Goal: Information Seeking & Learning: Learn about a topic

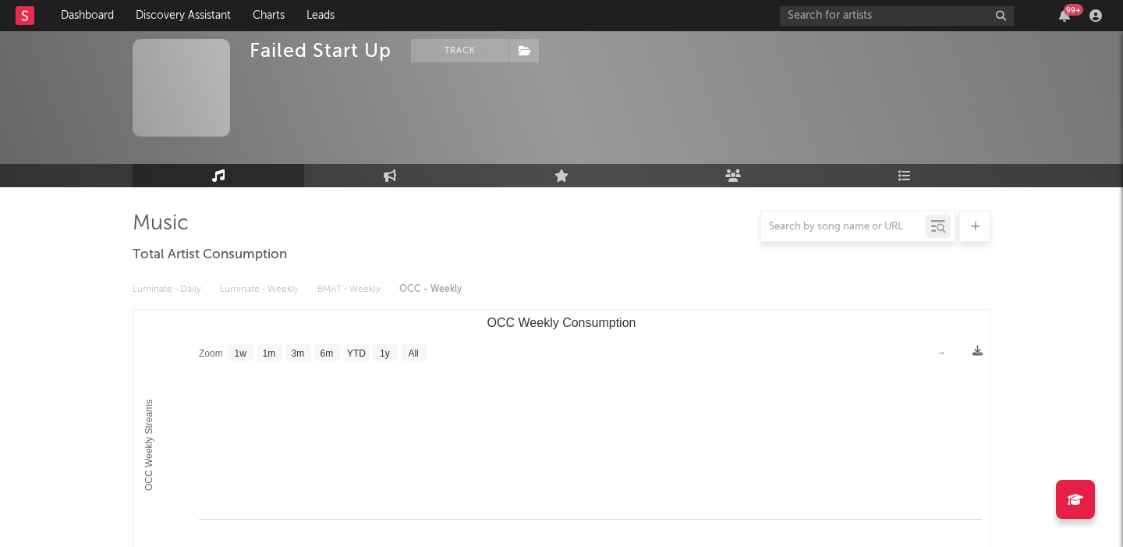
select select "1w"
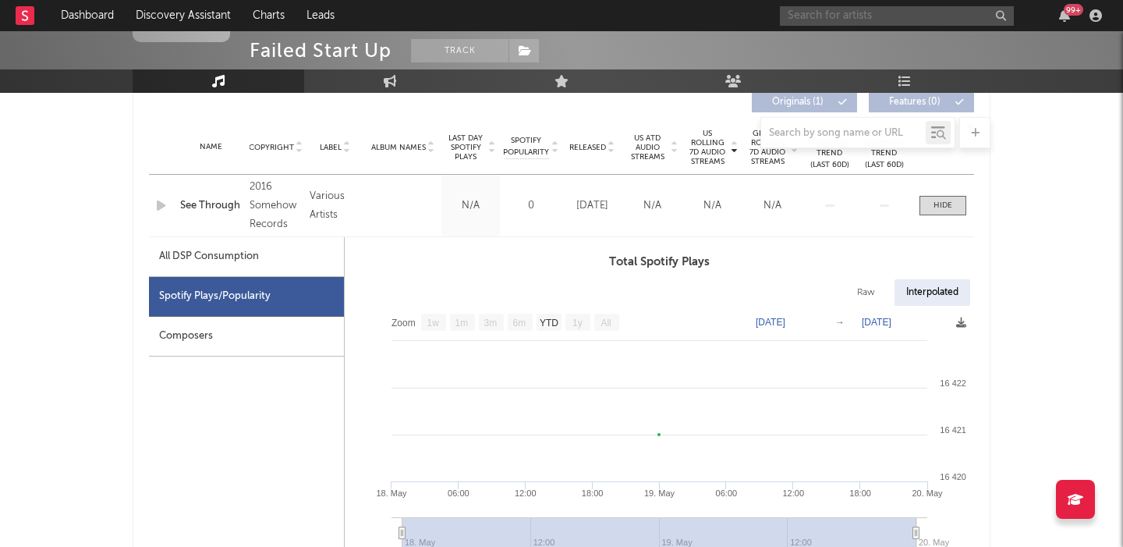
click at [833, 16] on input "text" at bounding box center [897, 15] width 234 height 19
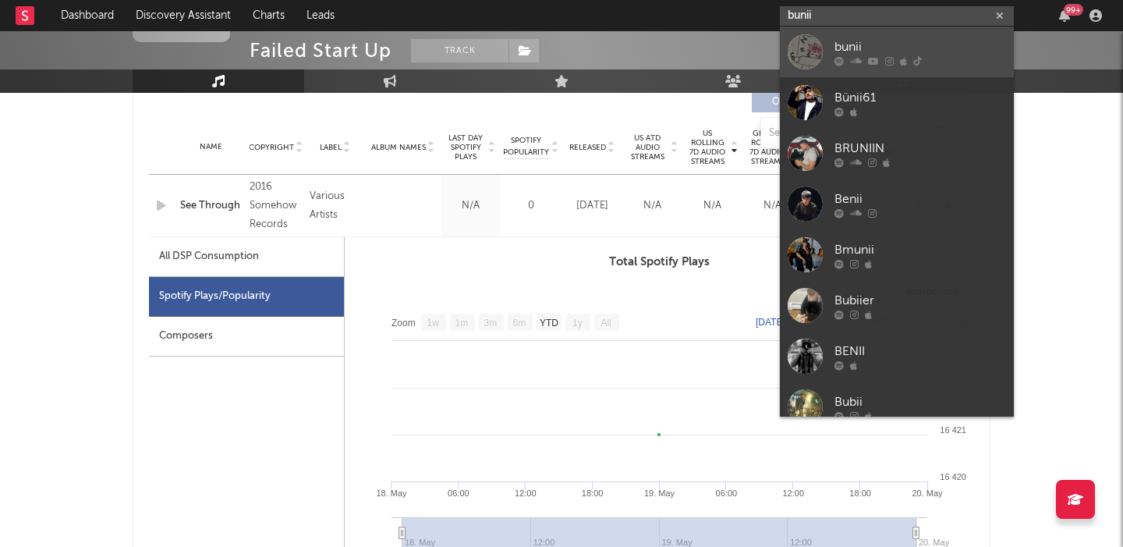
type input "bunii"
click at [854, 42] on div "bunii" at bounding box center [921, 46] width 172 height 19
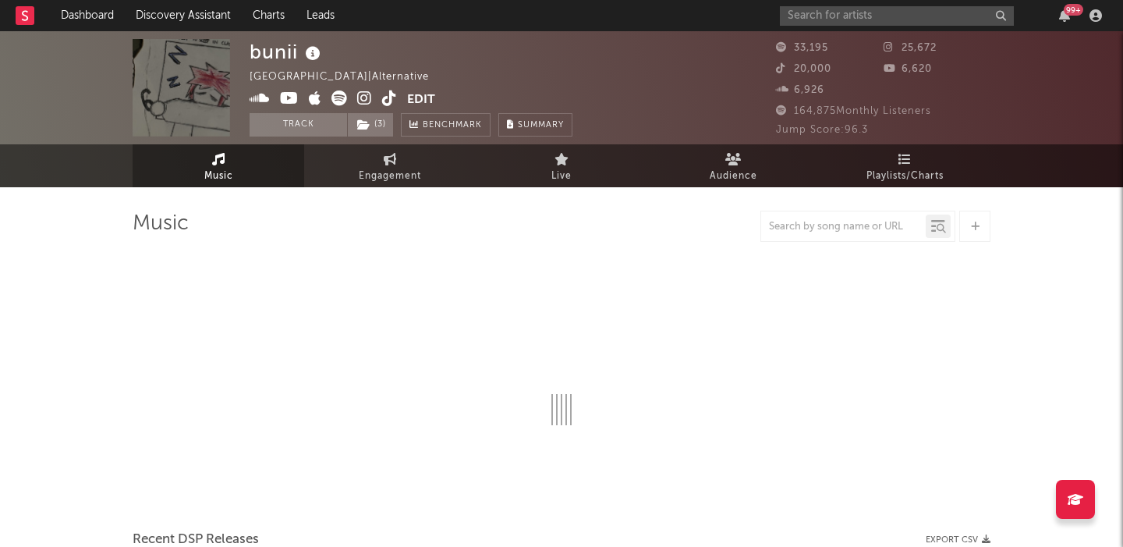
select select "6m"
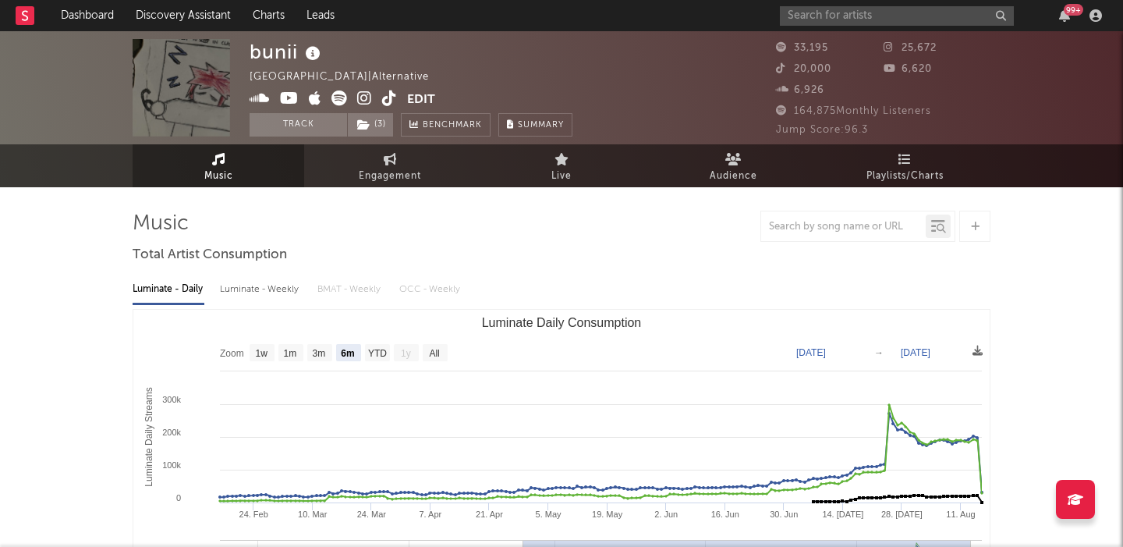
click at [388, 100] on icon at bounding box center [389, 98] width 15 height 16
click at [182, 18] on link "Discovery Assistant" at bounding box center [183, 15] width 117 height 31
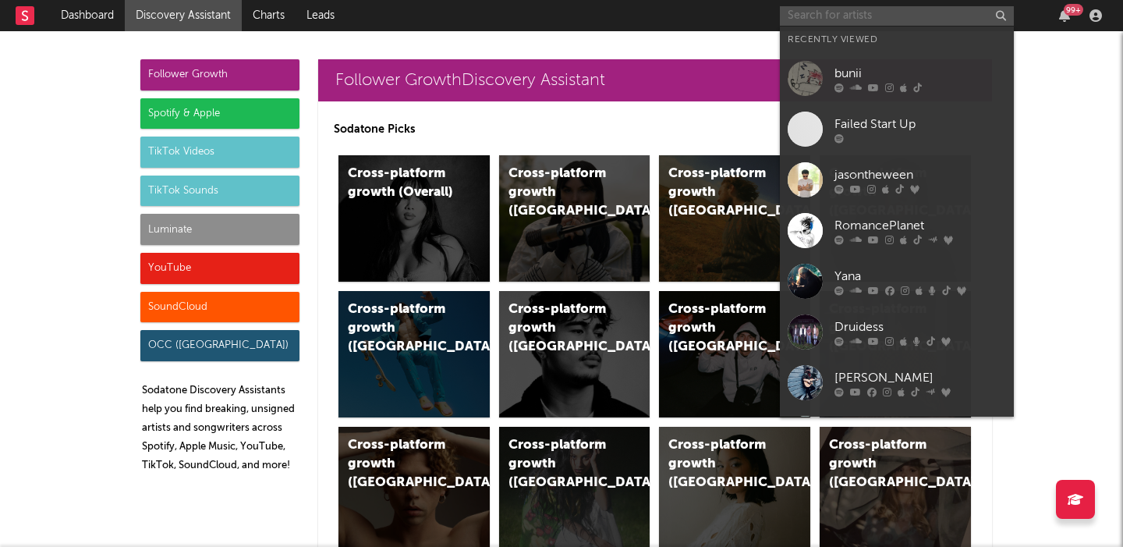
click at [851, 12] on input "text" at bounding box center [897, 15] width 234 height 19
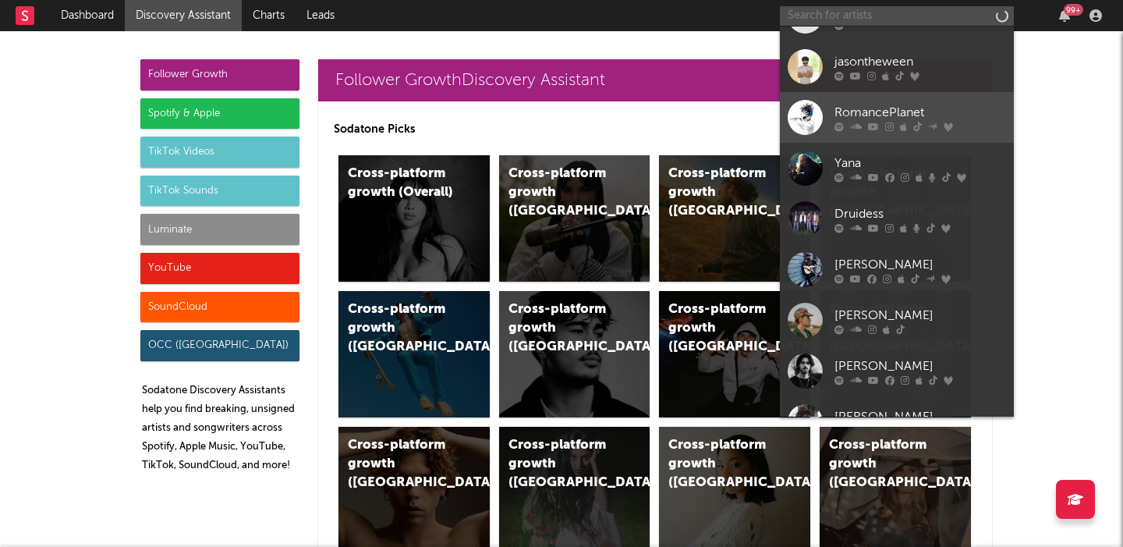
scroll to position [144, 0]
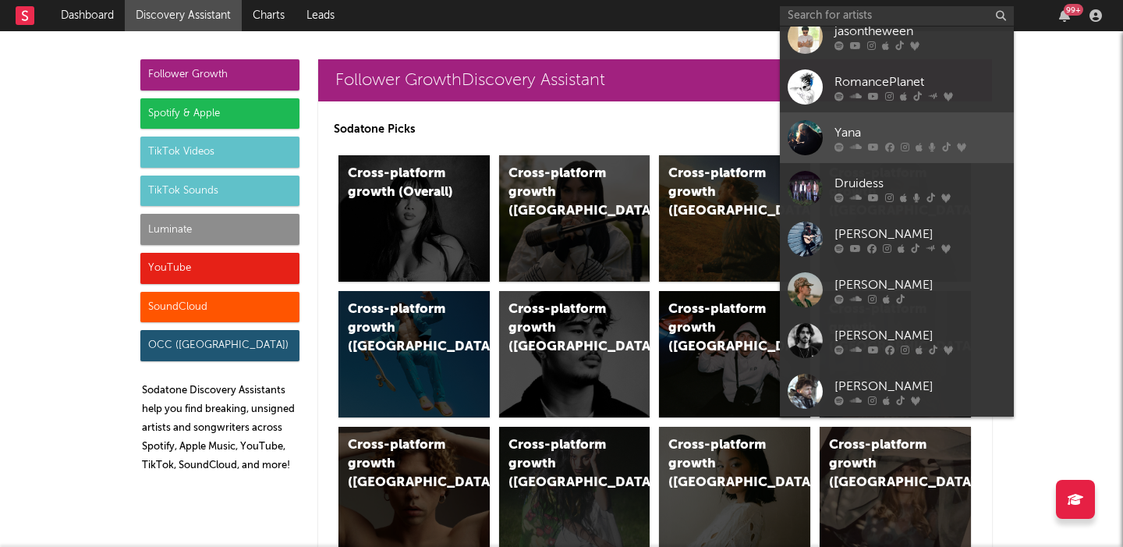
click at [928, 124] on div "Yana" at bounding box center [921, 132] width 172 height 19
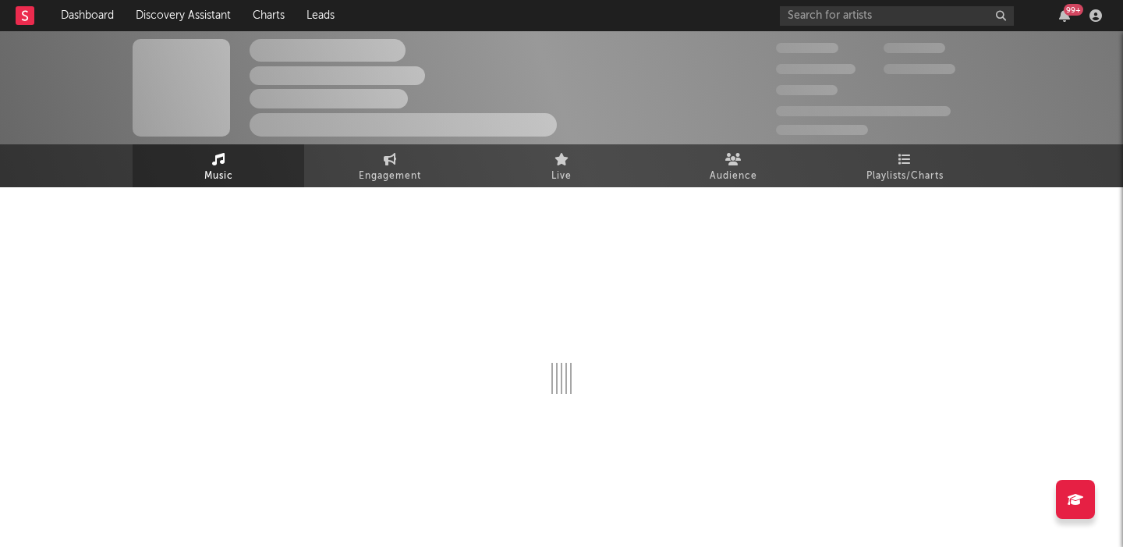
select select "6m"
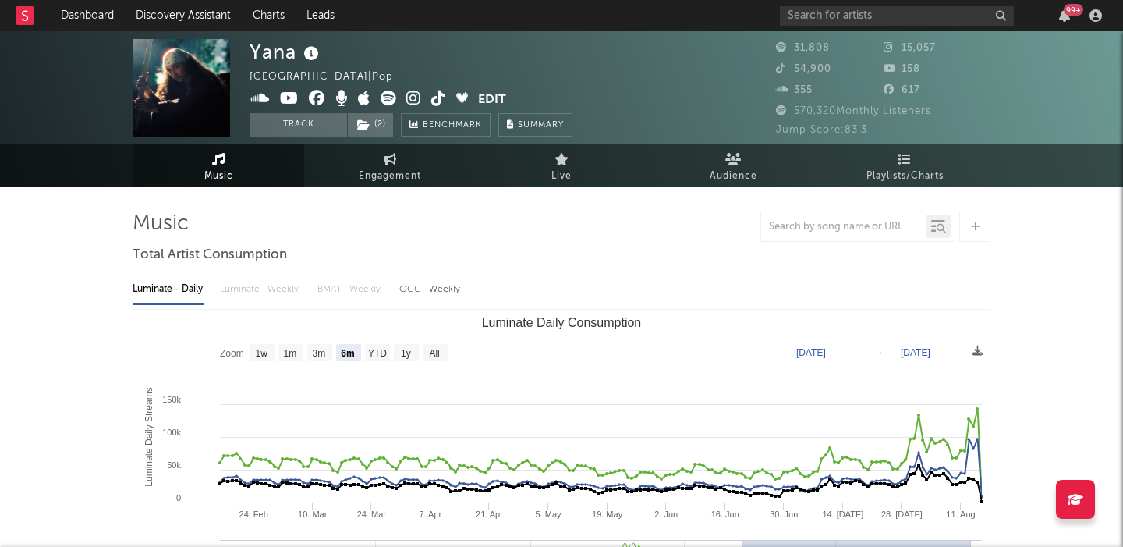
click at [437, 97] on icon at bounding box center [438, 98] width 15 height 16
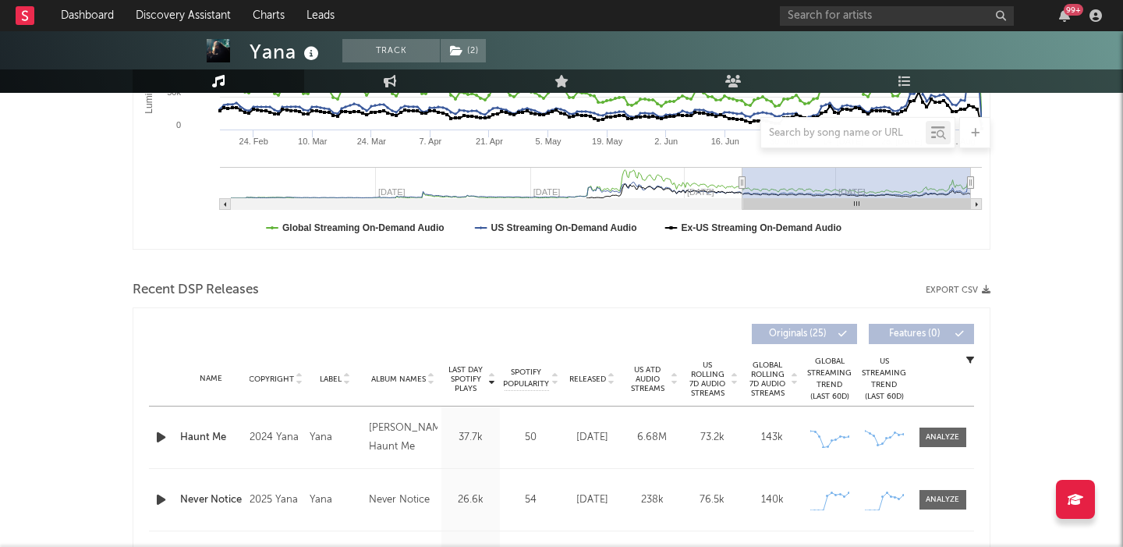
scroll to position [360, 0]
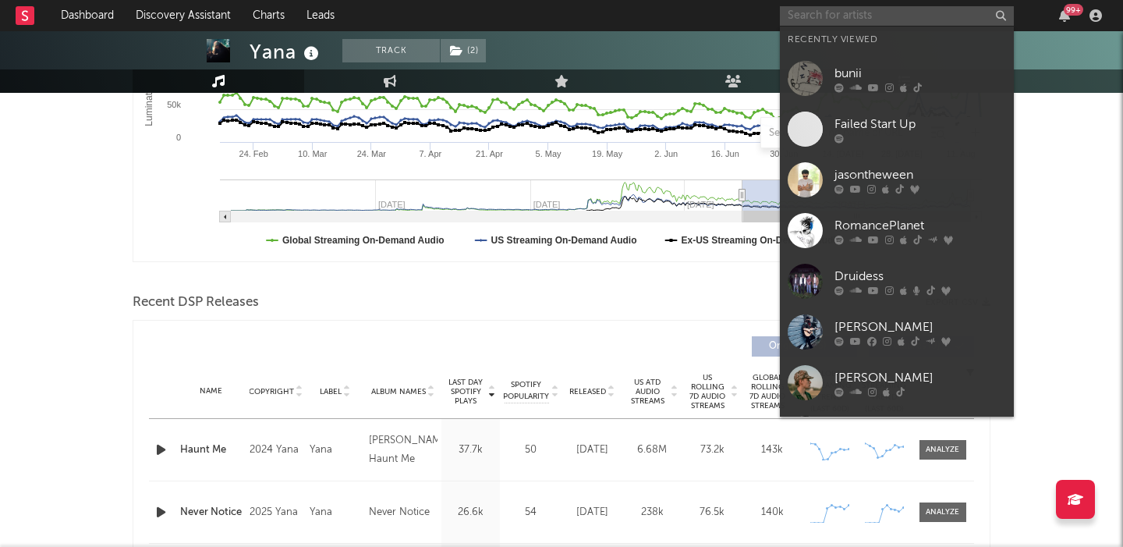
click at [794, 14] on input "text" at bounding box center [897, 15] width 234 height 19
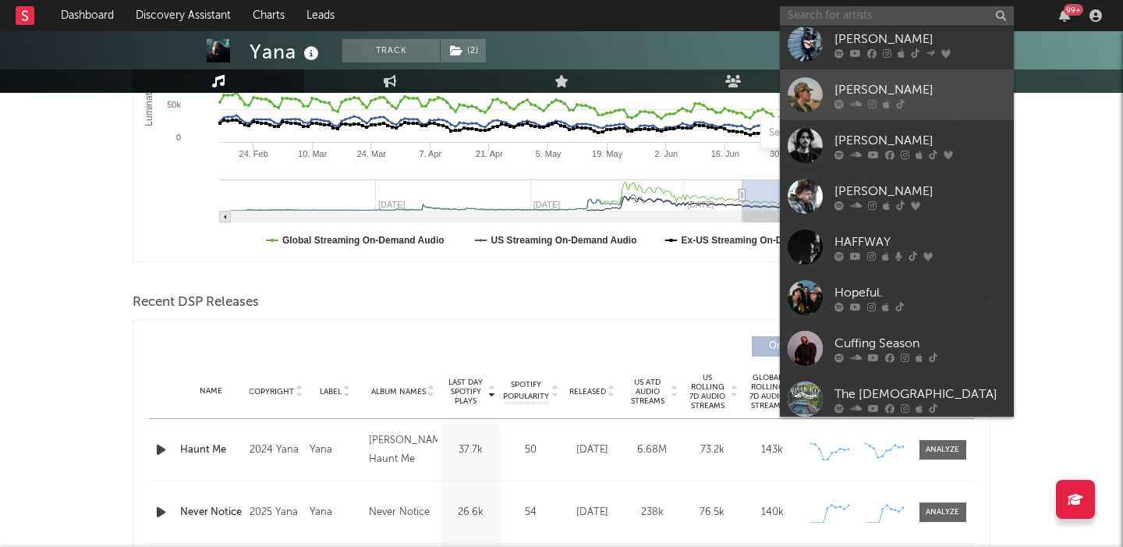
scroll to position [330, 0]
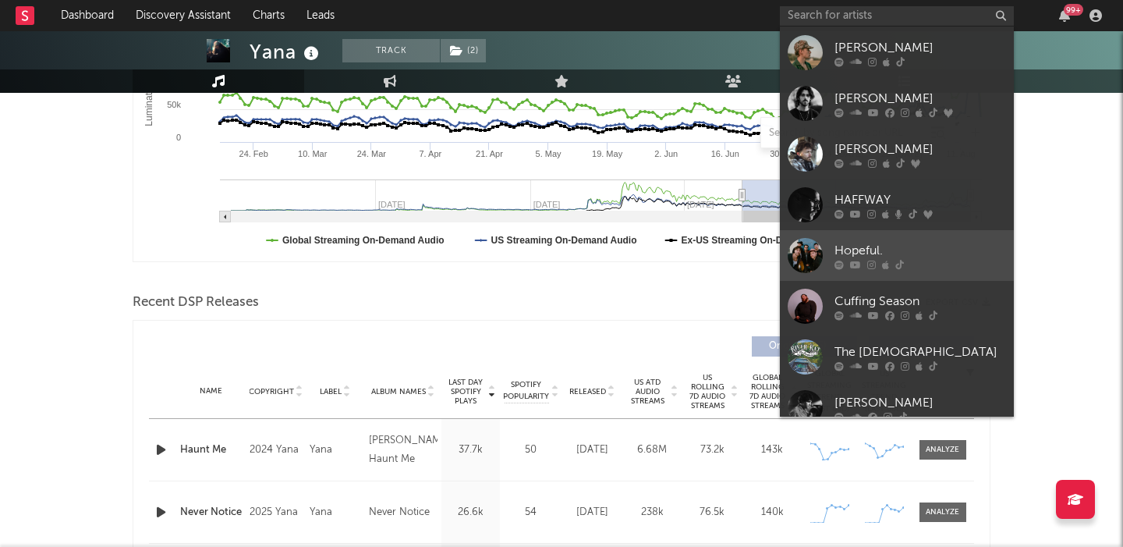
click at [942, 244] on div "Hopeful." at bounding box center [921, 250] width 172 height 19
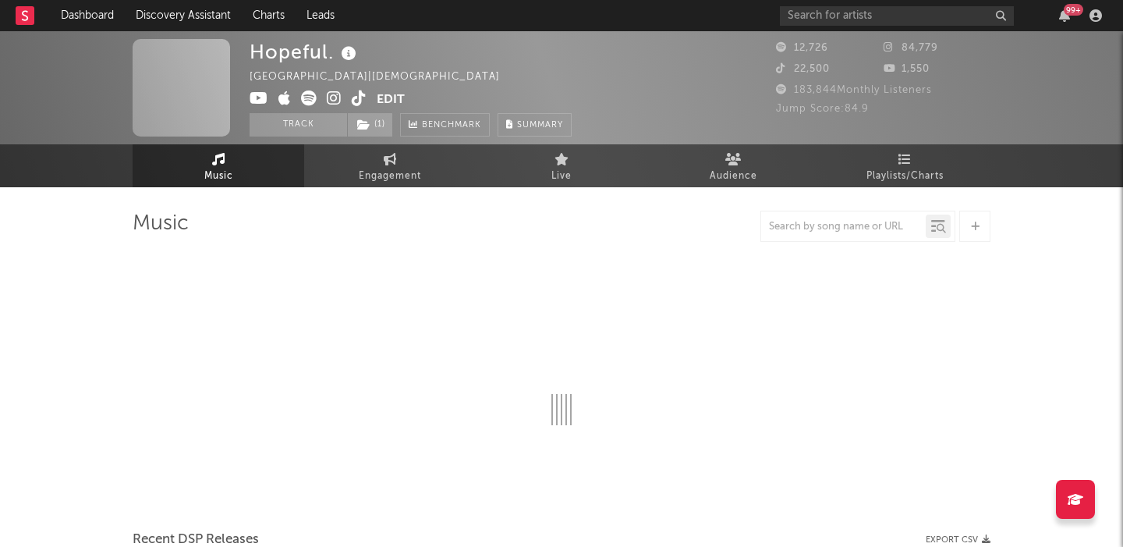
select select "1w"
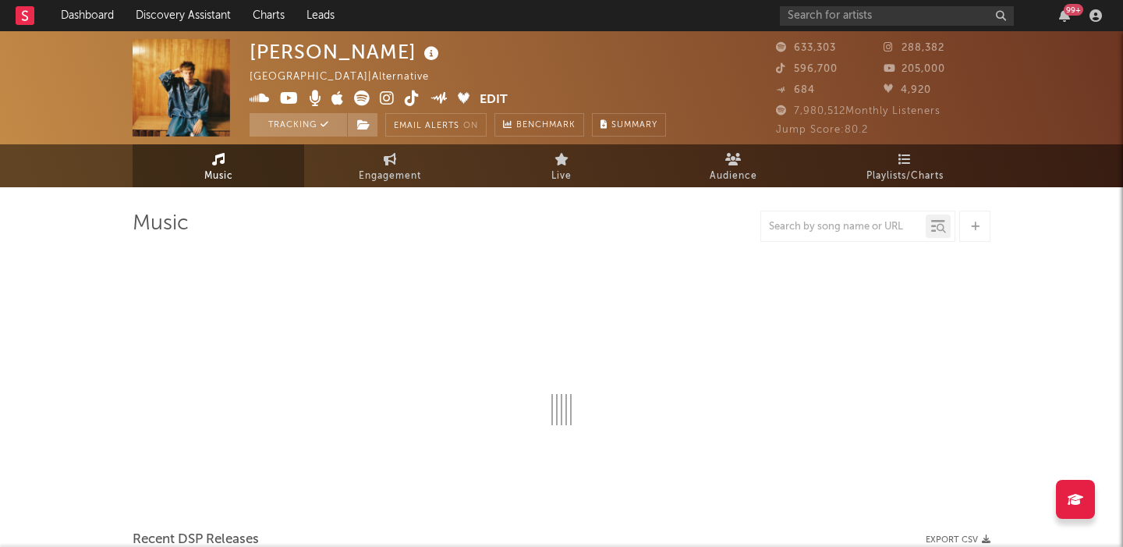
select select "6m"
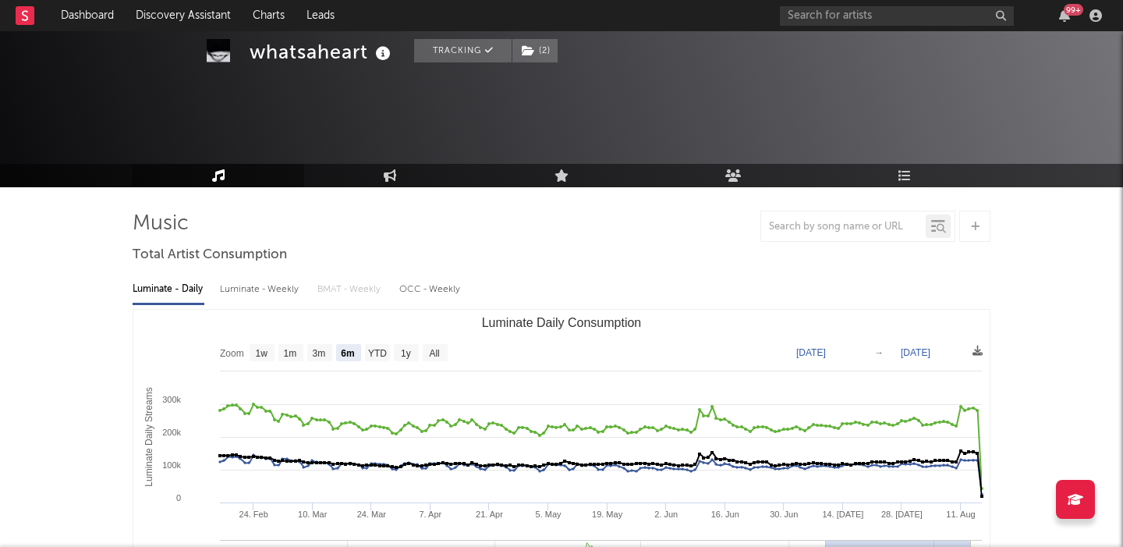
scroll to position [67, 0]
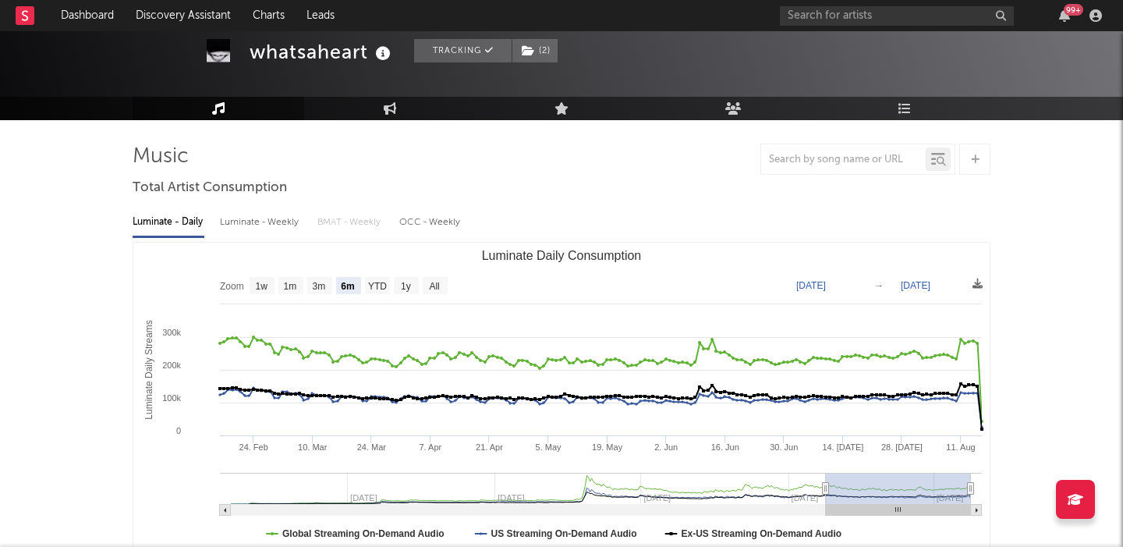
click at [436, 287] on text "All" at bounding box center [434, 286] width 10 height 11
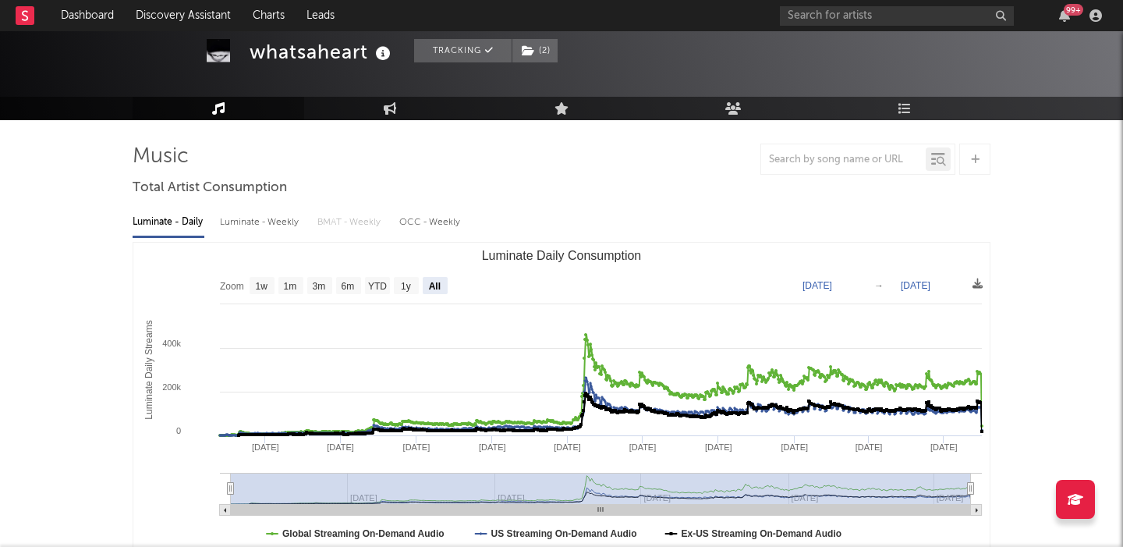
select select "All"
type input "2023-02-05"
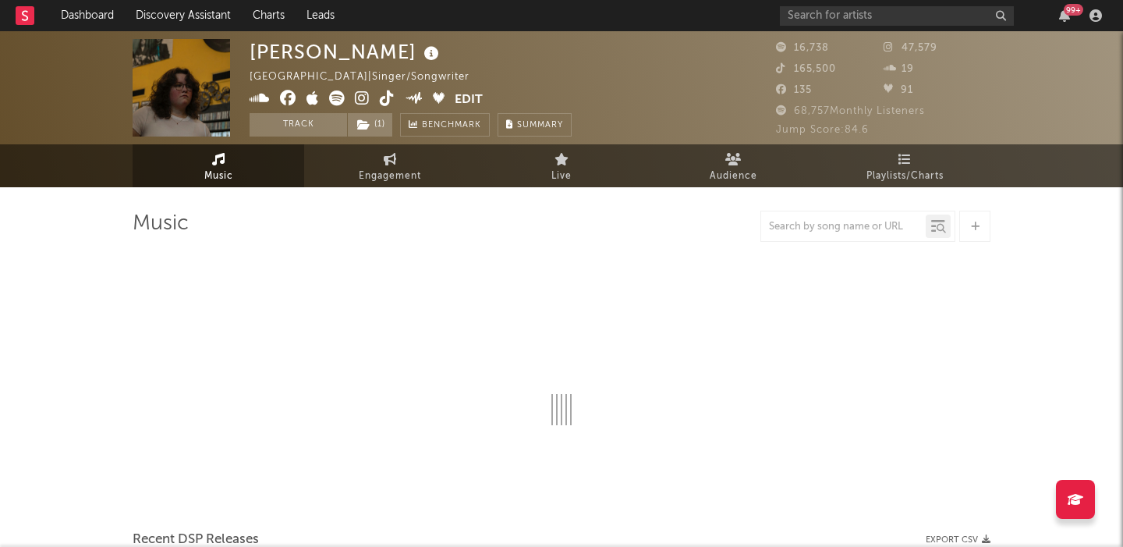
select select "6m"
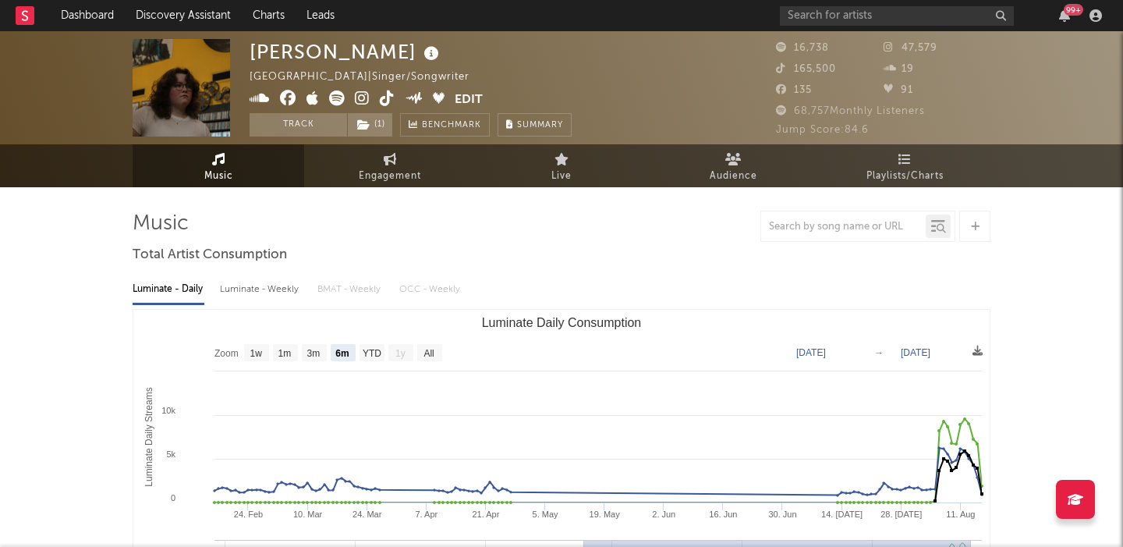
click at [248, 285] on div "Luminate - Weekly" at bounding box center [261, 289] width 82 height 27
select select "6m"
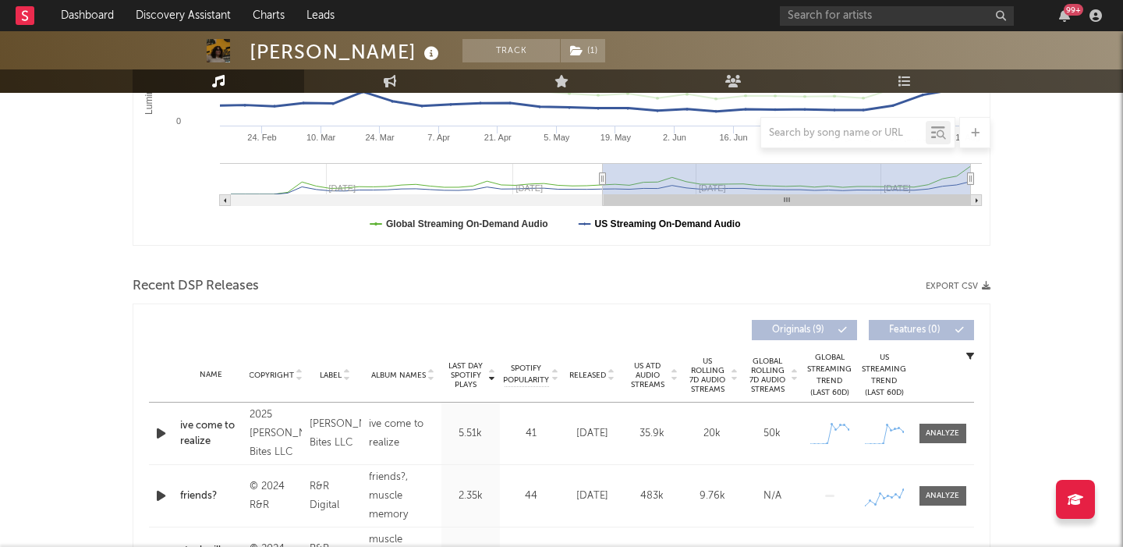
scroll to position [384, 0]
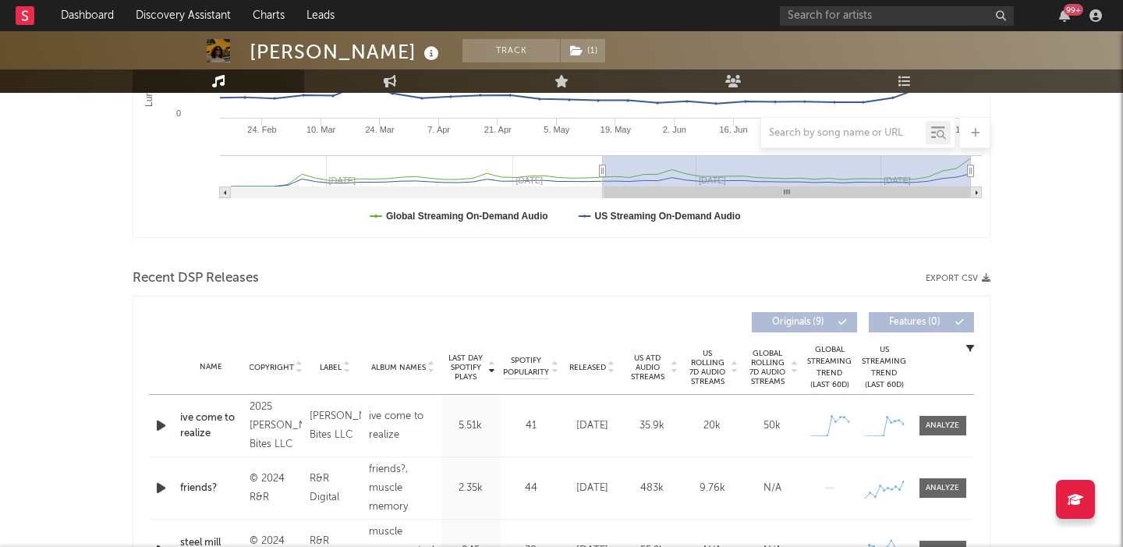
click at [594, 358] on div "Name Copyright Label Album Names Composer Names 7 Day Spotify Plays Last Day Sp…" at bounding box center [561, 367] width 825 height 55
click at [594, 370] on span "Released" at bounding box center [587, 367] width 37 height 9
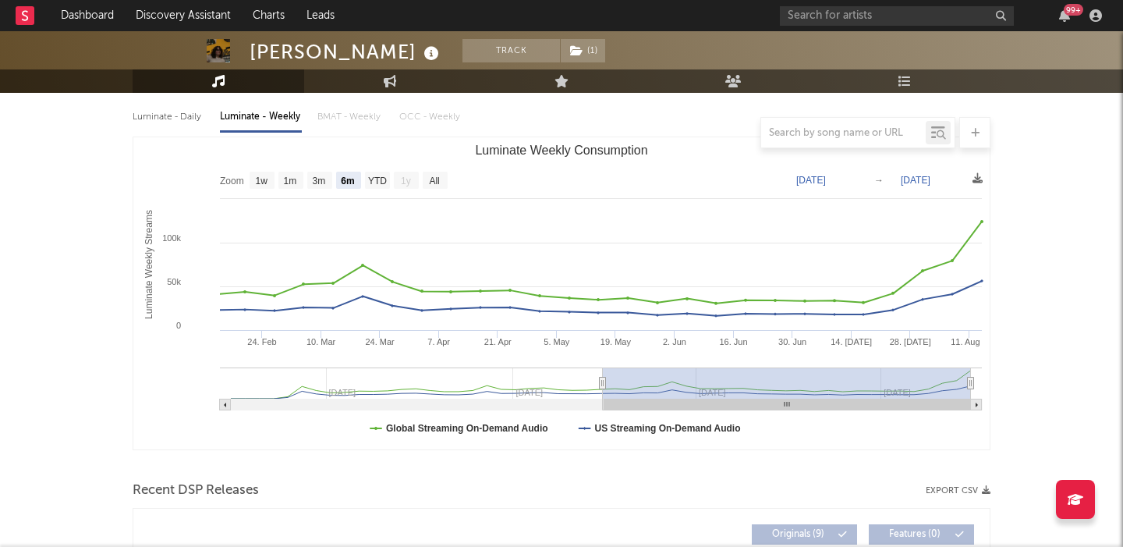
scroll to position [0, 0]
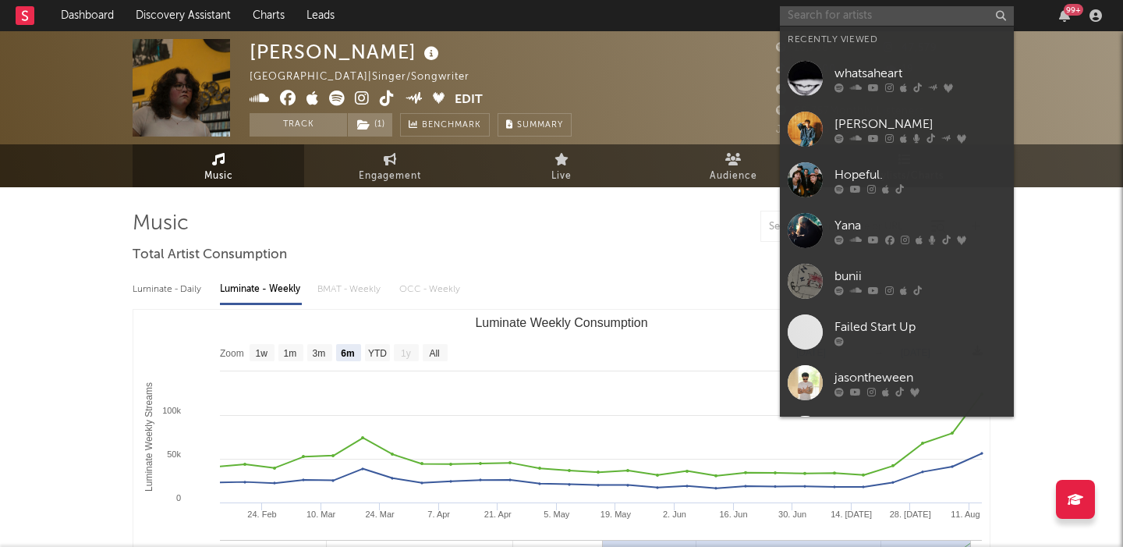
click at [817, 17] on input "text" at bounding box center [897, 15] width 234 height 19
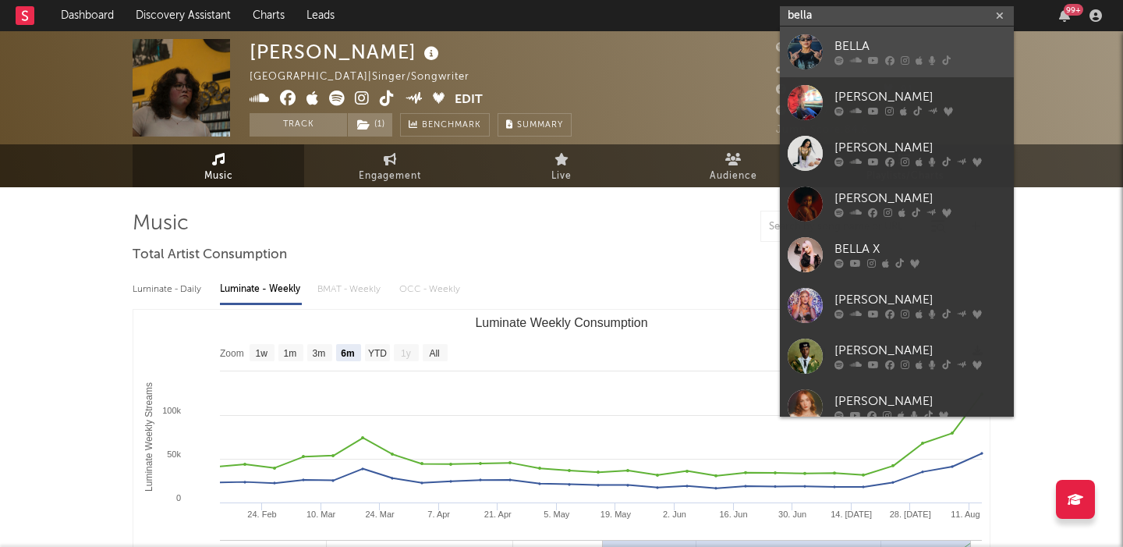
type input "bella"
click at [838, 43] on div "BELLA" at bounding box center [921, 46] width 172 height 19
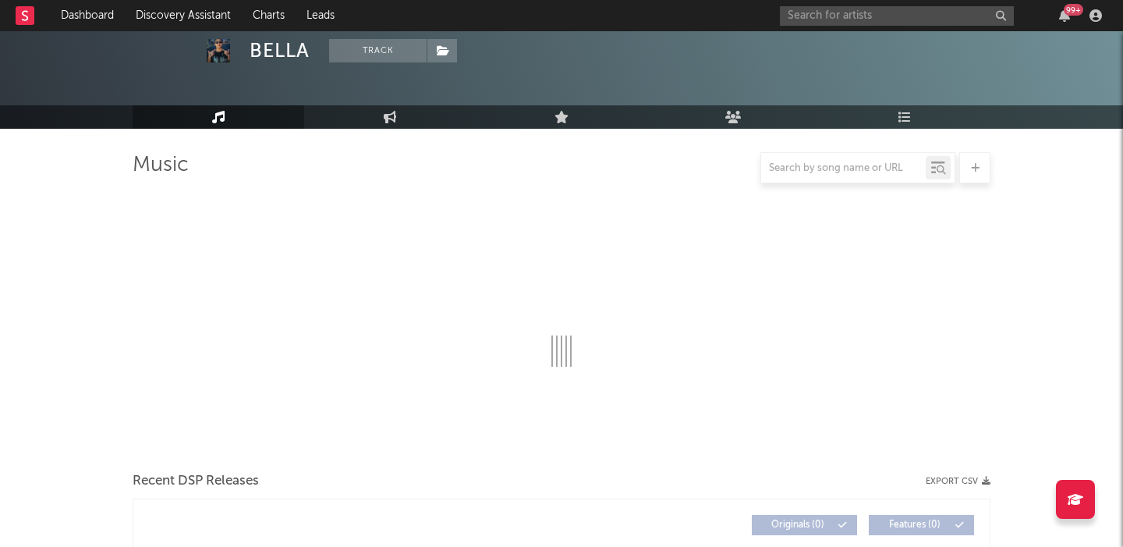
scroll to position [219, 0]
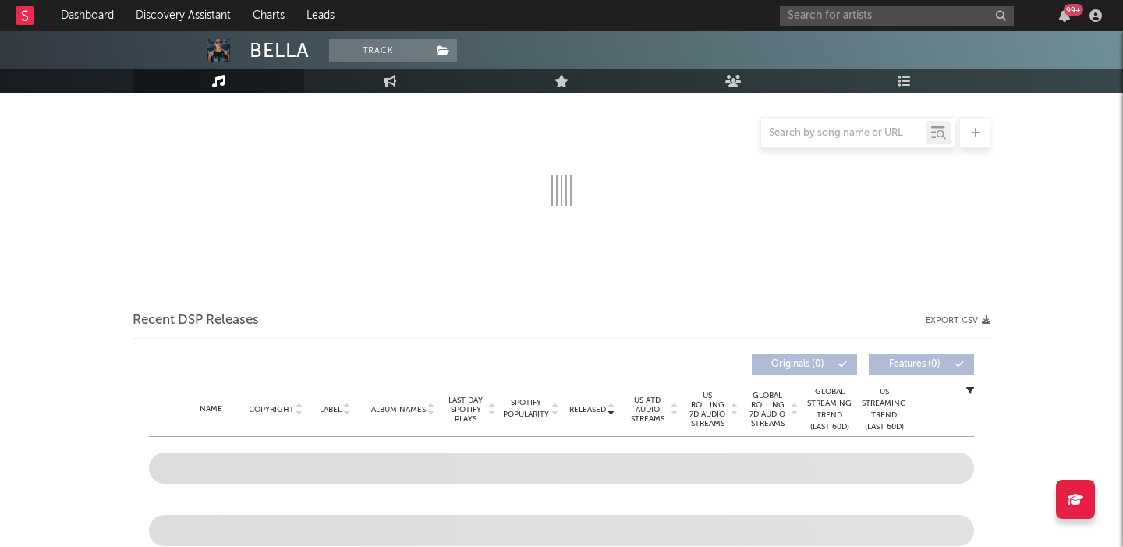
select select "6m"
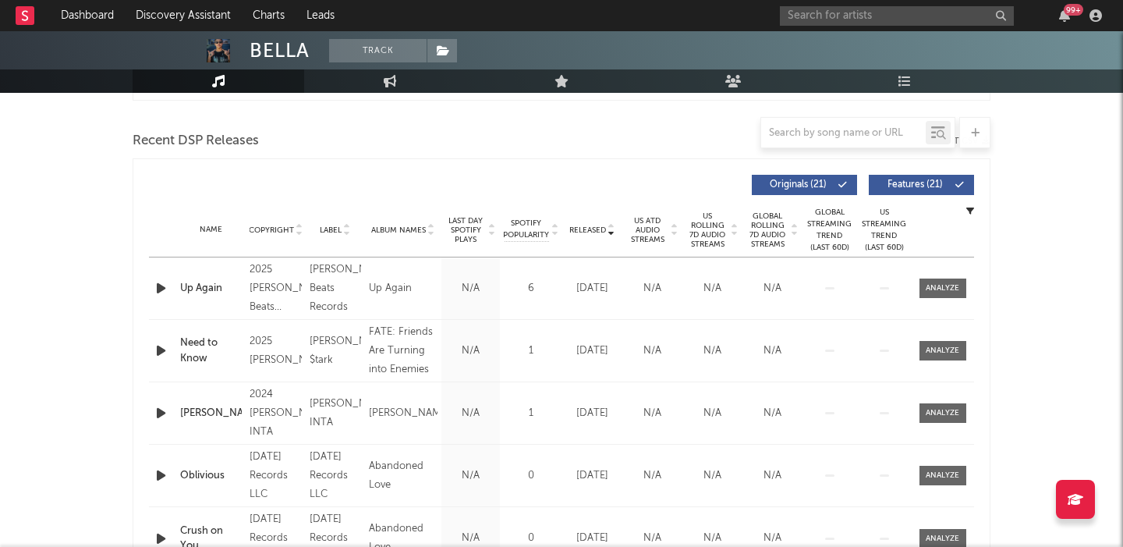
scroll to position [524, 0]
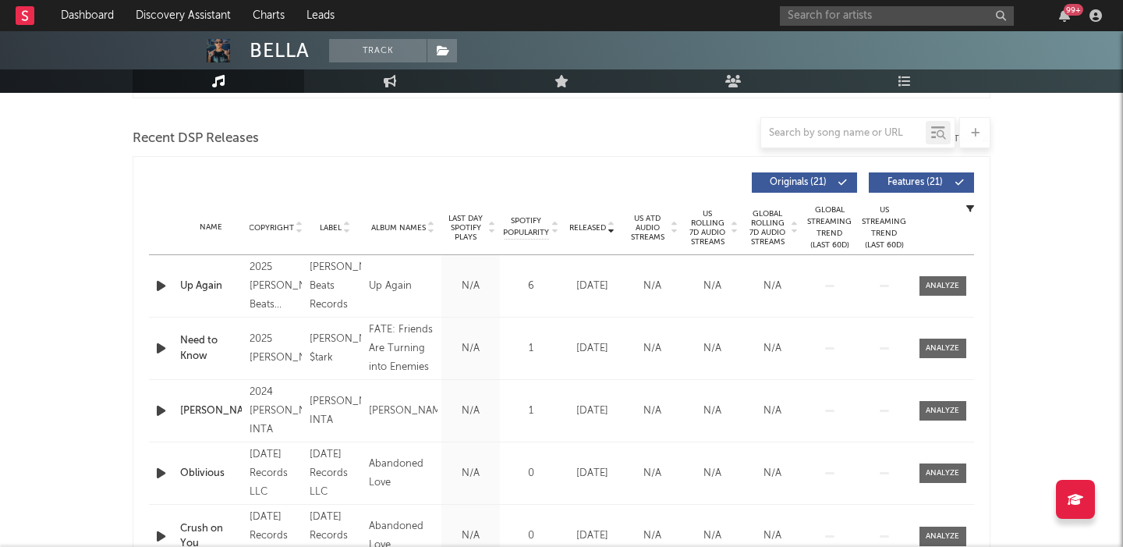
click at [699, 234] on span "US Rolling 7D Audio Streams" at bounding box center [707, 227] width 43 height 37
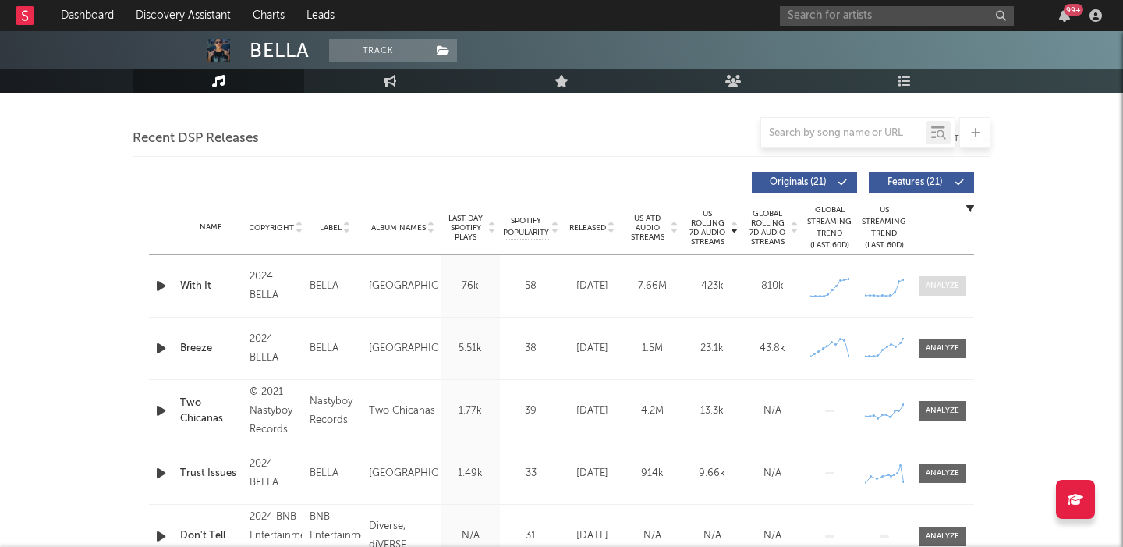
click at [951, 284] on div at bounding box center [943, 286] width 34 height 12
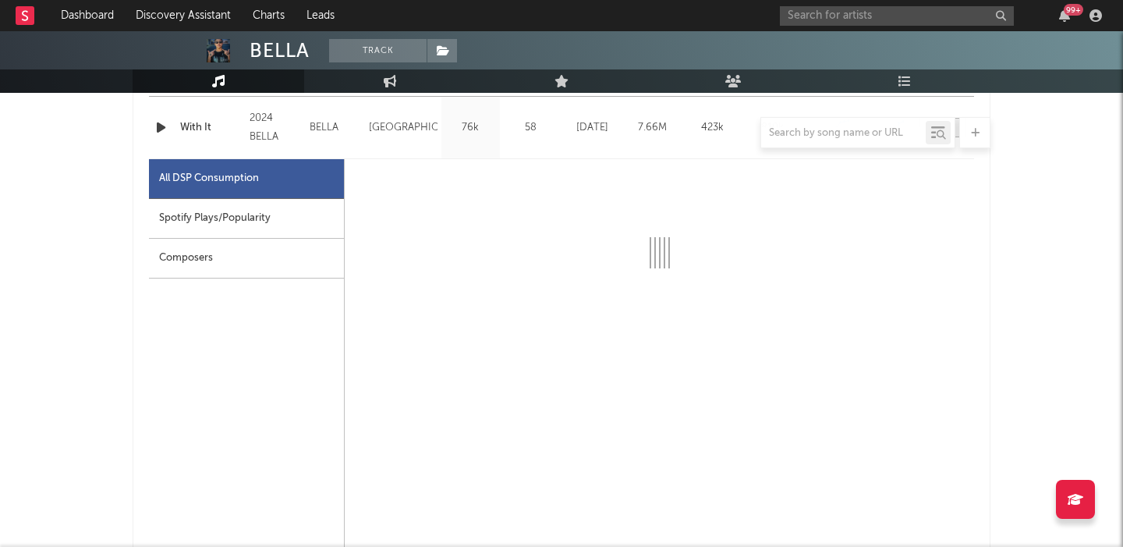
scroll to position [693, 0]
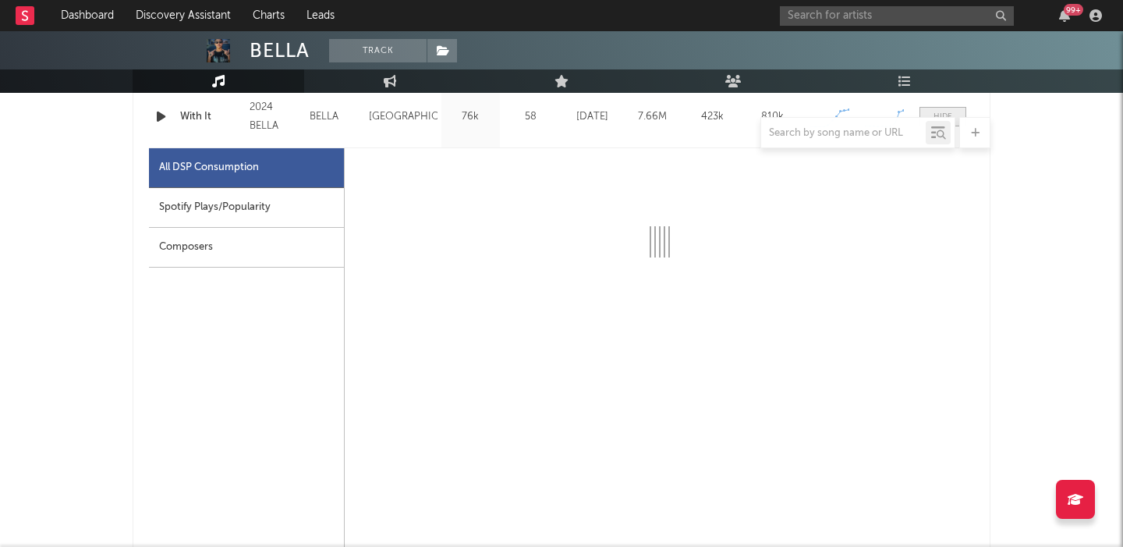
select select "6m"
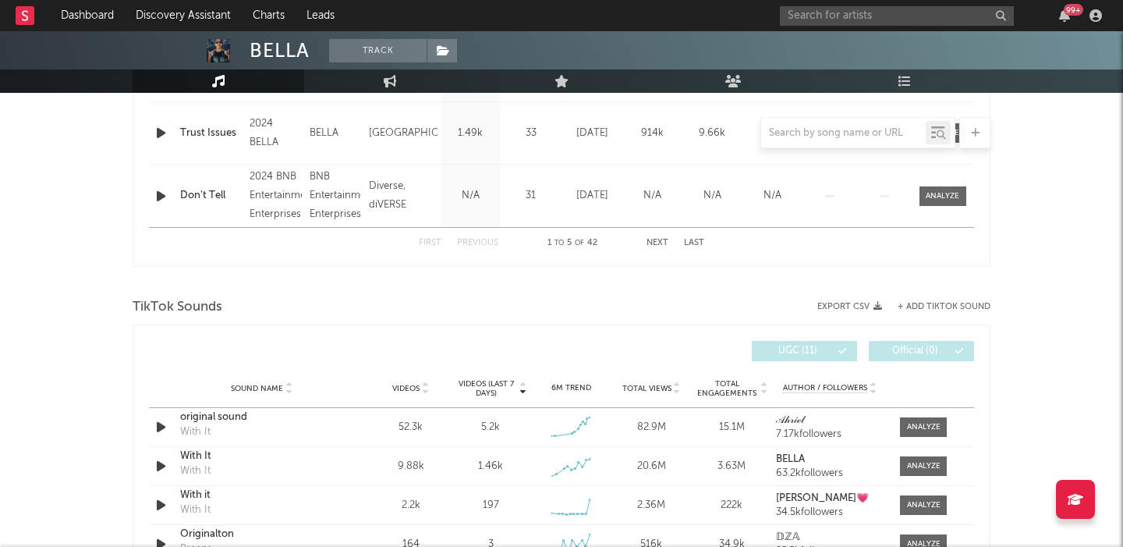
scroll to position [1674, 0]
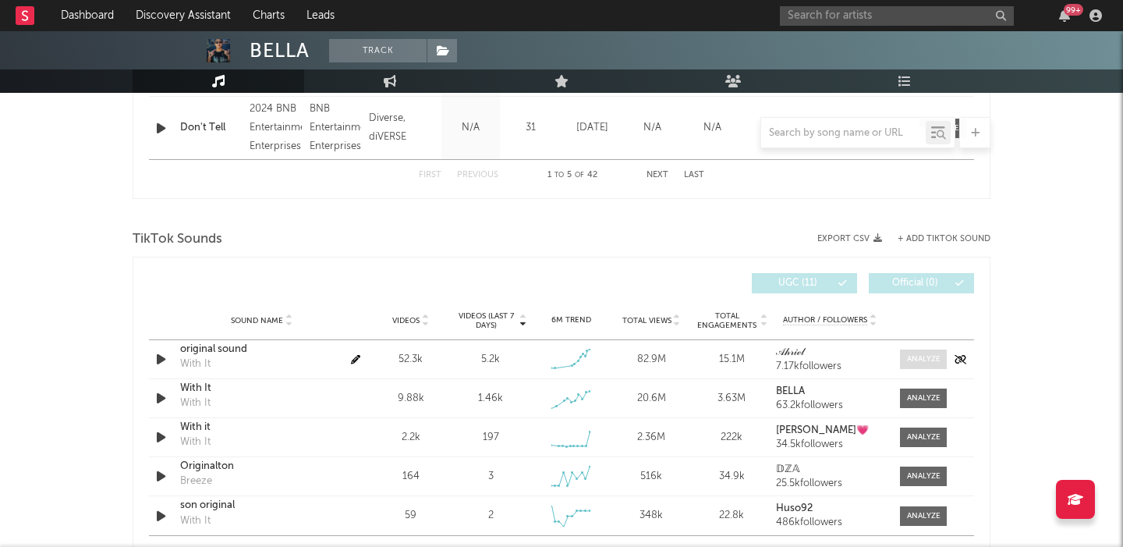
click at [924, 359] on div at bounding box center [924, 359] width 34 height 12
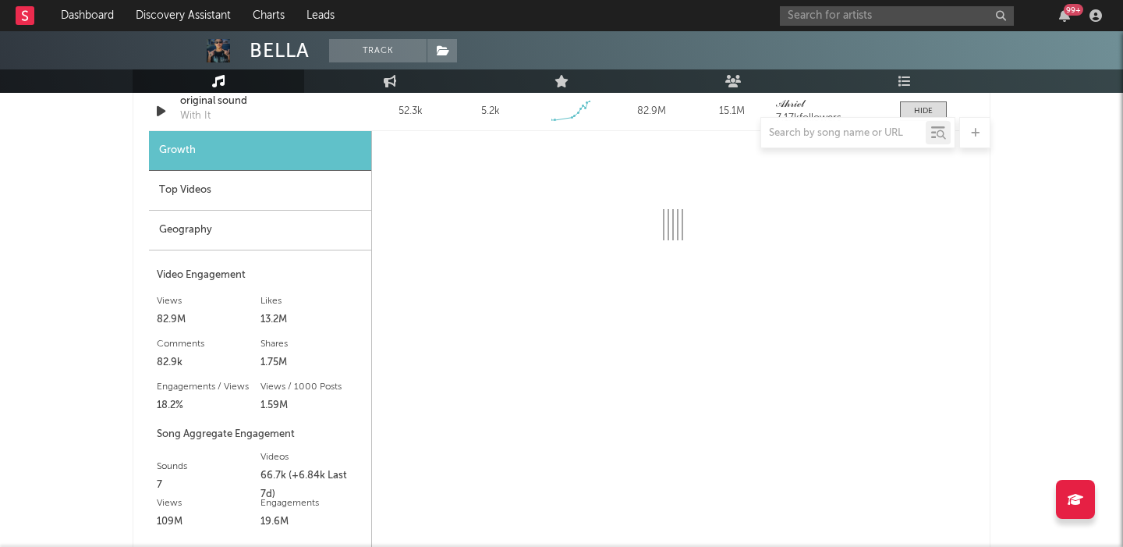
scroll to position [1939, 0]
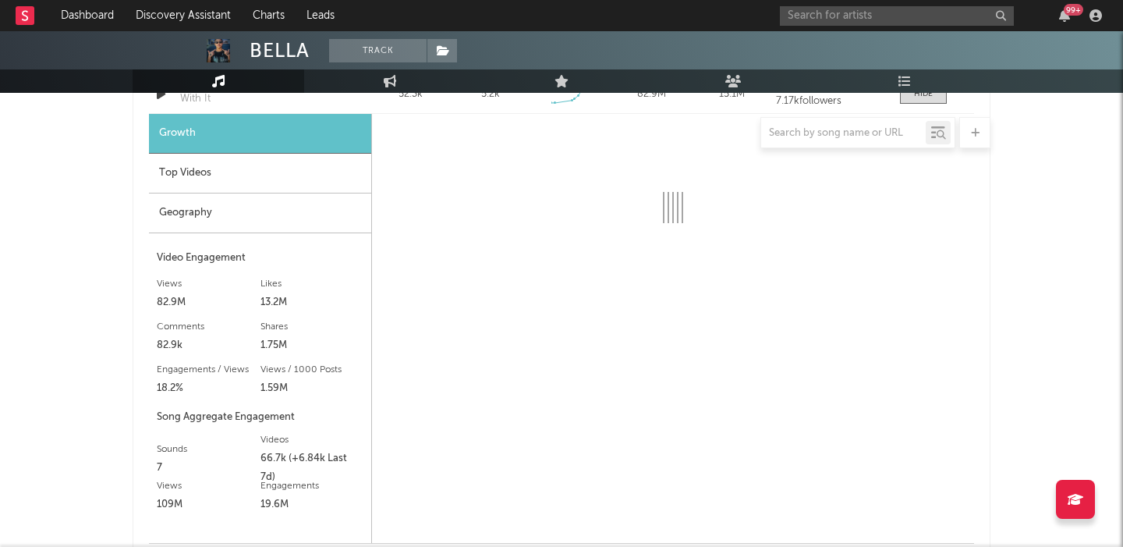
select select "6m"
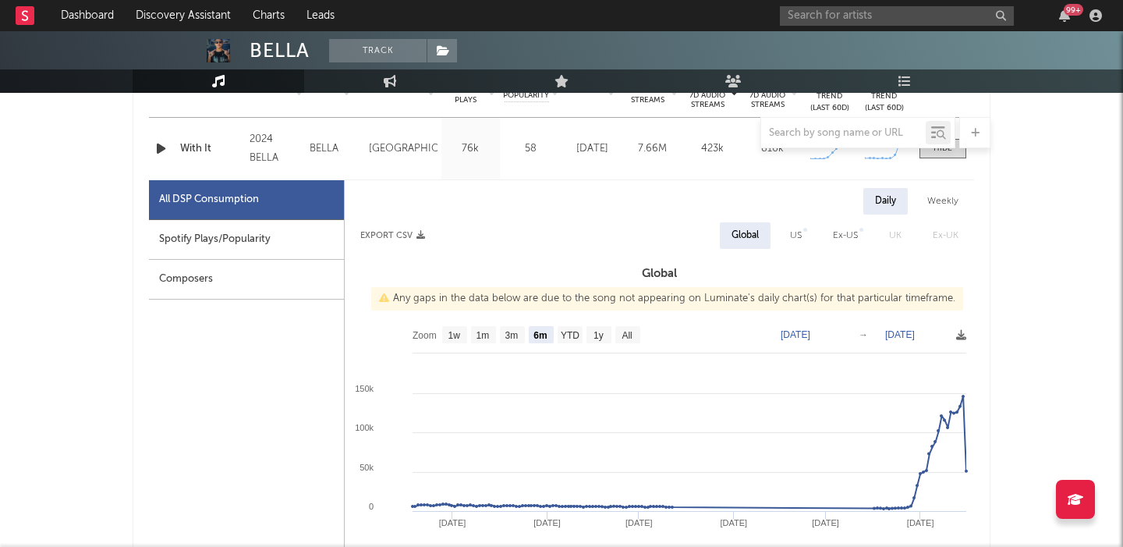
scroll to position [661, 0]
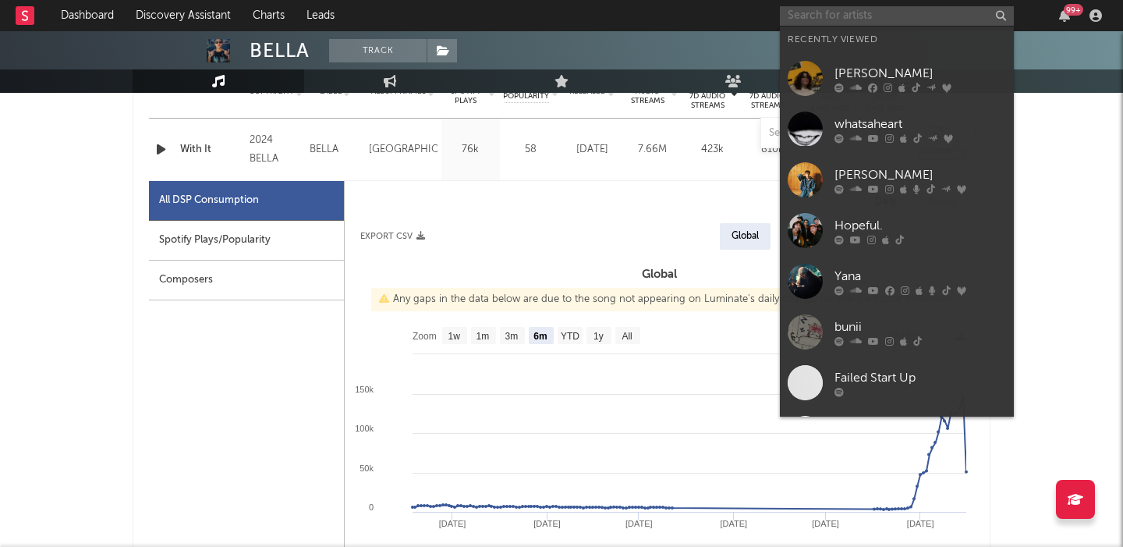
click at [936, 17] on input "text" at bounding box center [897, 15] width 234 height 19
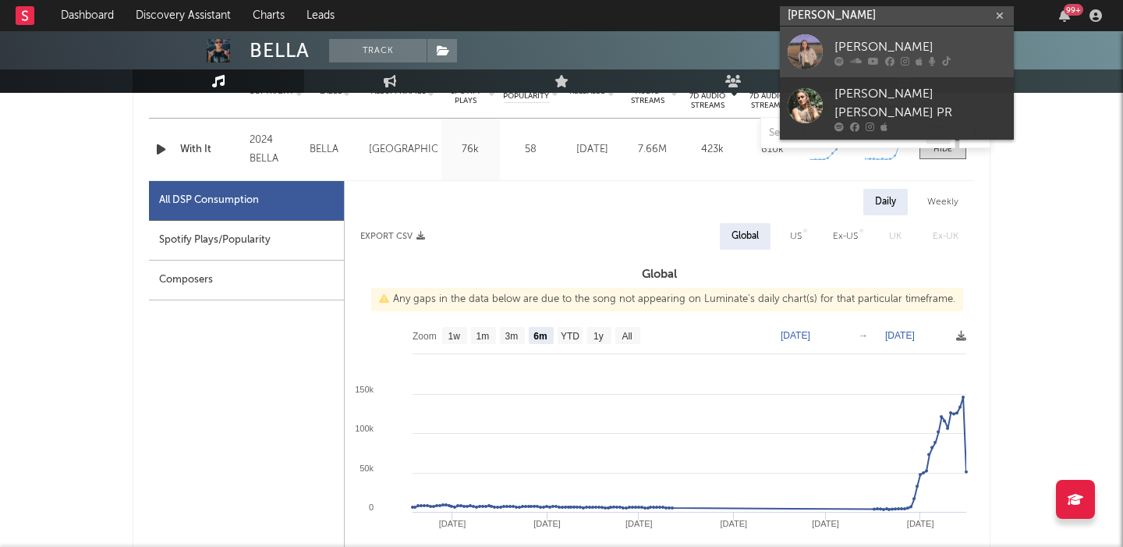
type input "mariel kraft"
click at [973, 41] on div "[PERSON_NAME]" at bounding box center [921, 46] width 172 height 19
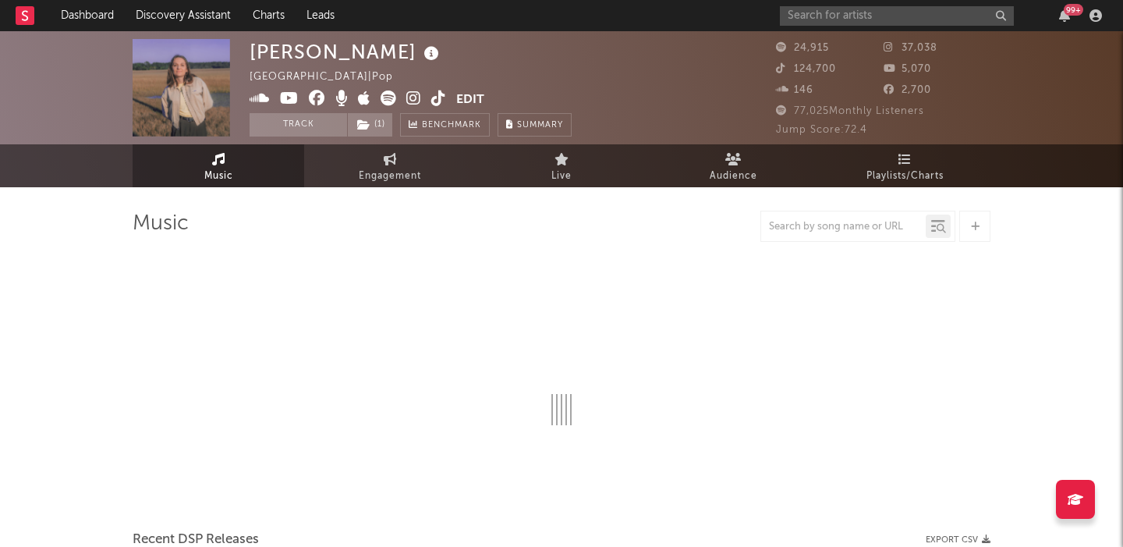
select select "6m"
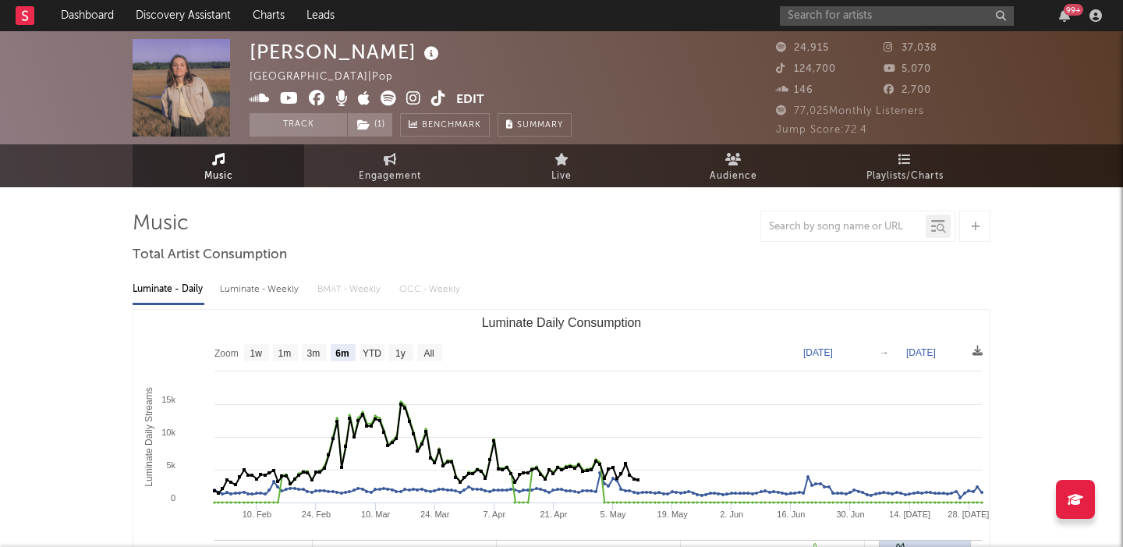
click at [411, 100] on icon at bounding box center [413, 98] width 15 height 16
click at [418, 97] on icon at bounding box center [413, 98] width 15 height 16
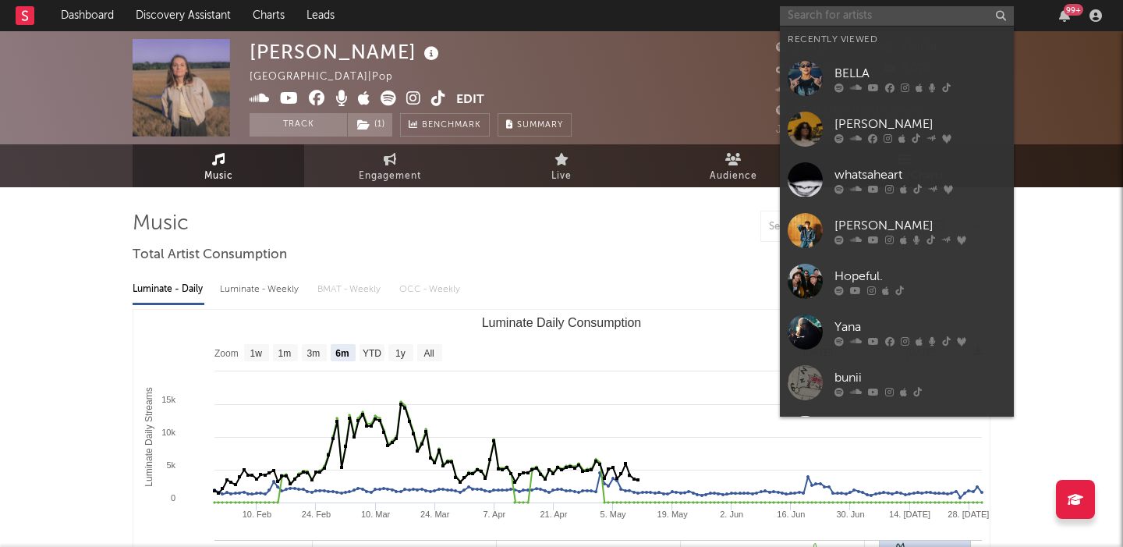
click at [800, 23] on input "text" at bounding box center [897, 15] width 234 height 19
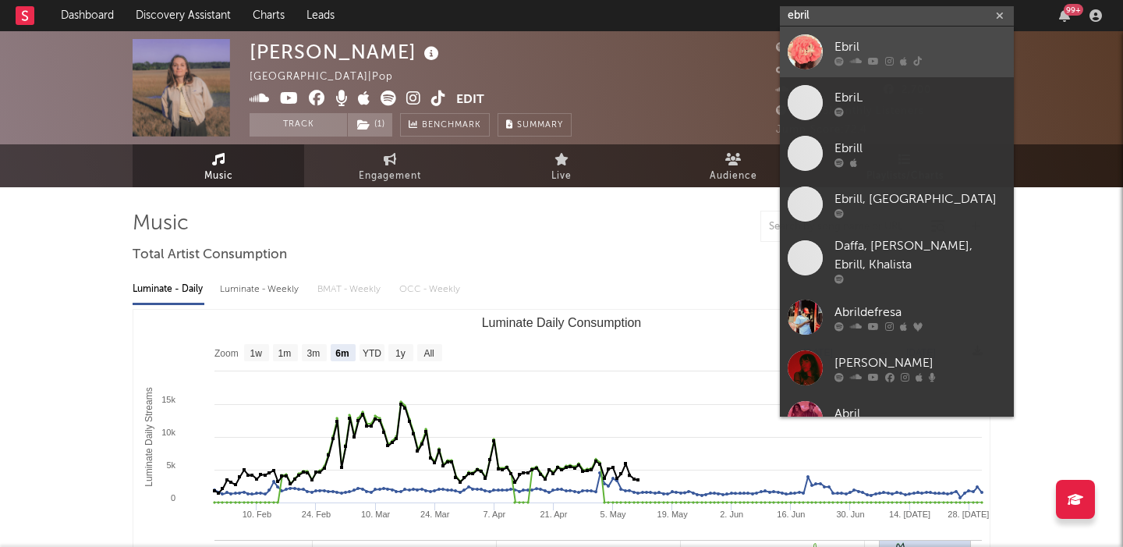
type input "ebril"
click at [862, 65] on div at bounding box center [921, 60] width 172 height 9
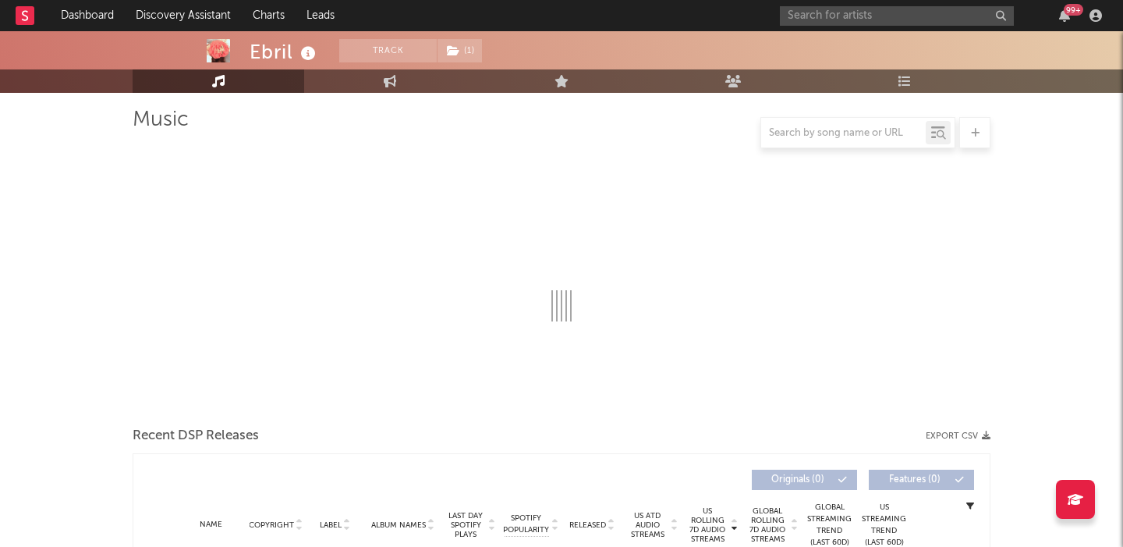
select select "1w"
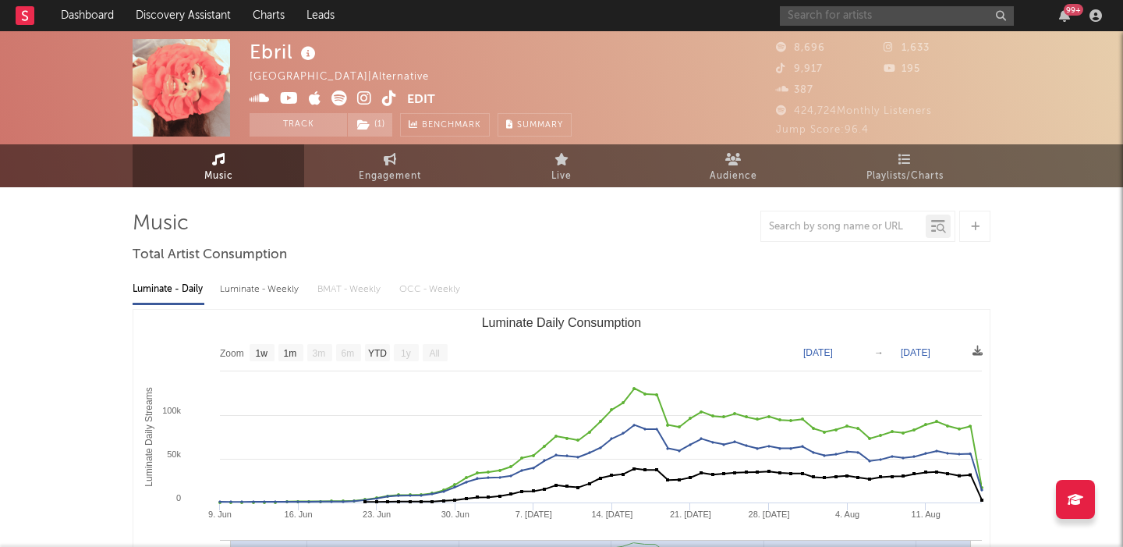
click at [817, 10] on input "text" at bounding box center [897, 15] width 234 height 19
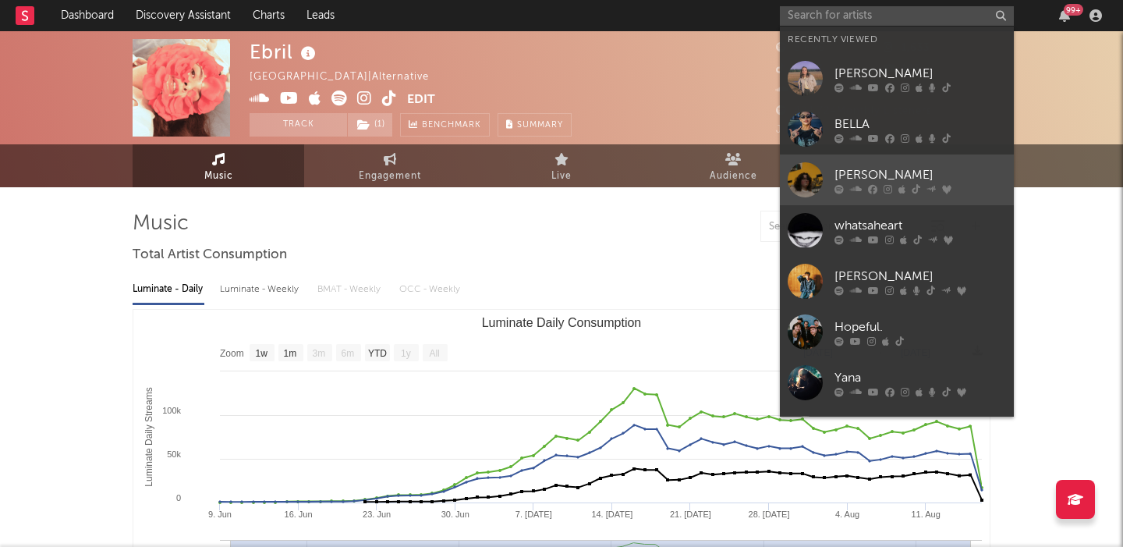
click at [905, 173] on div "[PERSON_NAME]" at bounding box center [921, 174] width 172 height 19
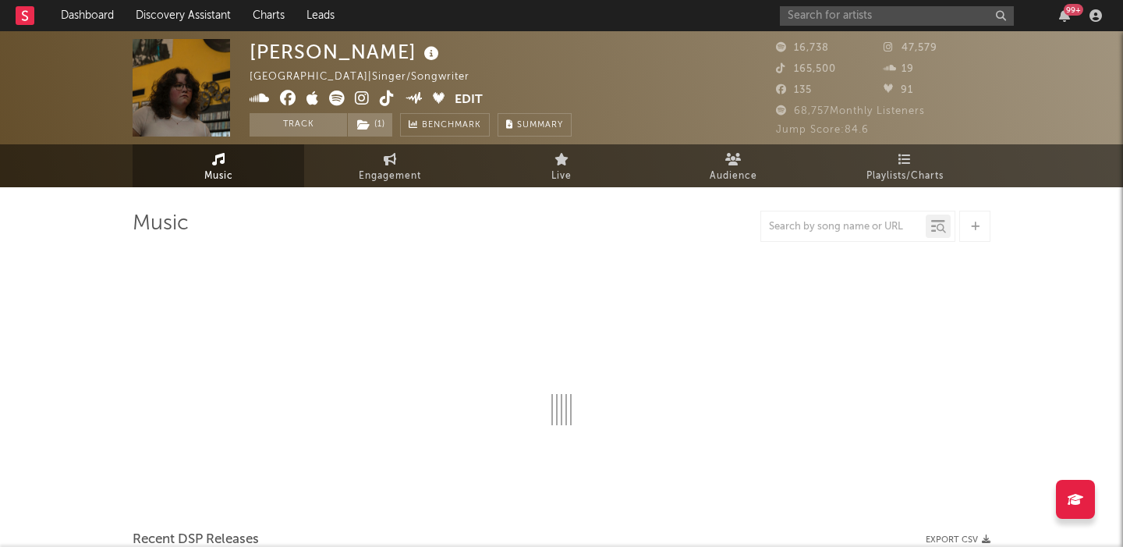
select select "6m"
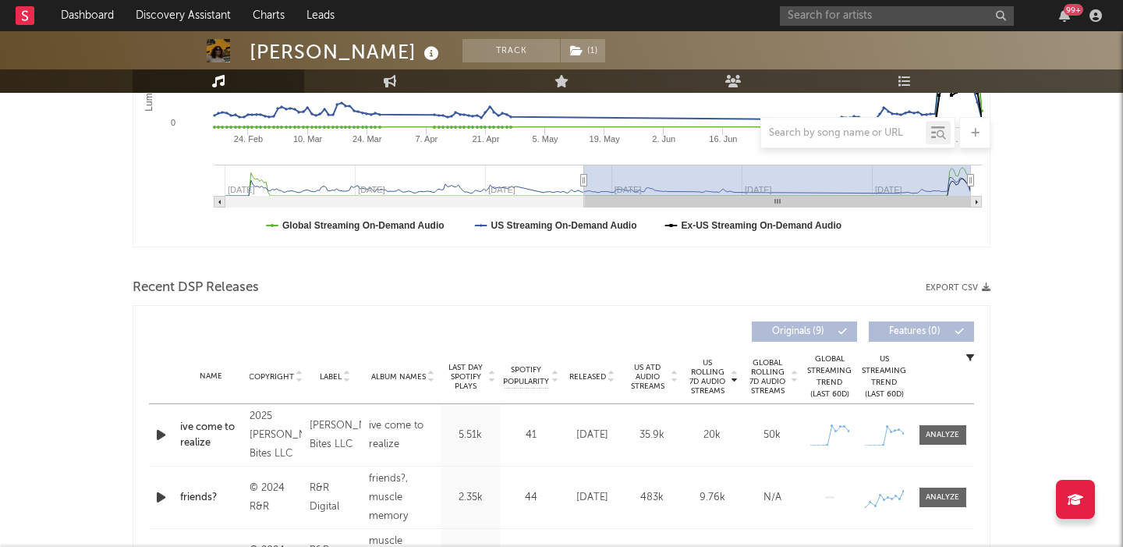
scroll to position [455, 0]
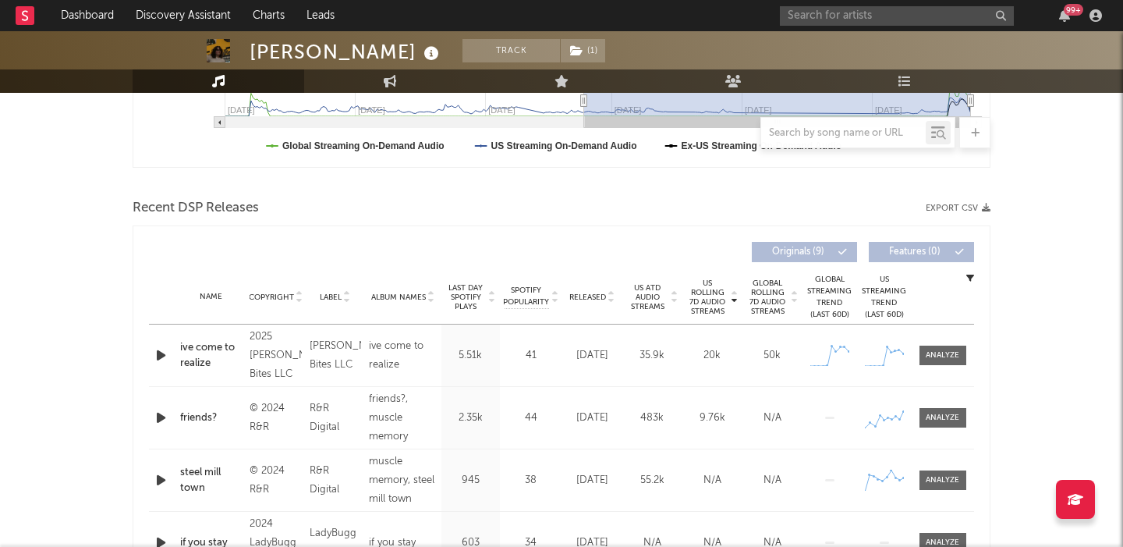
click at [604, 292] on span "Released" at bounding box center [587, 296] width 37 height 9
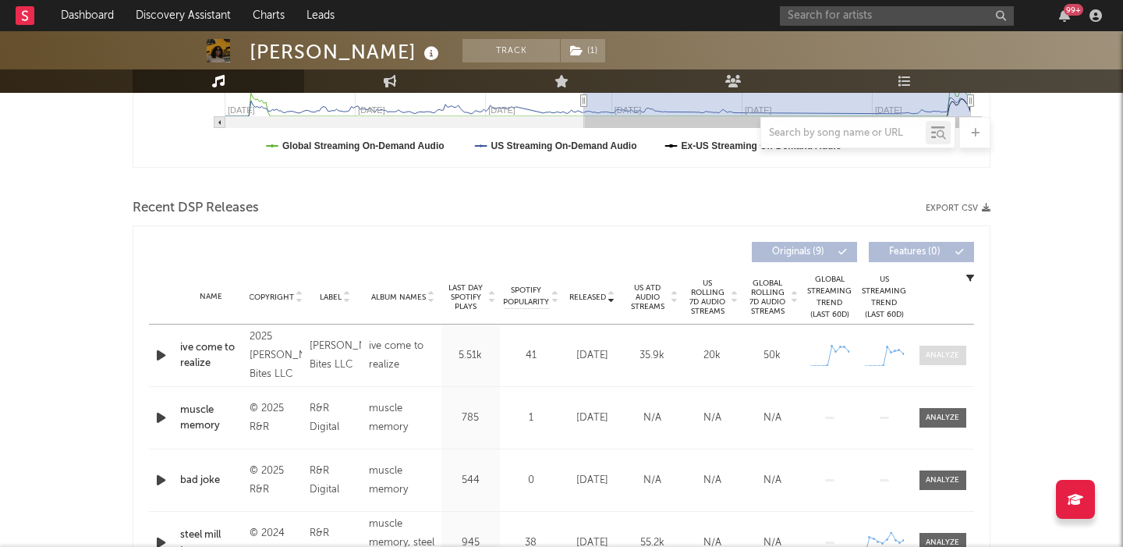
click at [937, 356] on div at bounding box center [943, 355] width 34 height 12
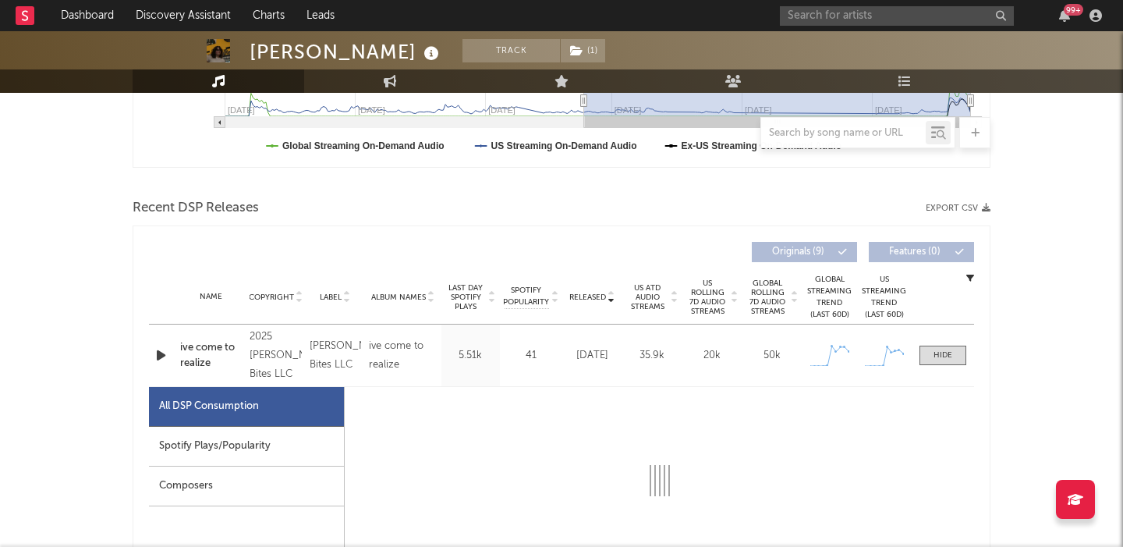
select select "1w"
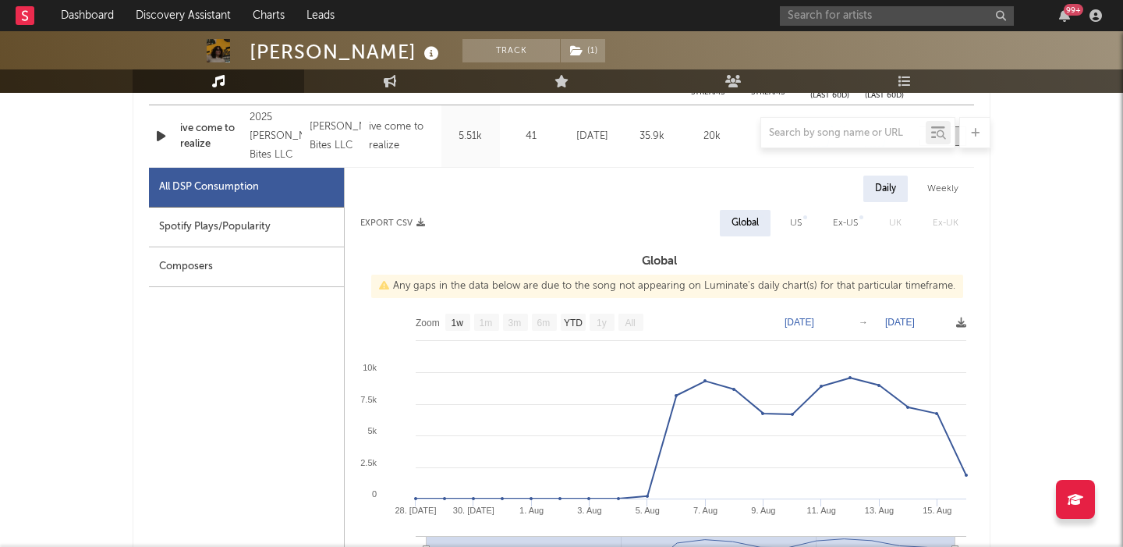
scroll to position [681, 0]
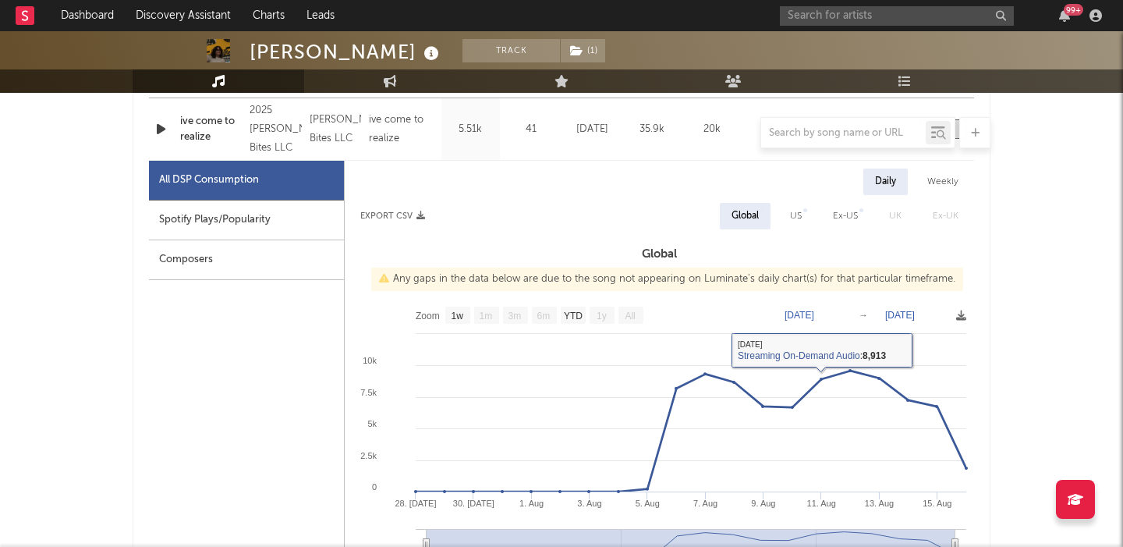
click at [796, 221] on div "US" at bounding box center [796, 216] width 12 height 19
select select "1w"
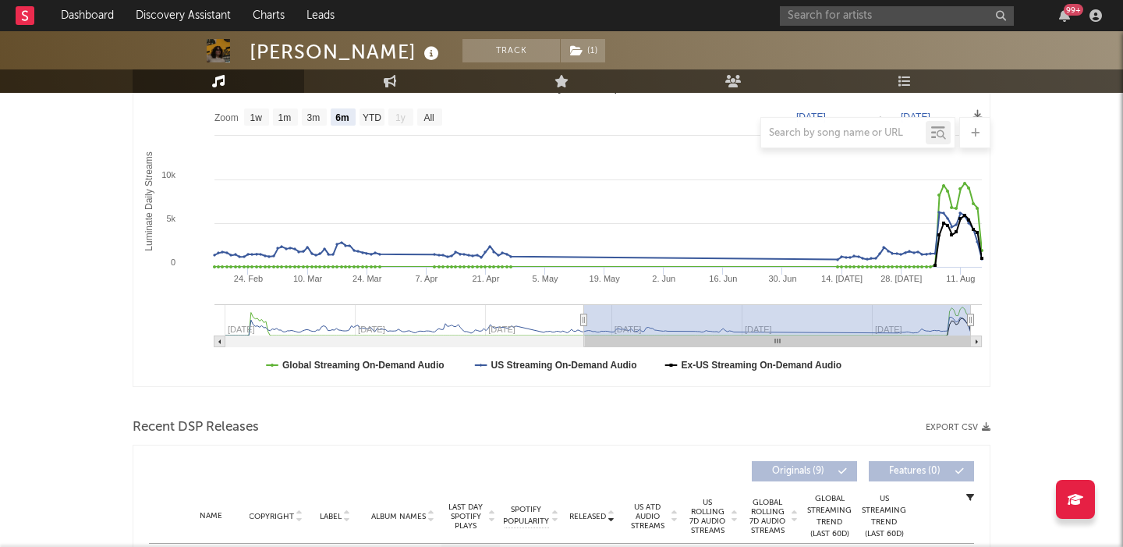
scroll to position [57, 0]
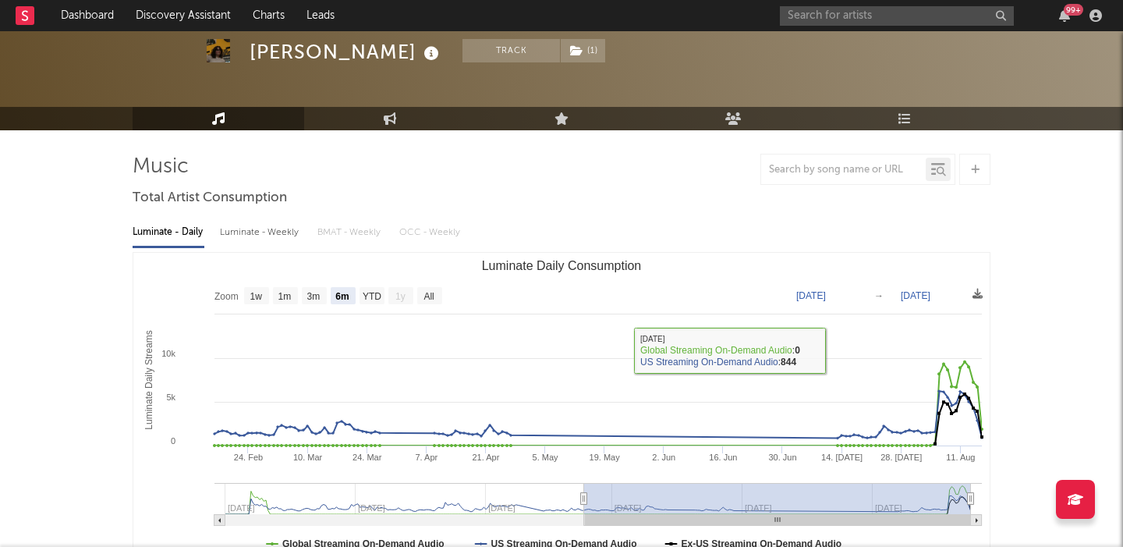
click at [254, 227] on div "Luminate - Weekly" at bounding box center [261, 232] width 82 height 27
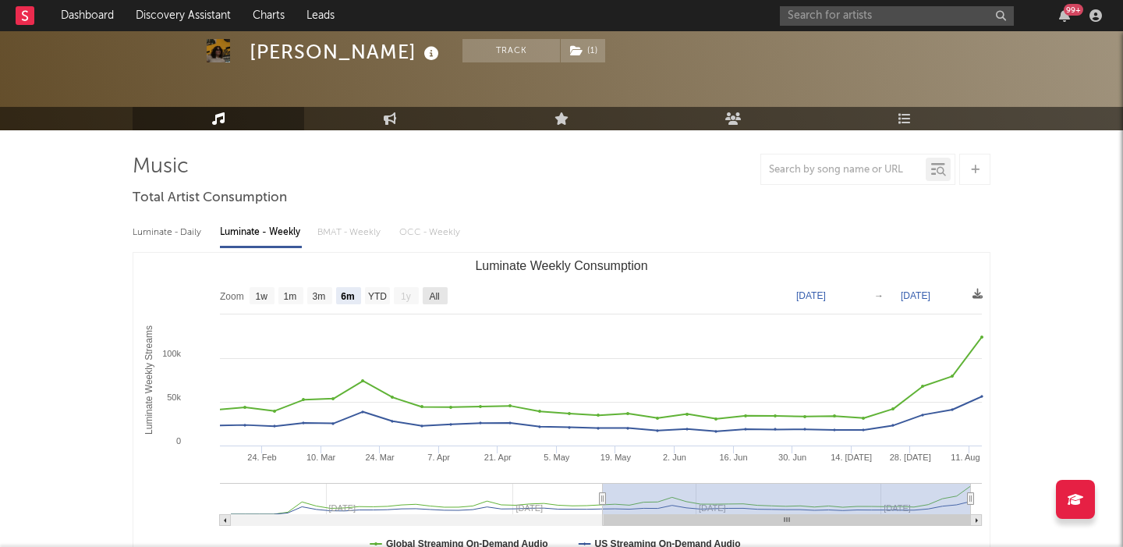
click at [437, 288] on rect "Luminate Weekly Consumption" at bounding box center [435, 295] width 25 height 17
select select "All"
type input "2024-08-15"
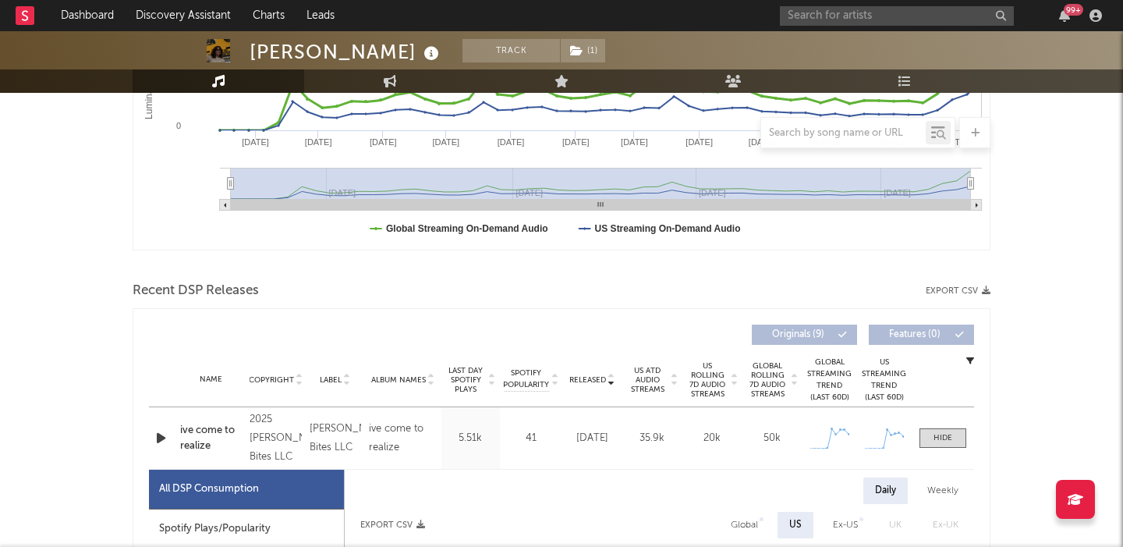
scroll to position [498, 0]
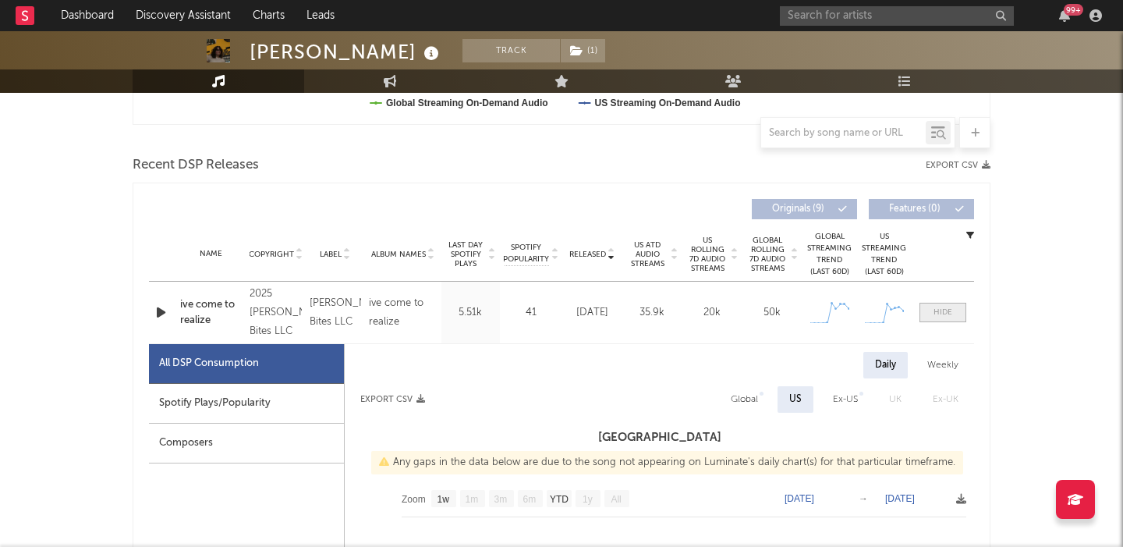
click at [938, 310] on div at bounding box center [943, 313] width 19 height 12
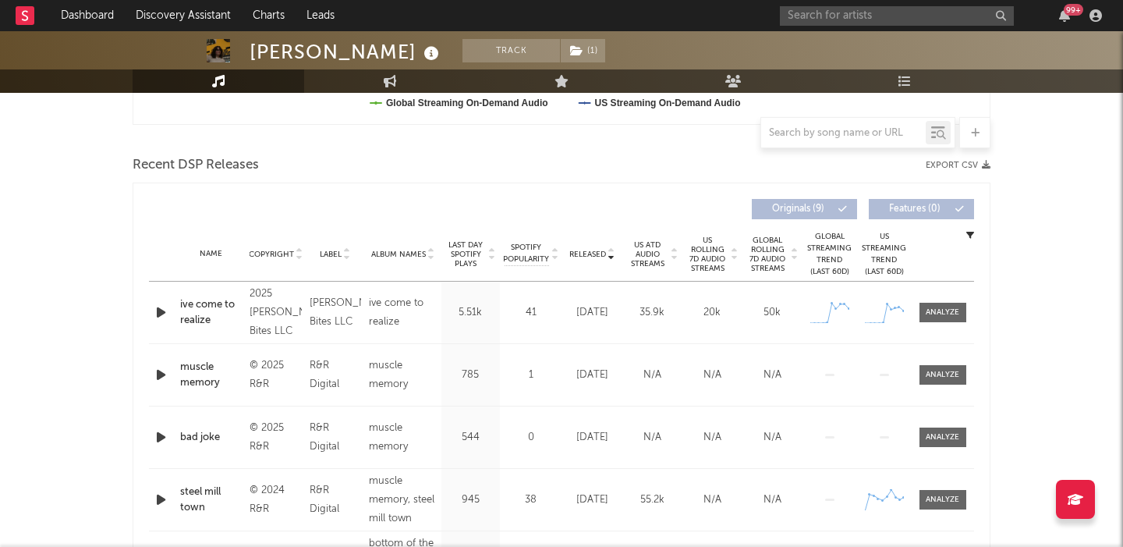
click at [693, 241] on span "US Rolling 7D Audio Streams" at bounding box center [707, 254] width 43 height 37
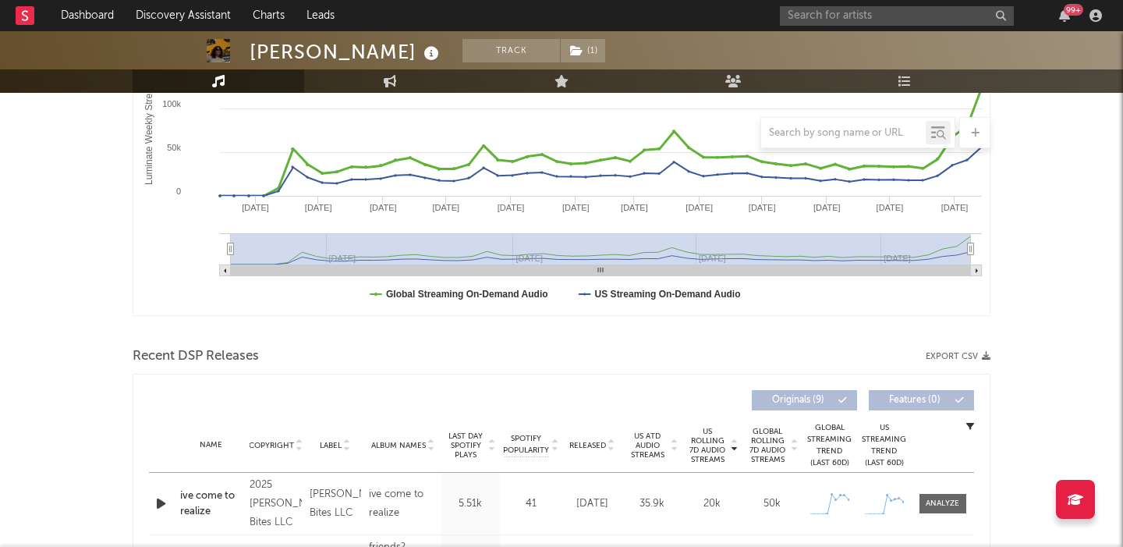
scroll to position [587, 0]
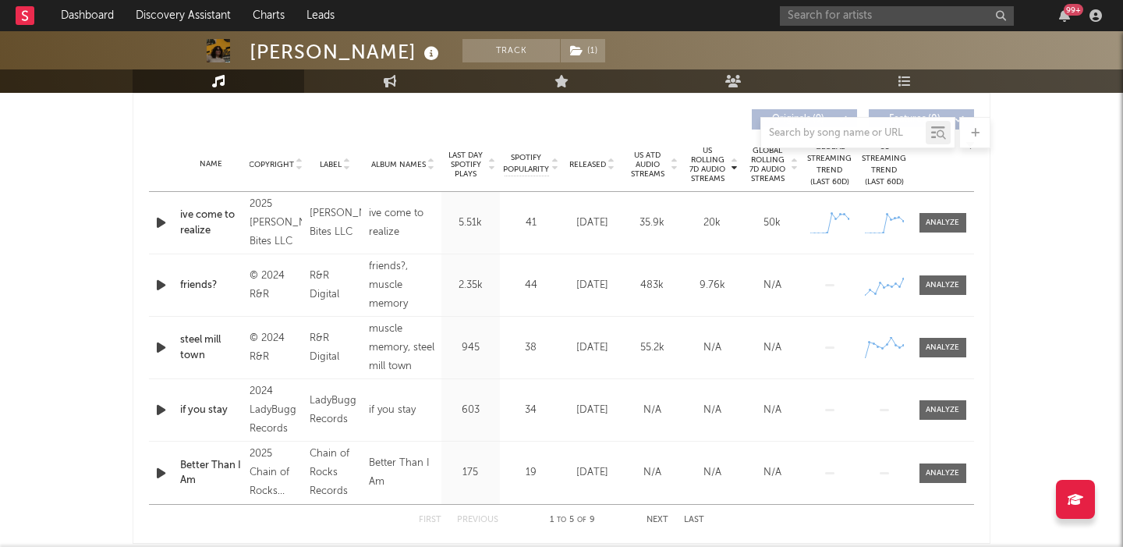
click at [155, 219] on icon "button" at bounding box center [161, 222] width 16 height 19
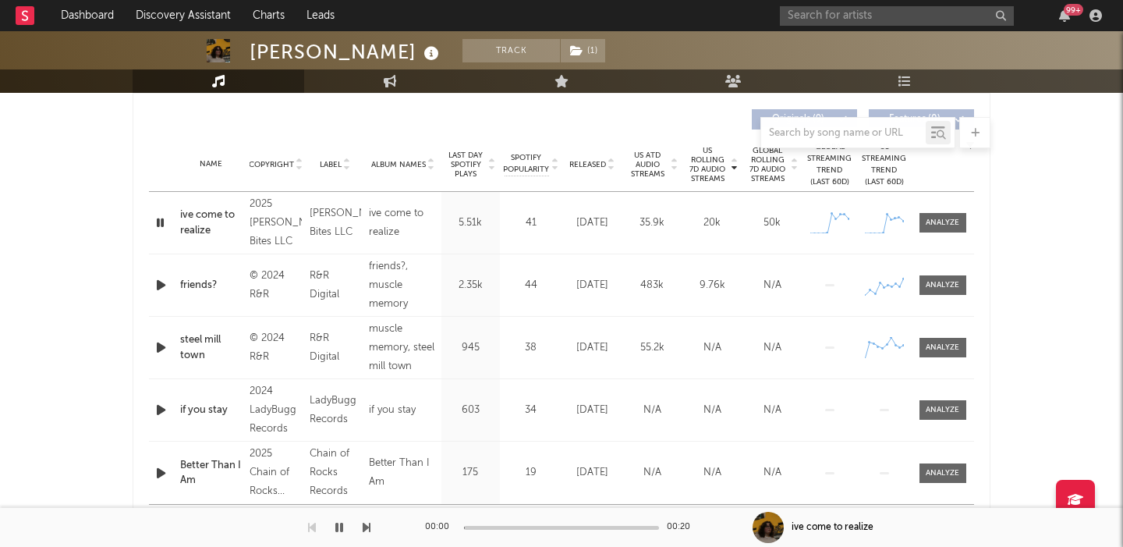
click at [161, 222] on icon "button" at bounding box center [160, 222] width 15 height 19
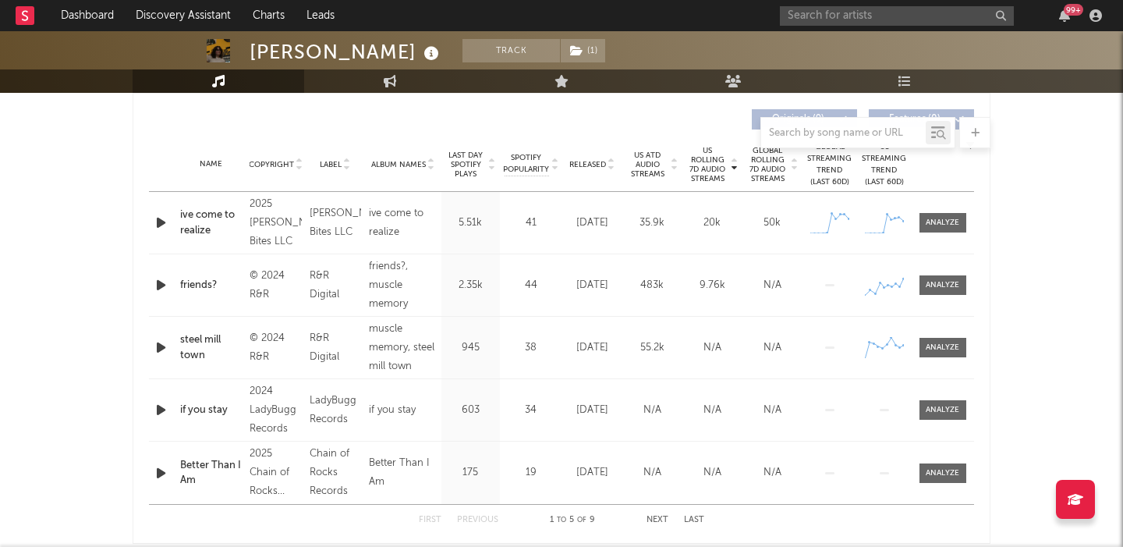
click at [161, 222] on icon "button" at bounding box center [161, 222] width 16 height 19
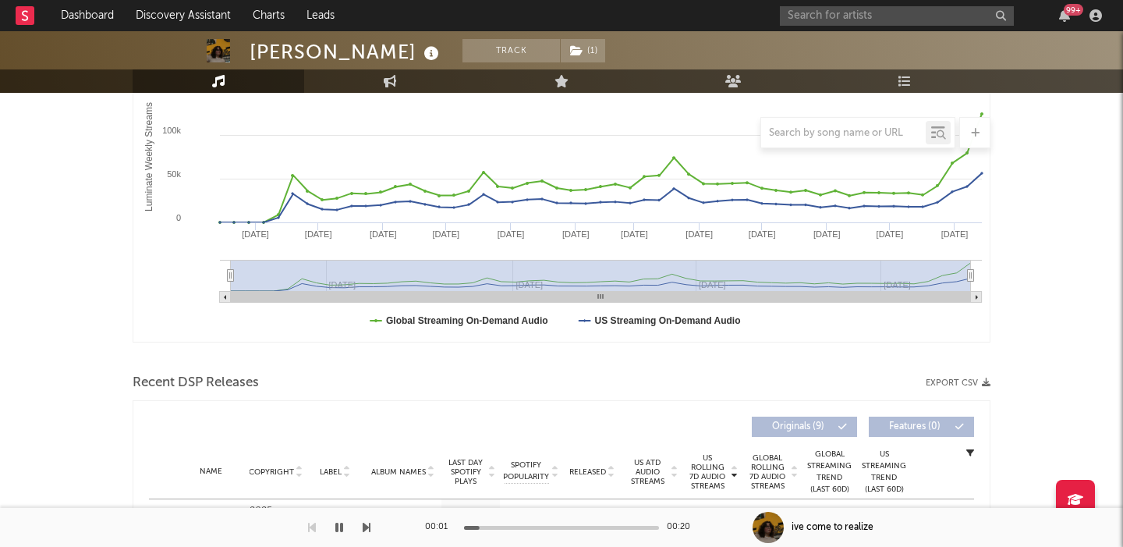
scroll to position [0, 0]
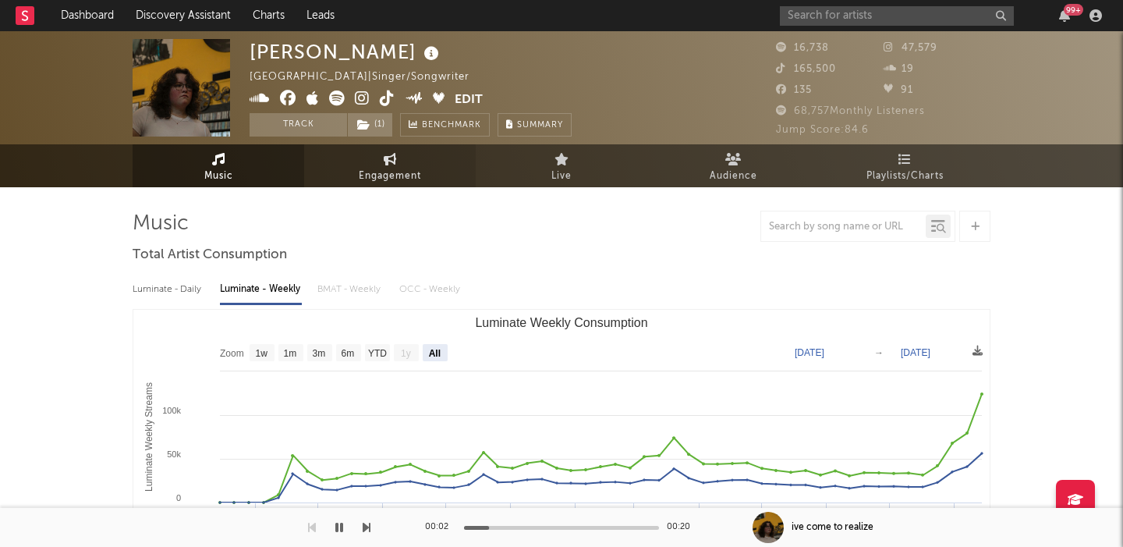
click at [378, 164] on link "Engagement" at bounding box center [390, 165] width 172 height 43
select select "1w"
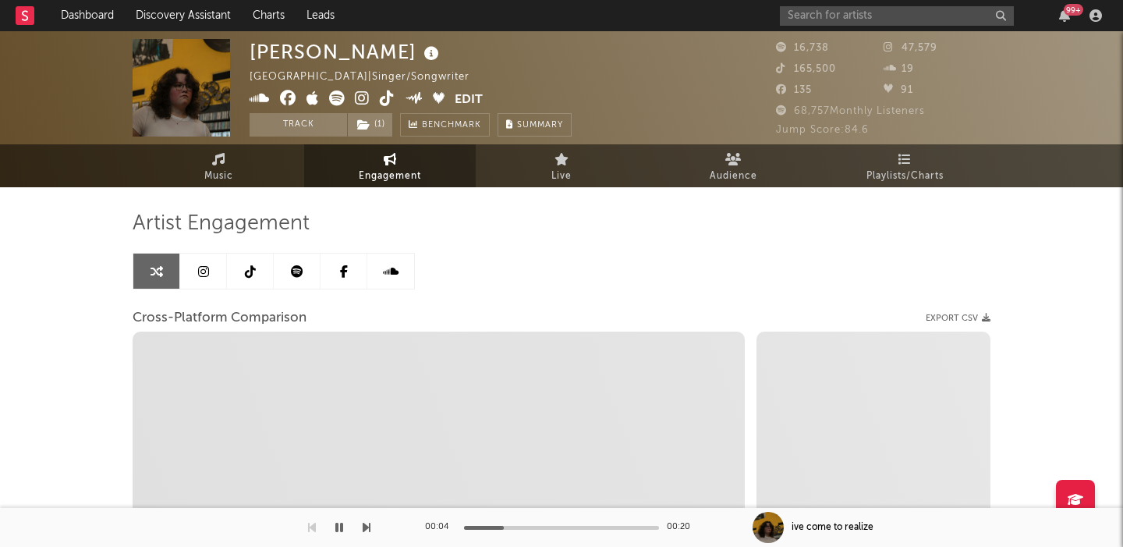
click at [299, 45] on div "[PERSON_NAME]" at bounding box center [346, 52] width 193 height 26
copy div "[PERSON_NAME]"
select select "1m"
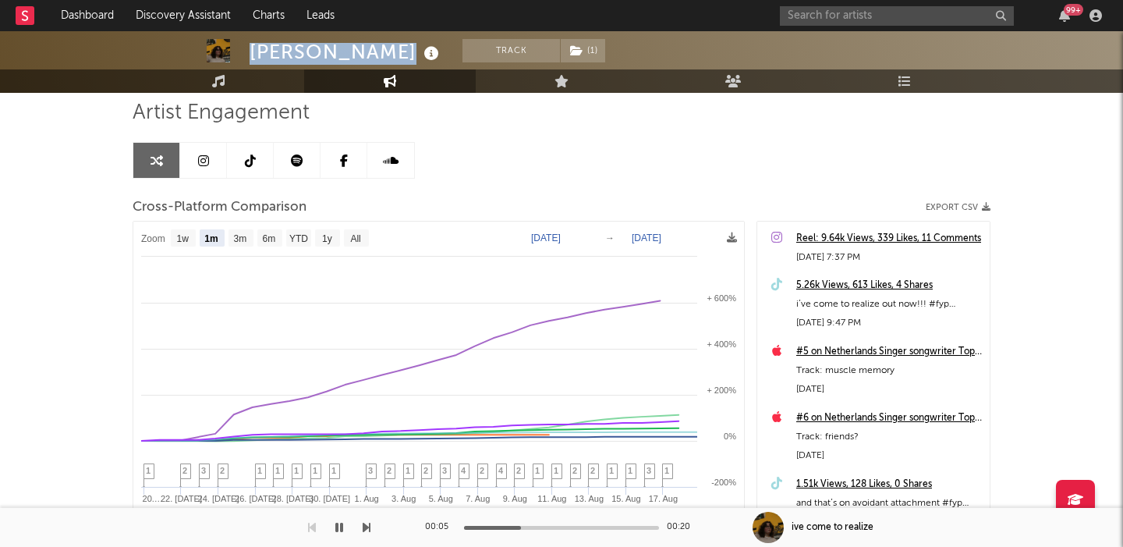
scroll to position [128, 0]
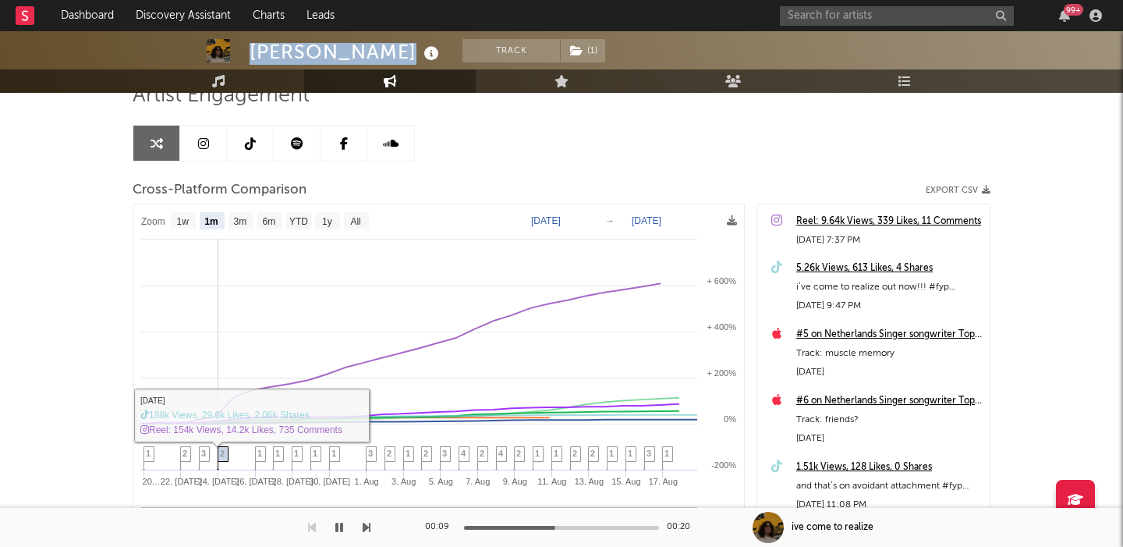
click at [222, 451] on span "2" at bounding box center [222, 452] width 5 height 9
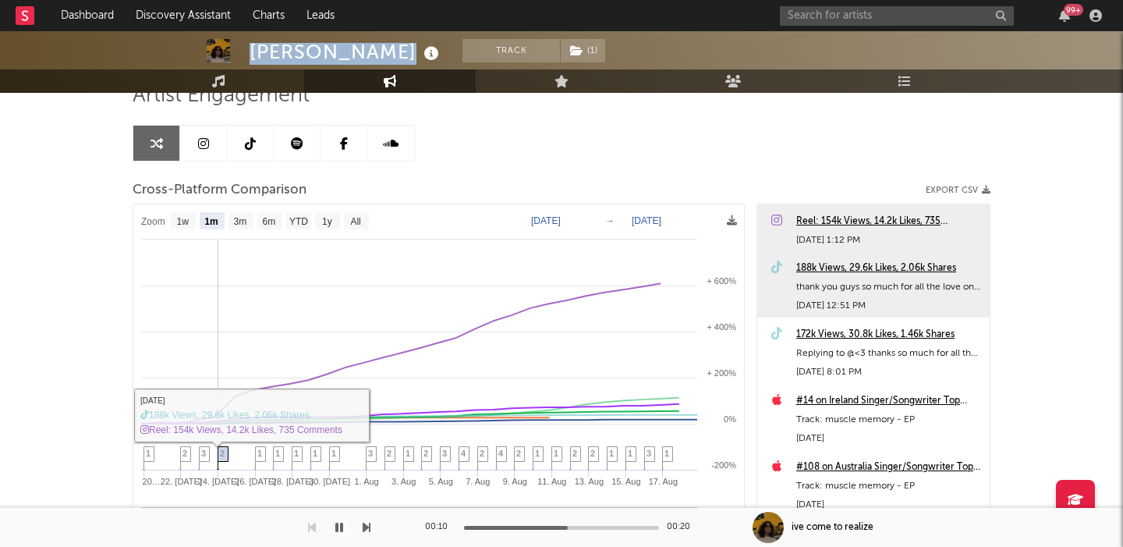
scroll to position [0, 0]
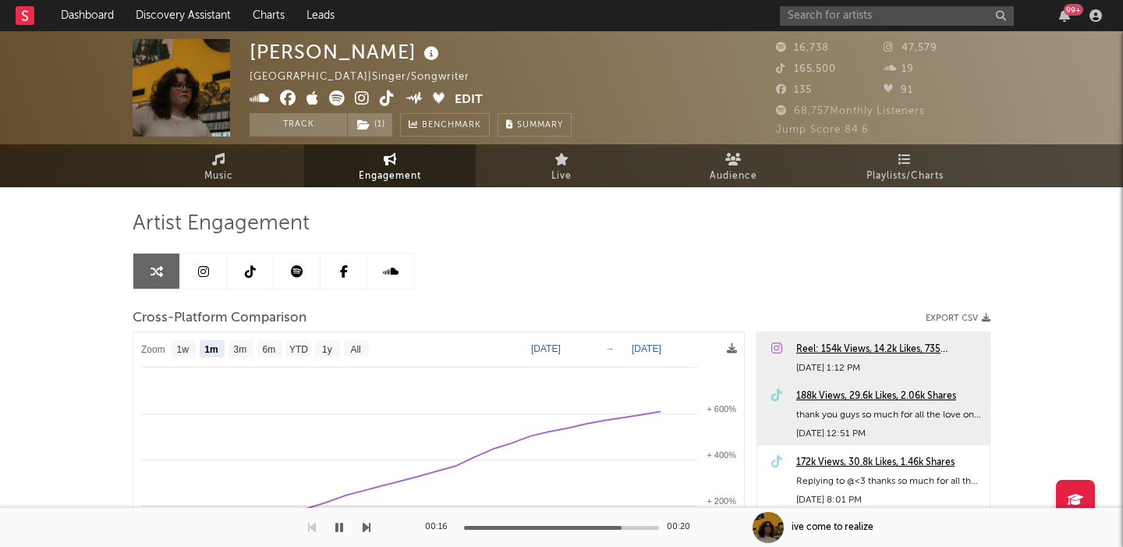
click at [342, 53] on div "[PERSON_NAME]" at bounding box center [346, 52] width 193 height 26
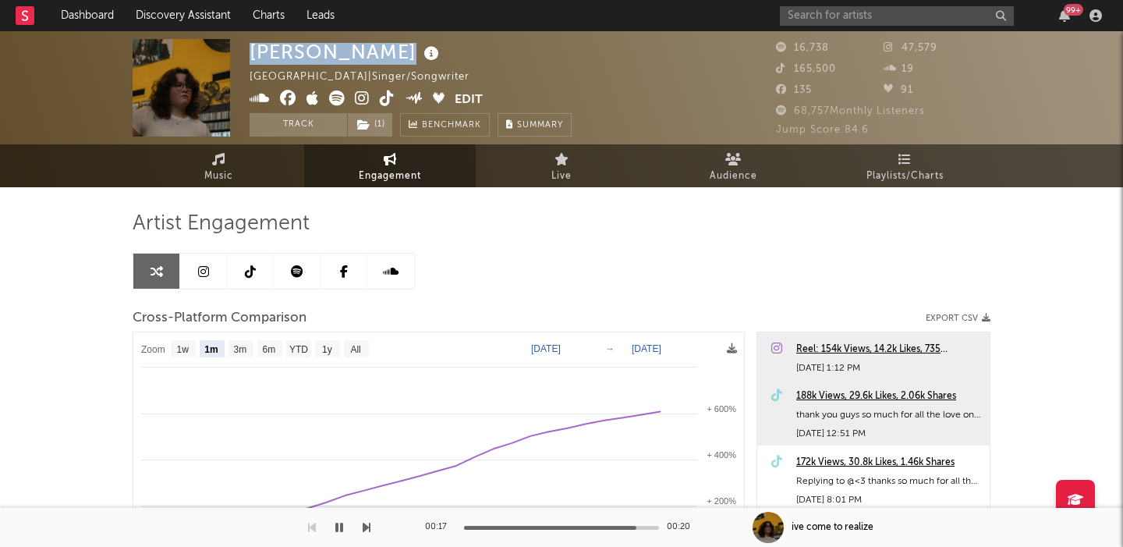
click at [342, 53] on div "[PERSON_NAME]" at bounding box center [346, 52] width 193 height 26
click at [817, 13] on input "text" at bounding box center [897, 15] width 234 height 19
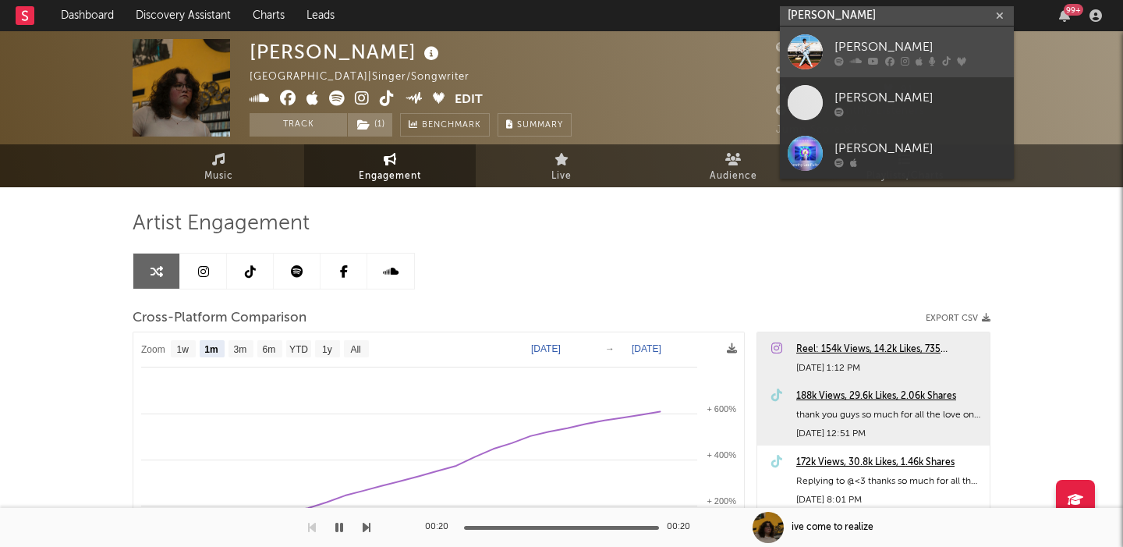
type input "fulton lee"
click at [856, 43] on div "[PERSON_NAME]" at bounding box center [921, 46] width 172 height 19
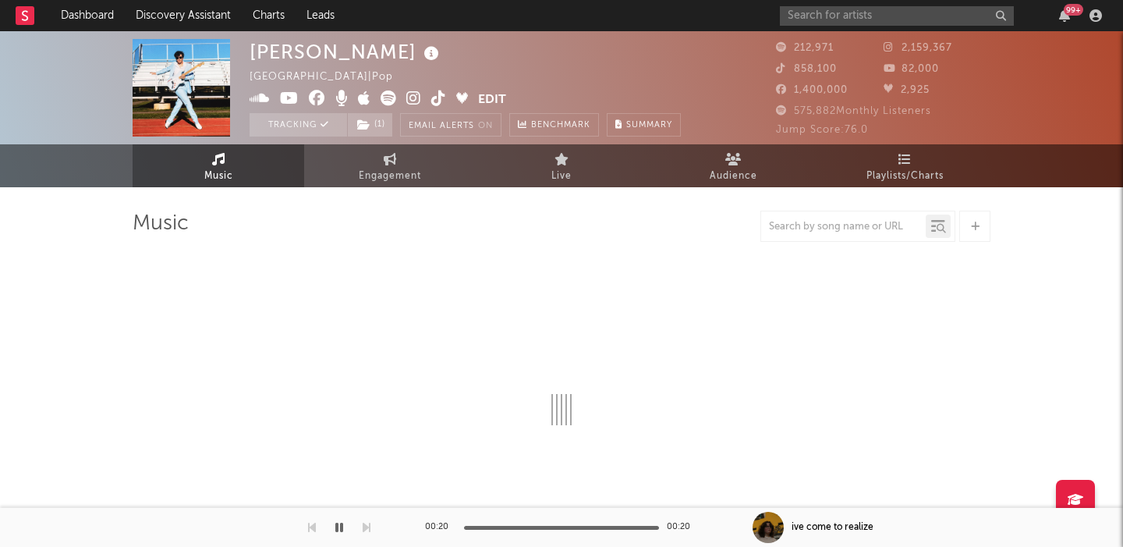
select select "6m"
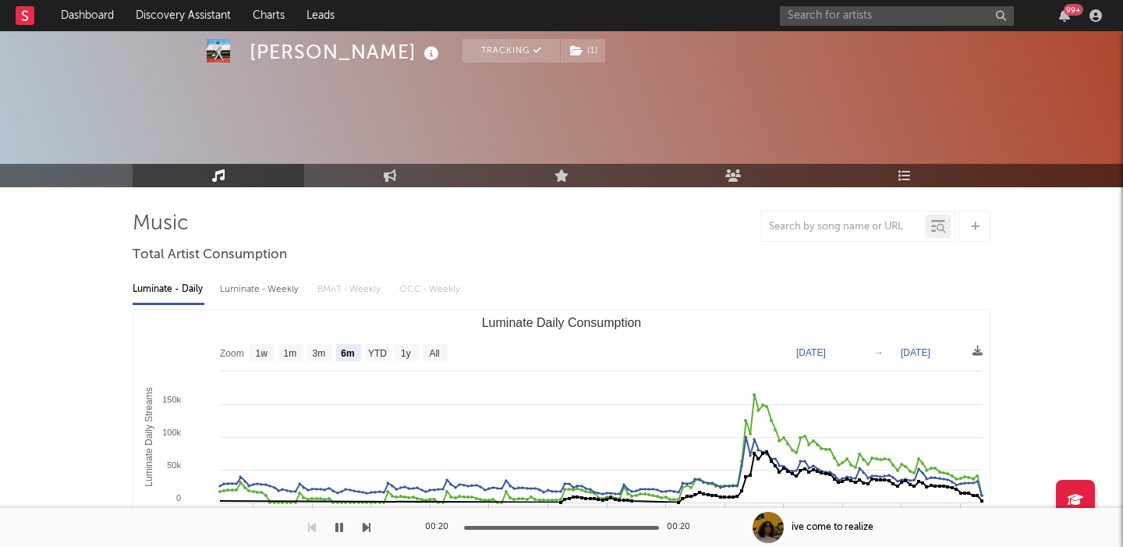
scroll to position [83, 0]
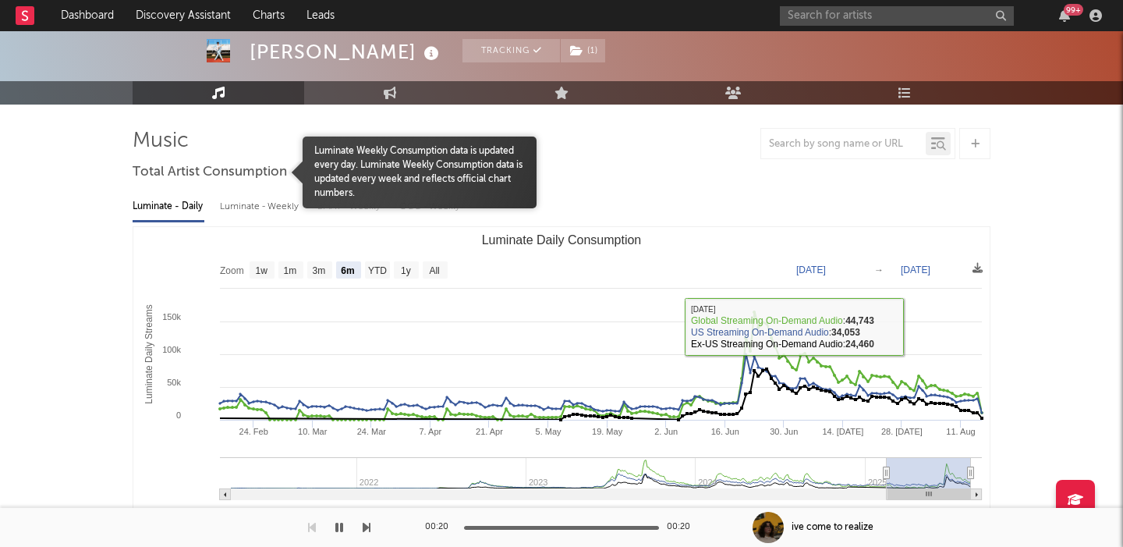
click at [279, 202] on div at bounding box center [218, 172] width 170 height 72
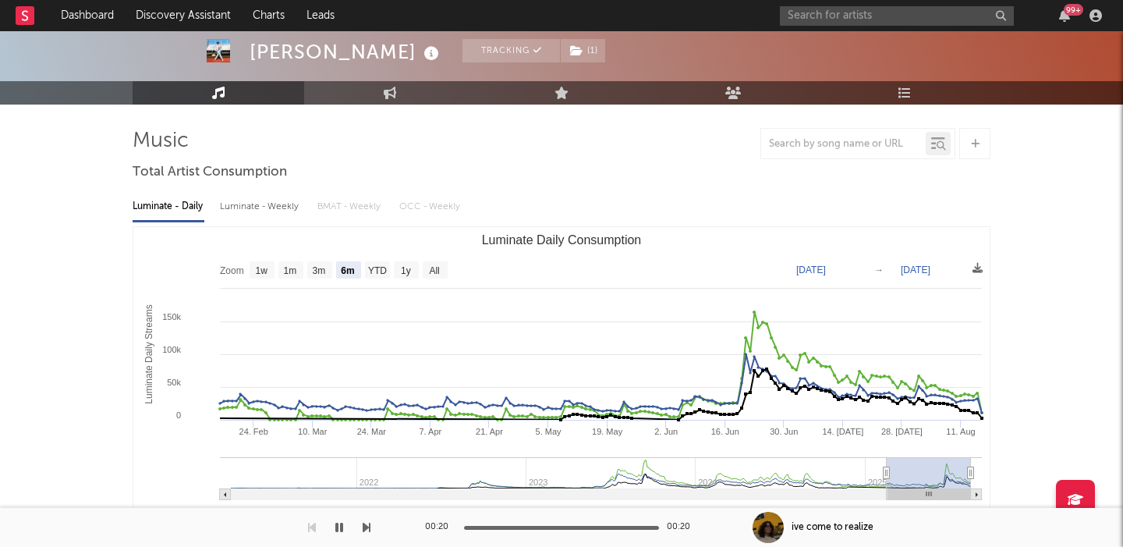
click at [282, 209] on div "Luminate - Weekly" at bounding box center [261, 206] width 82 height 27
select select "6m"
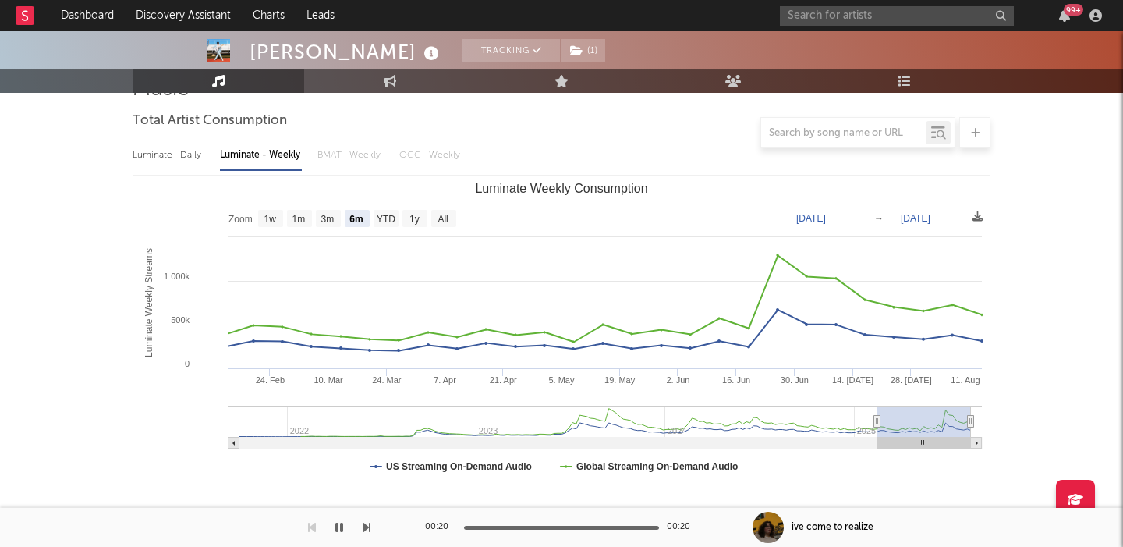
scroll to position [0, 0]
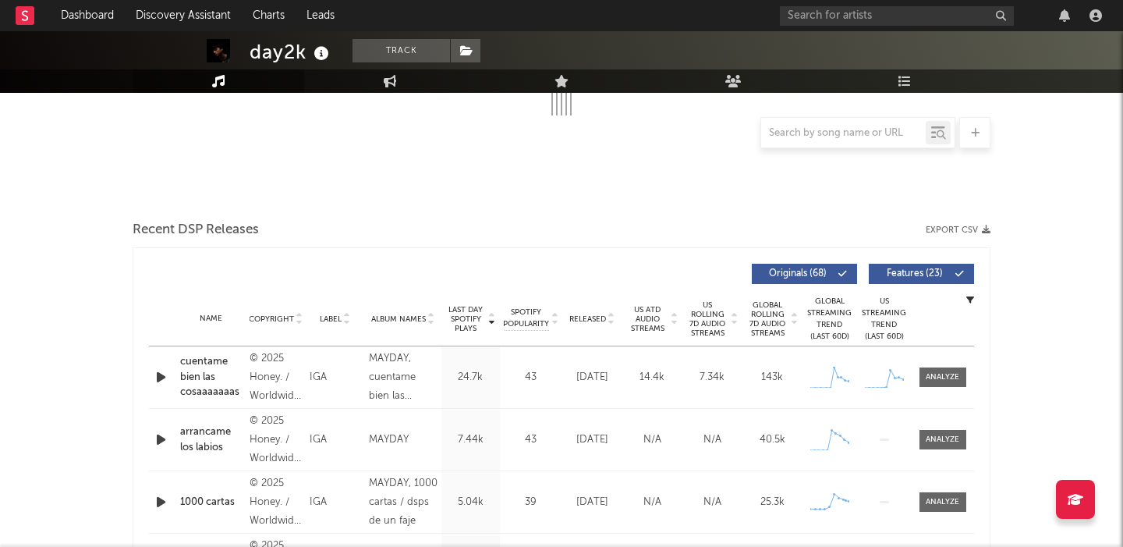
scroll to position [366, 0]
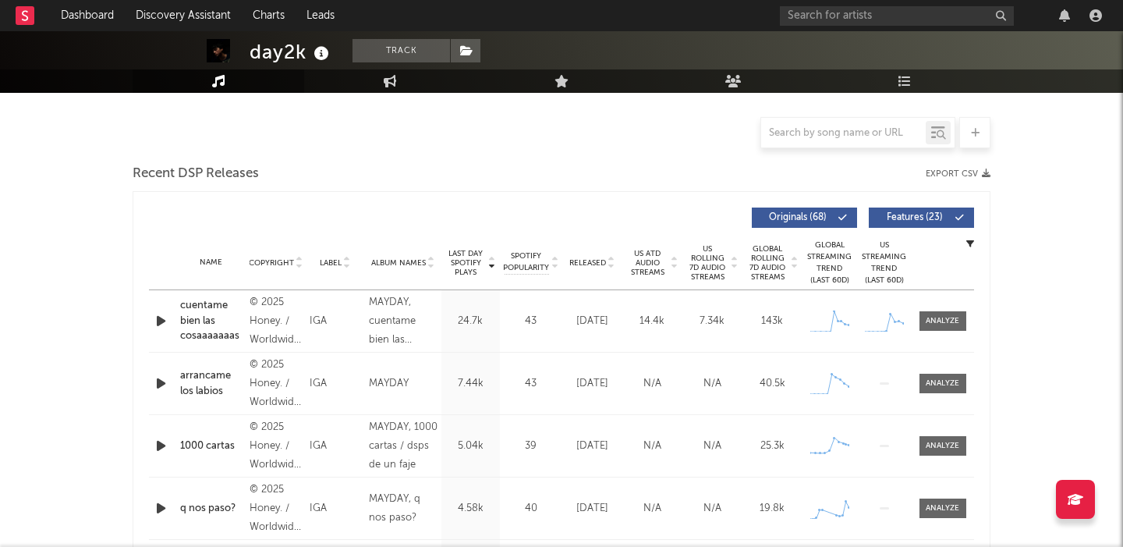
select select "6m"
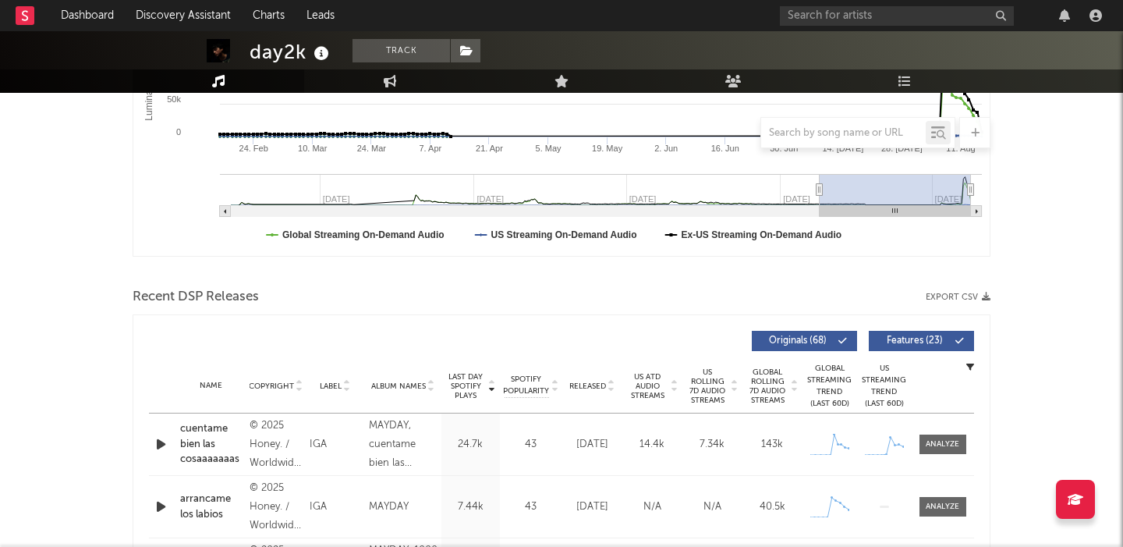
scroll to position [0, 0]
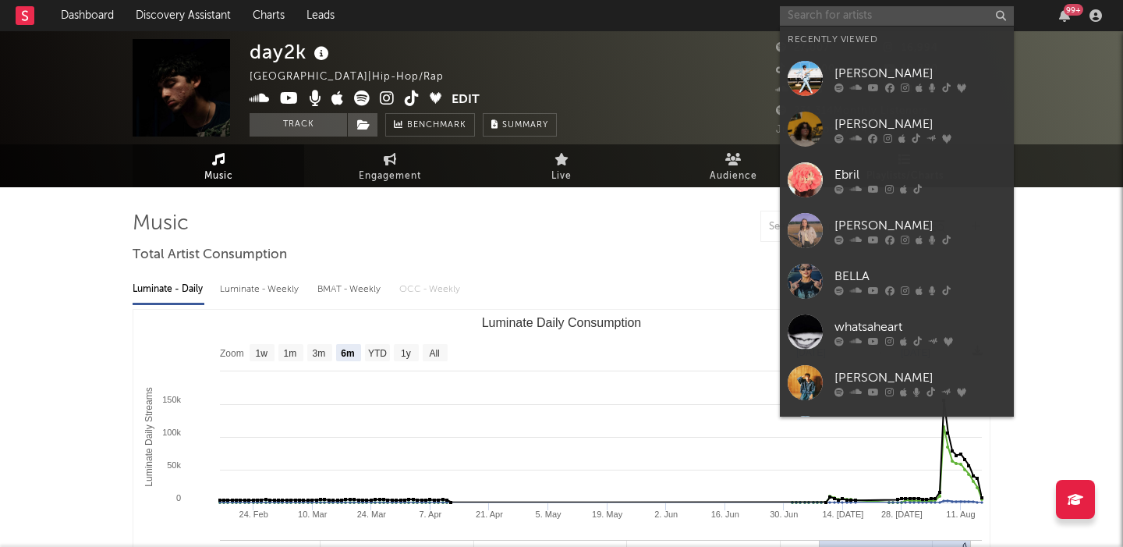
click at [876, 19] on input "text" at bounding box center [897, 15] width 234 height 19
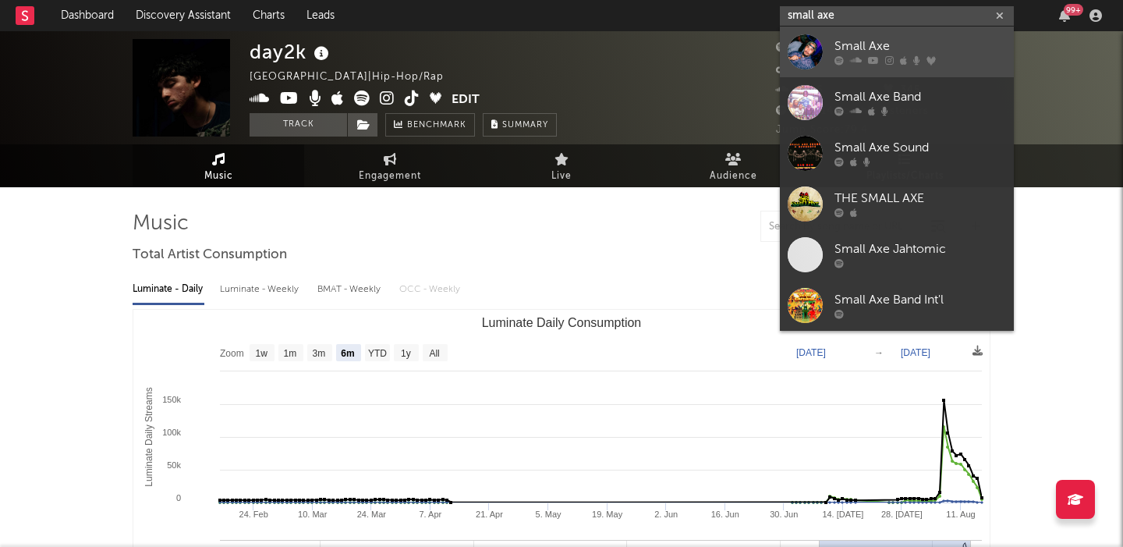
type input "small axe"
click at [929, 48] on div "Small Axe" at bounding box center [921, 46] width 172 height 19
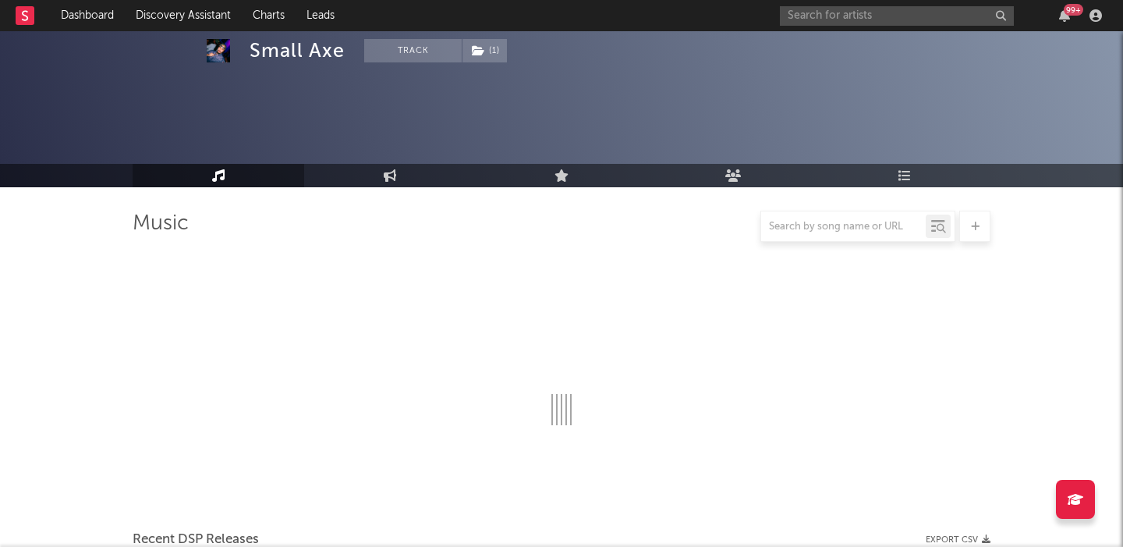
scroll to position [150, 0]
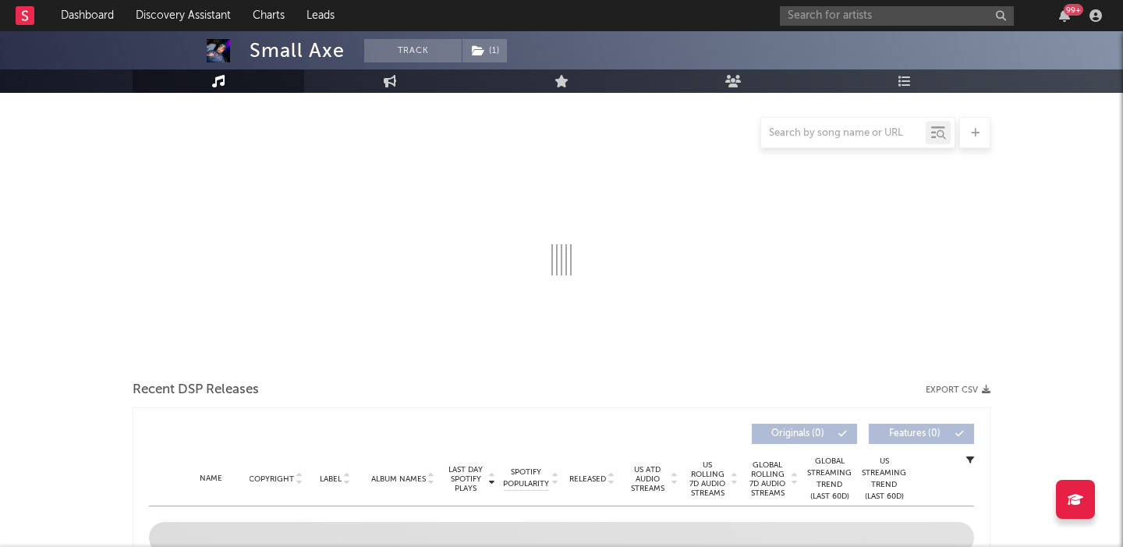
select select "6m"
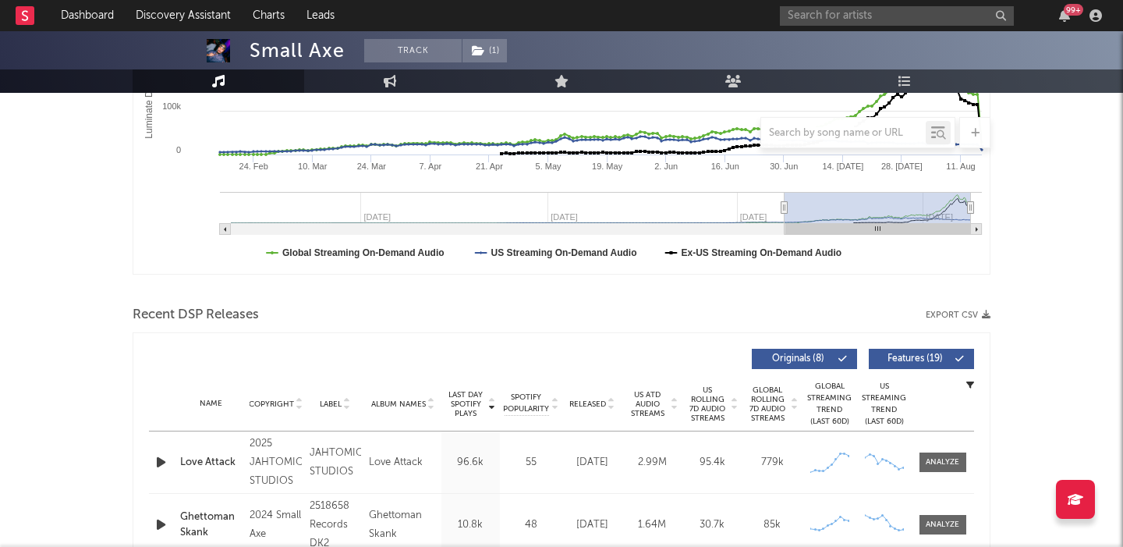
scroll to position [540, 0]
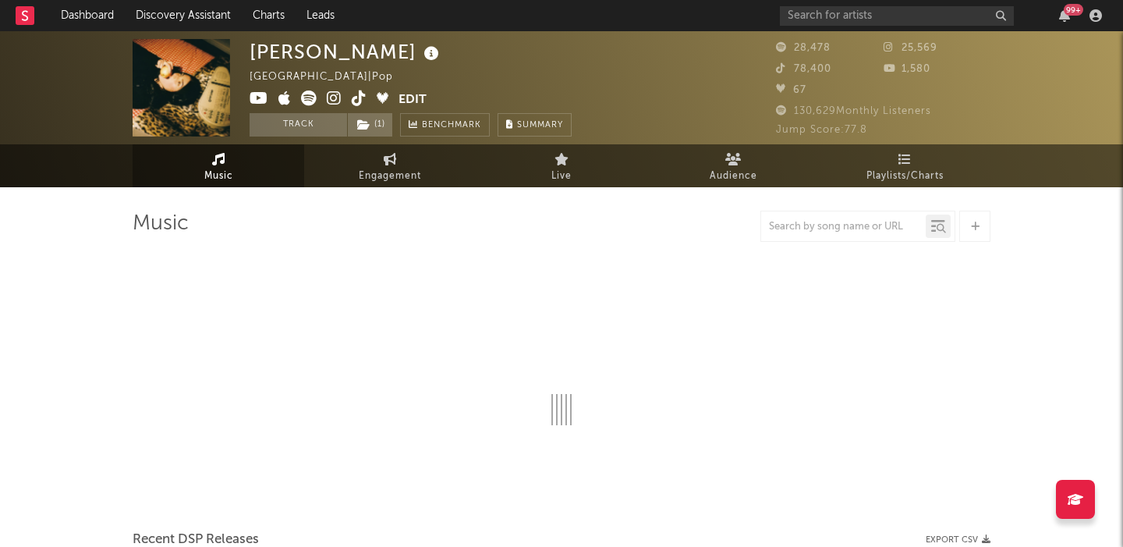
select select "6m"
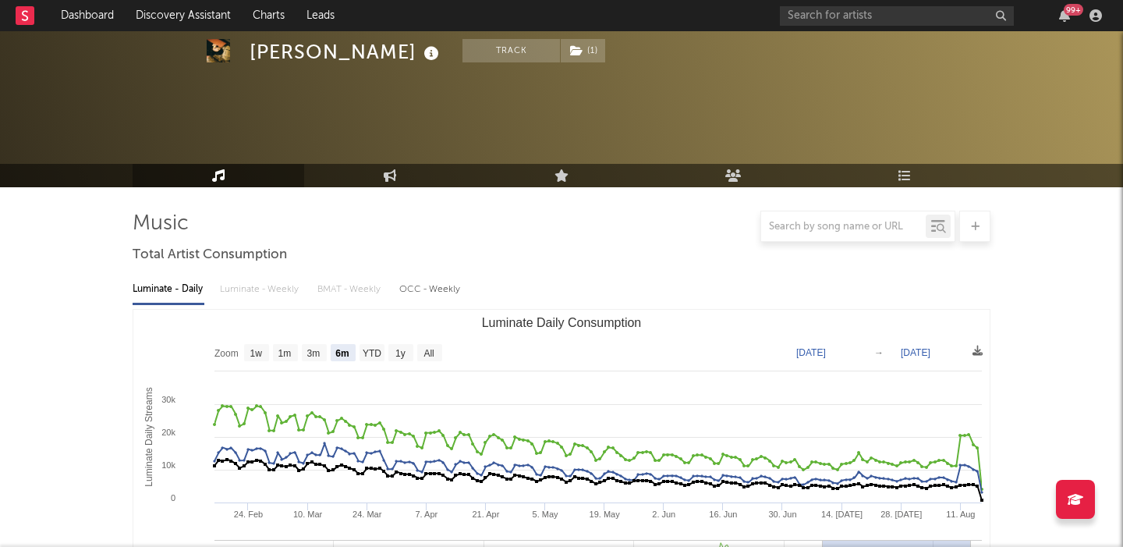
scroll to position [424, 0]
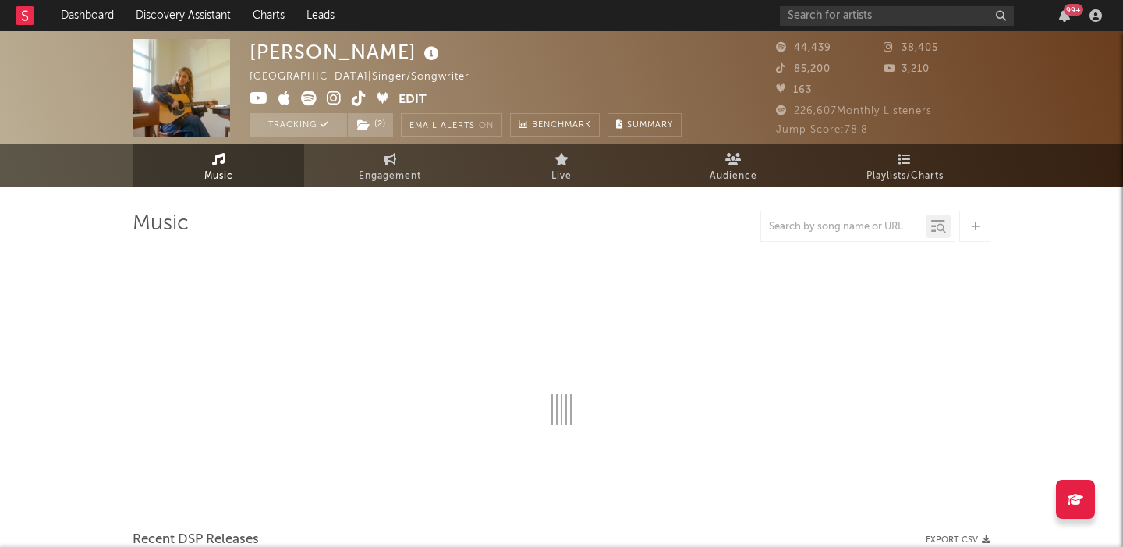
select select "6m"
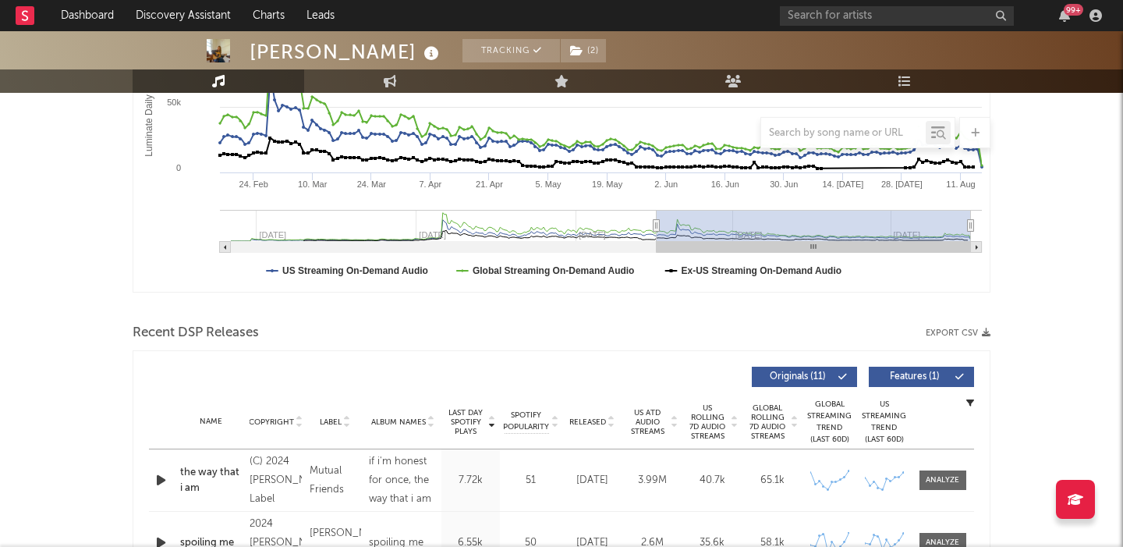
scroll to position [374, 0]
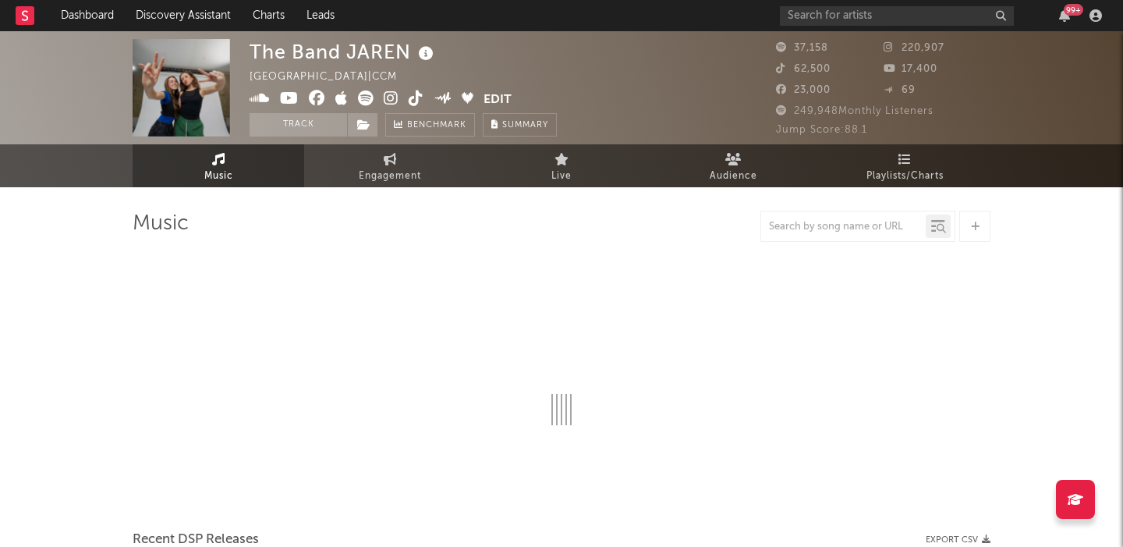
select select "6m"
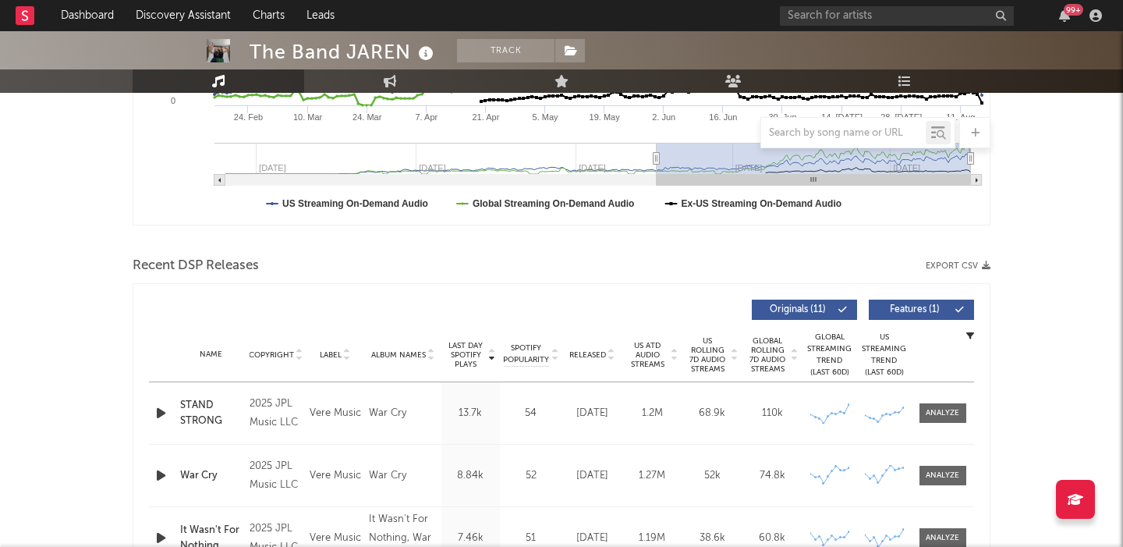
scroll to position [534, 0]
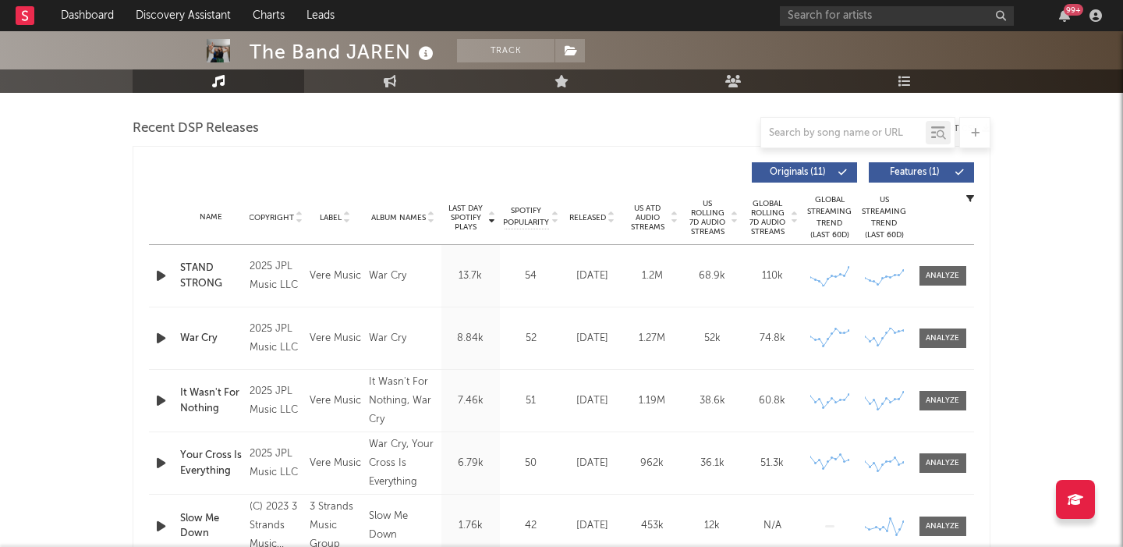
click at [713, 209] on span "US Rolling 7D Audio Streams" at bounding box center [707, 217] width 43 height 37
click at [889, 181] on button "Features ( 1 )" at bounding box center [921, 172] width 105 height 20
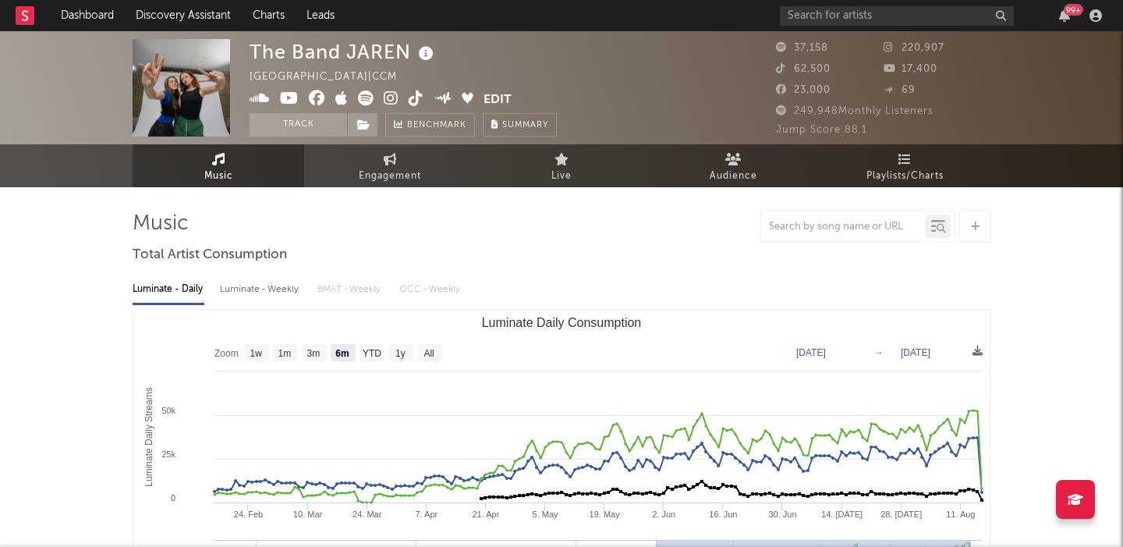
click at [386, 98] on icon at bounding box center [391, 98] width 15 height 16
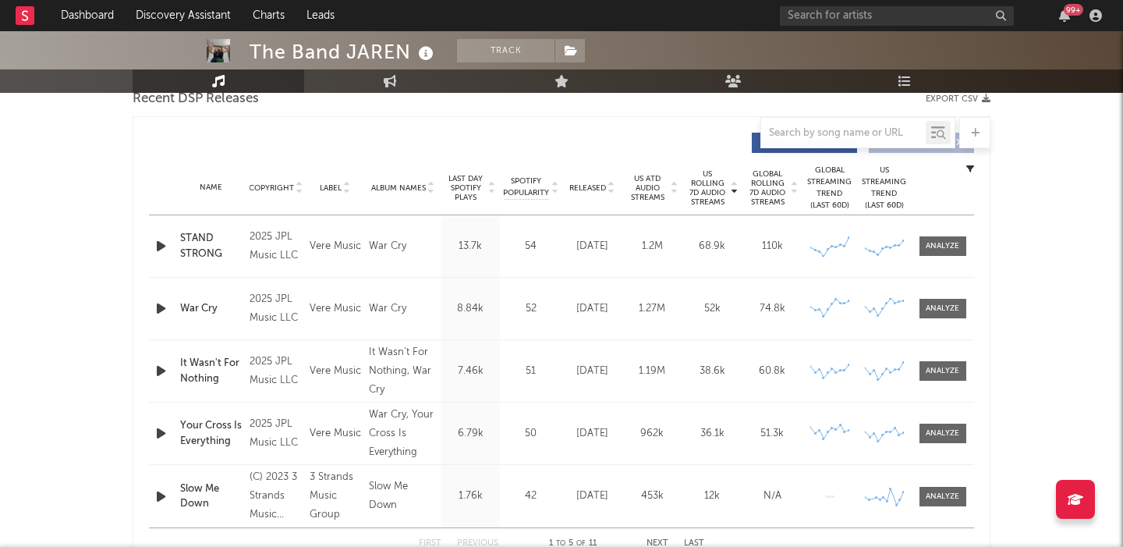
scroll to position [553, 0]
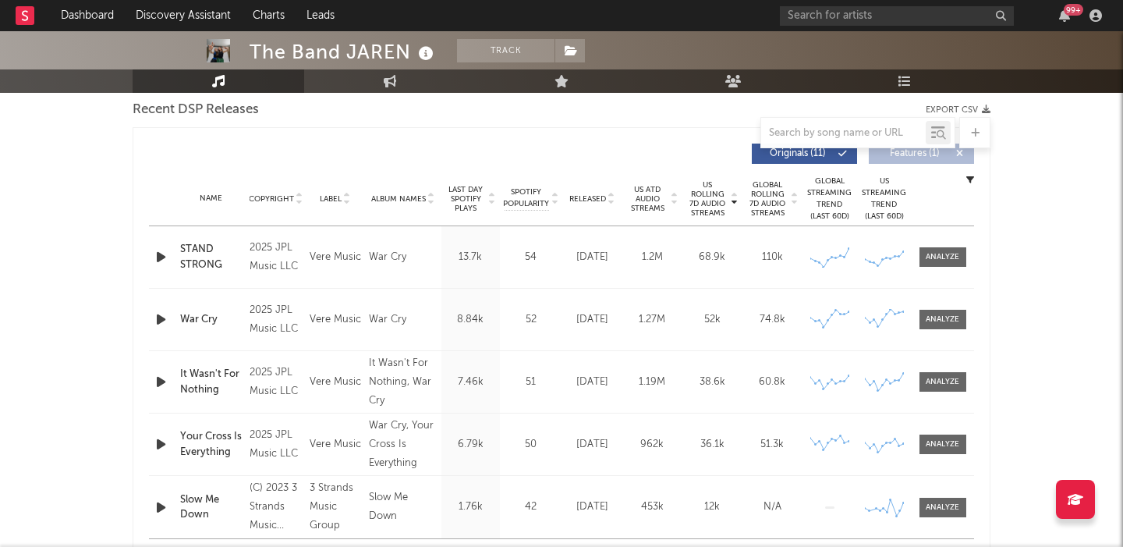
click at [158, 257] on icon "button" at bounding box center [161, 256] width 16 height 19
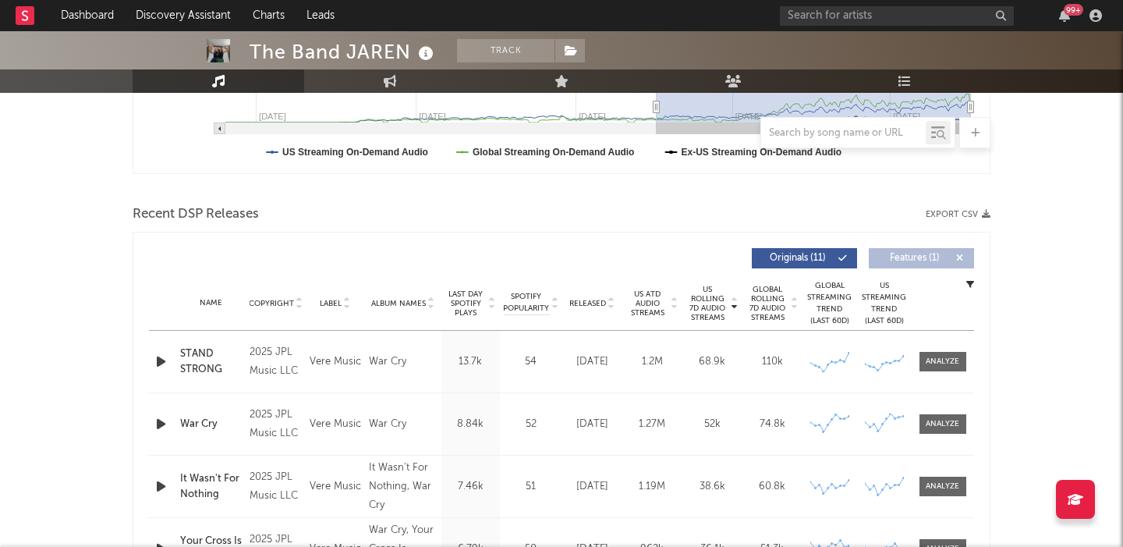
scroll to position [0, 0]
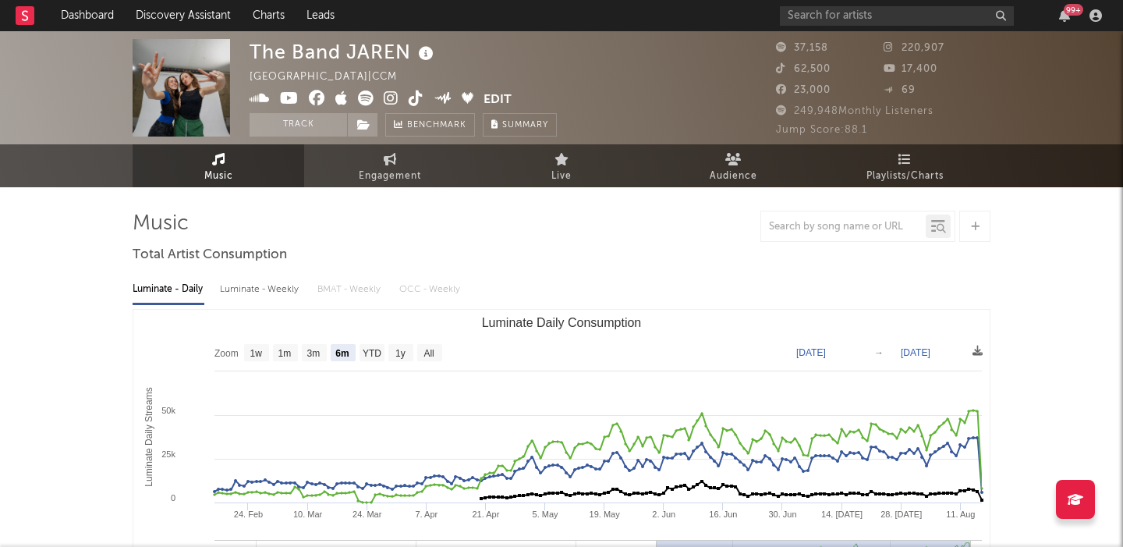
click at [286, 290] on div "Luminate - Weekly" at bounding box center [261, 289] width 82 height 27
select select "6m"
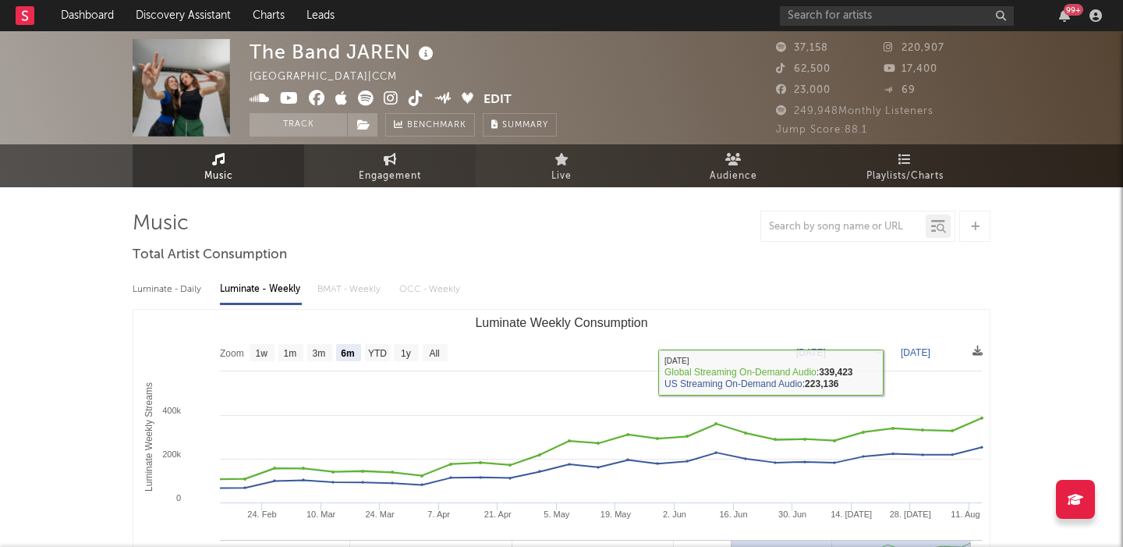
click at [409, 168] on span "Engagement" at bounding box center [390, 176] width 62 height 19
select select "1w"
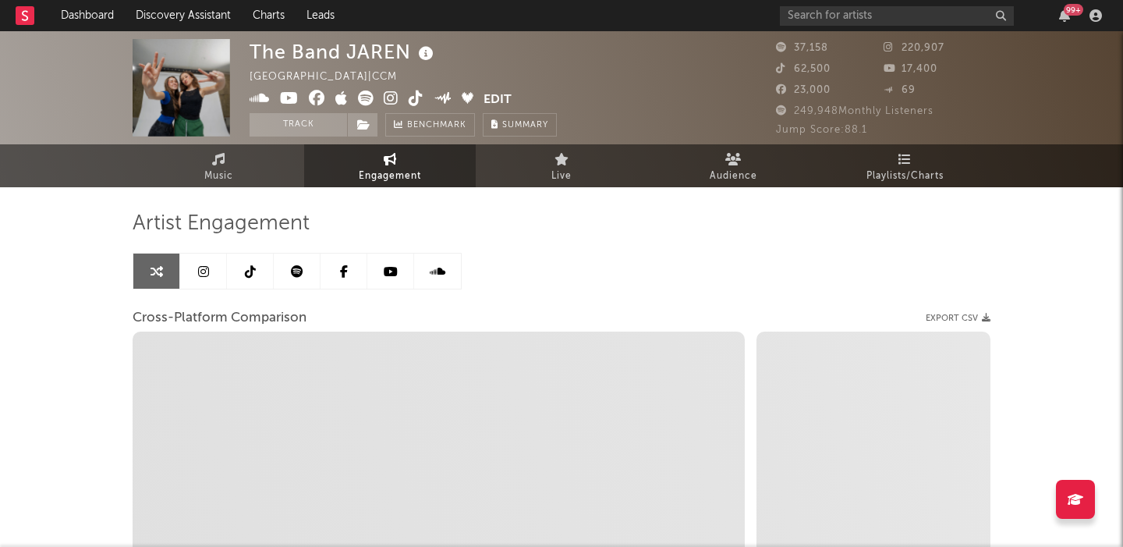
select select "1m"
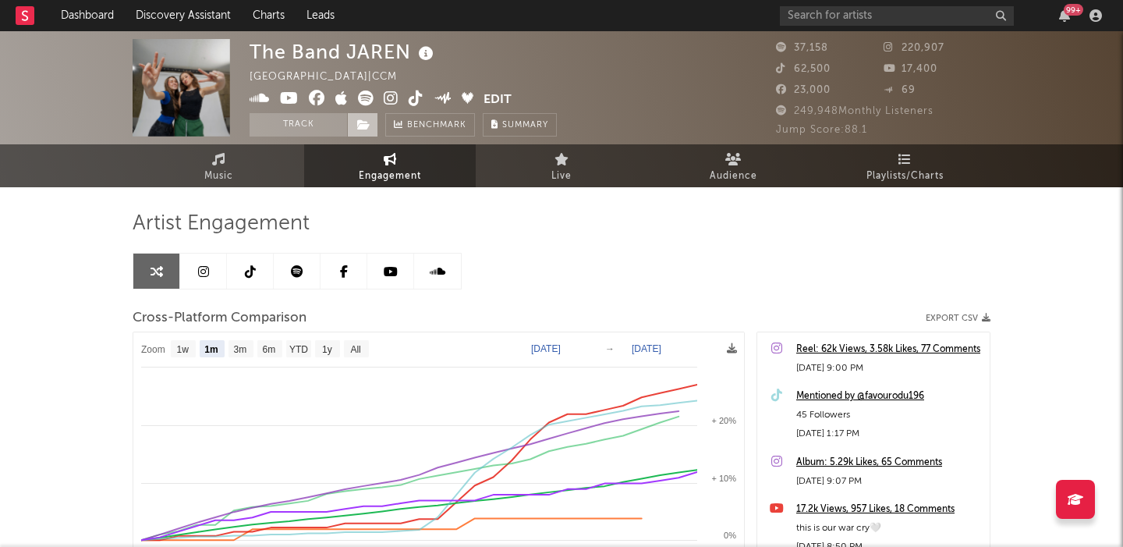
click at [364, 125] on icon at bounding box center [363, 124] width 13 height 11
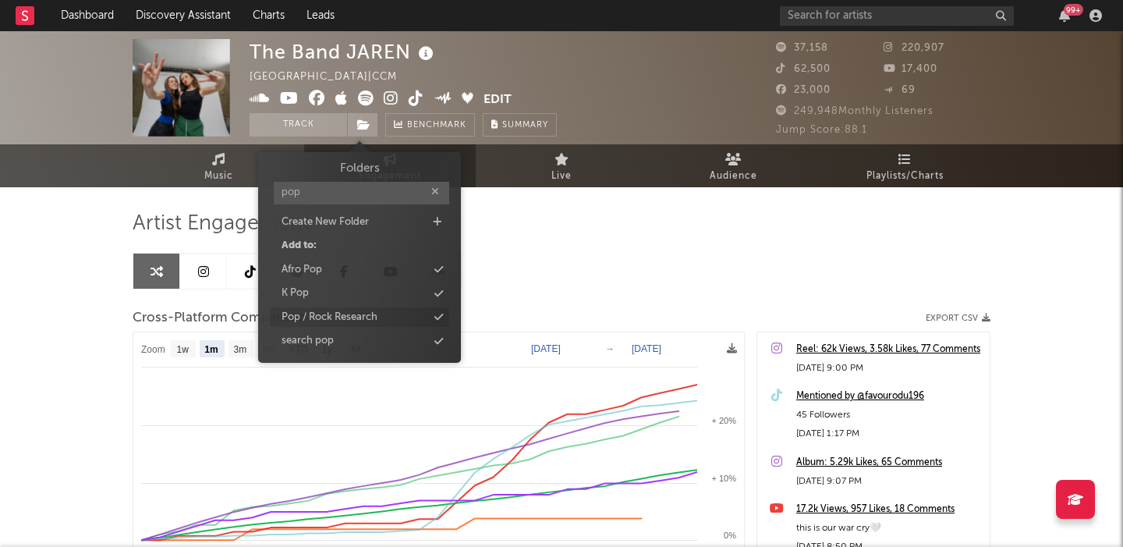
type input "pop"
click at [363, 321] on div "Pop / Rock Research" at bounding box center [330, 318] width 96 height 16
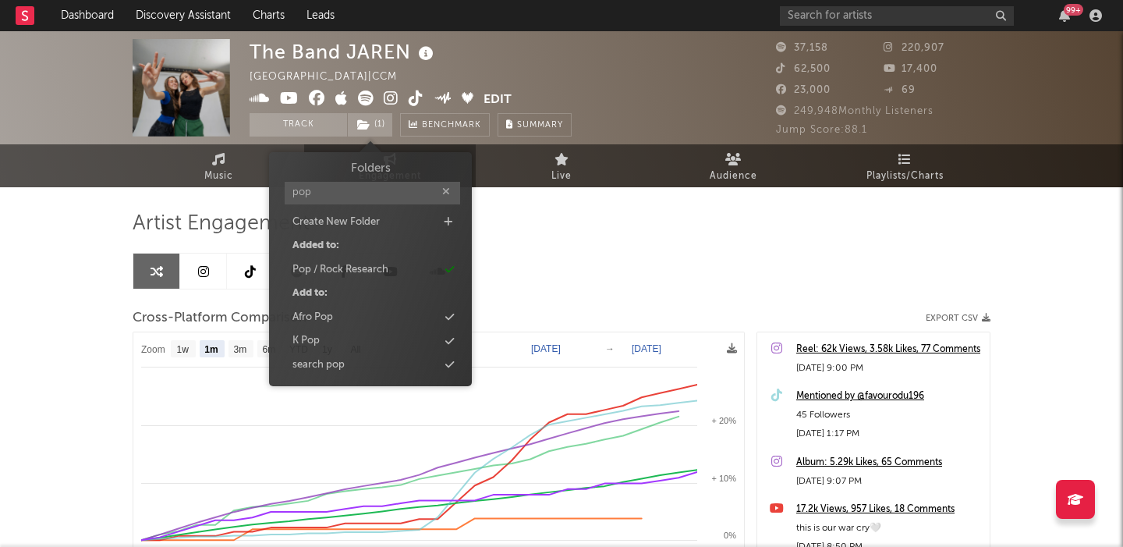
click at [662, 278] on div "Artist Engagement Cross-Platform Comparison Export CSV Zoom 1w 1m 3m 6m YTD 1y …" at bounding box center [562, 476] width 858 height 530
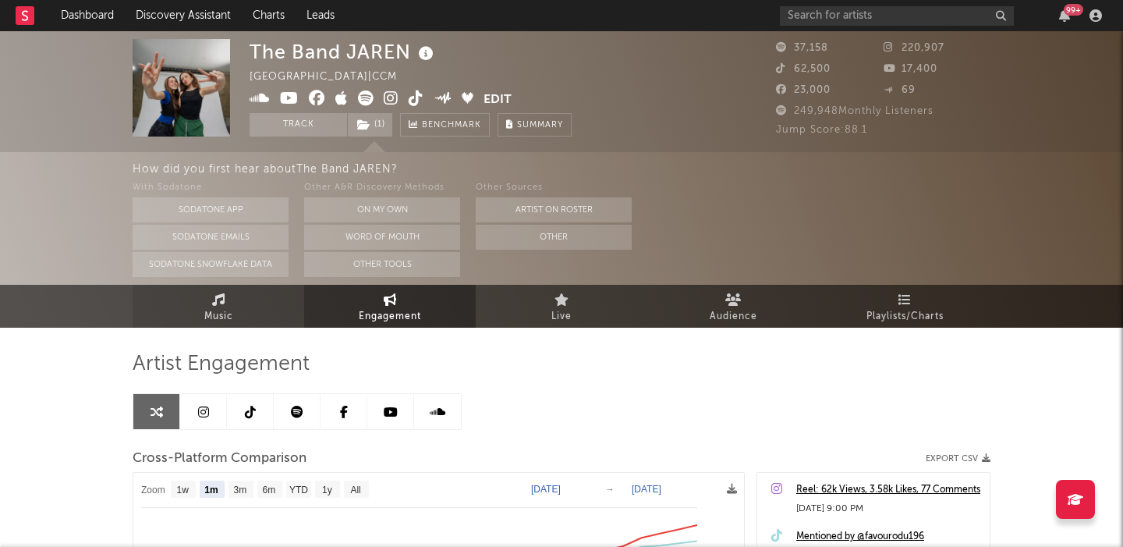
click at [261, 299] on link "Music" at bounding box center [219, 306] width 172 height 43
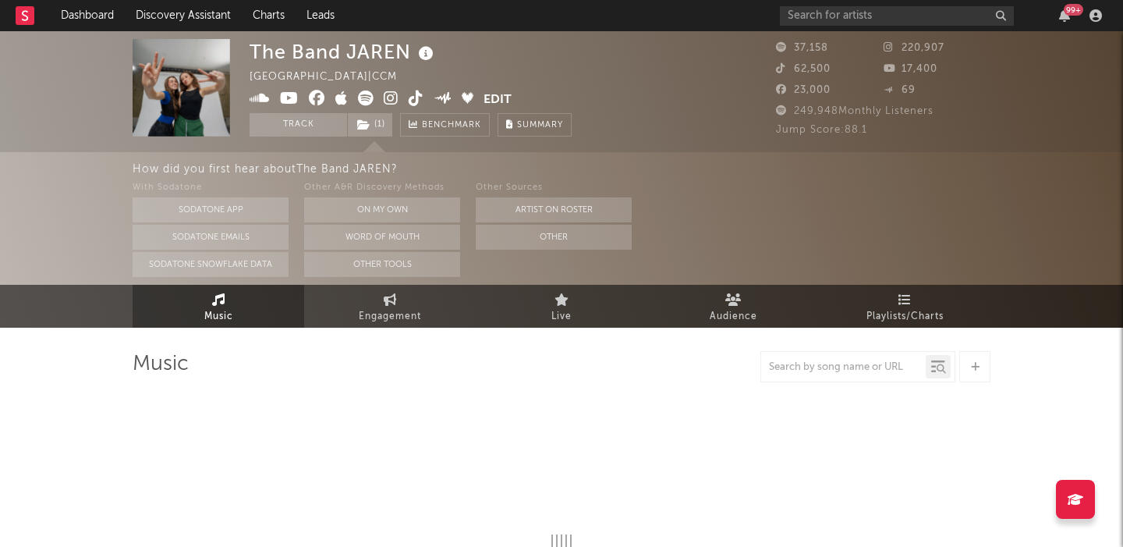
select select "6m"
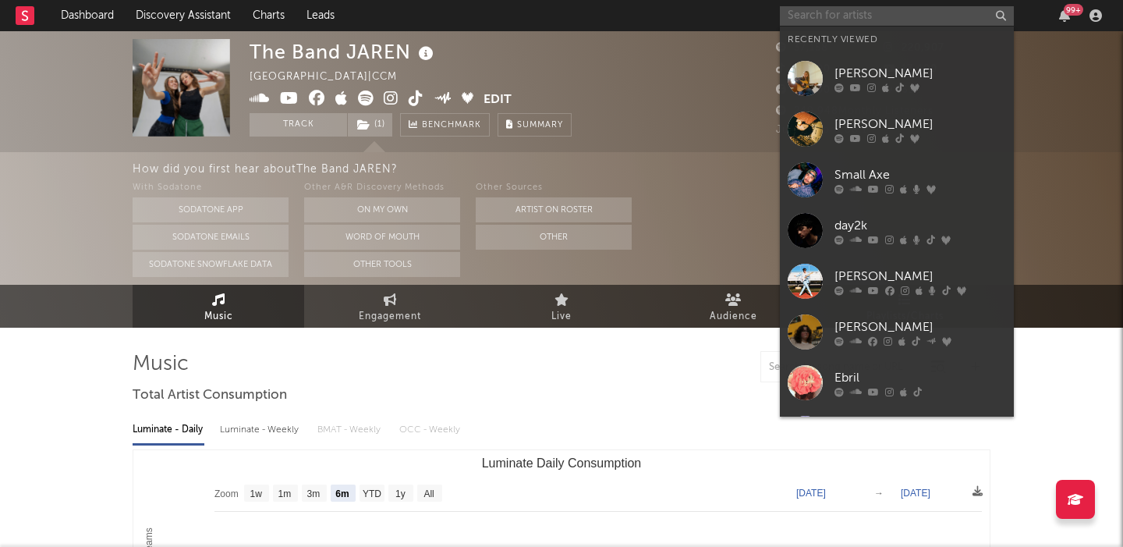
click at [810, 22] on input "text" at bounding box center [897, 15] width 234 height 19
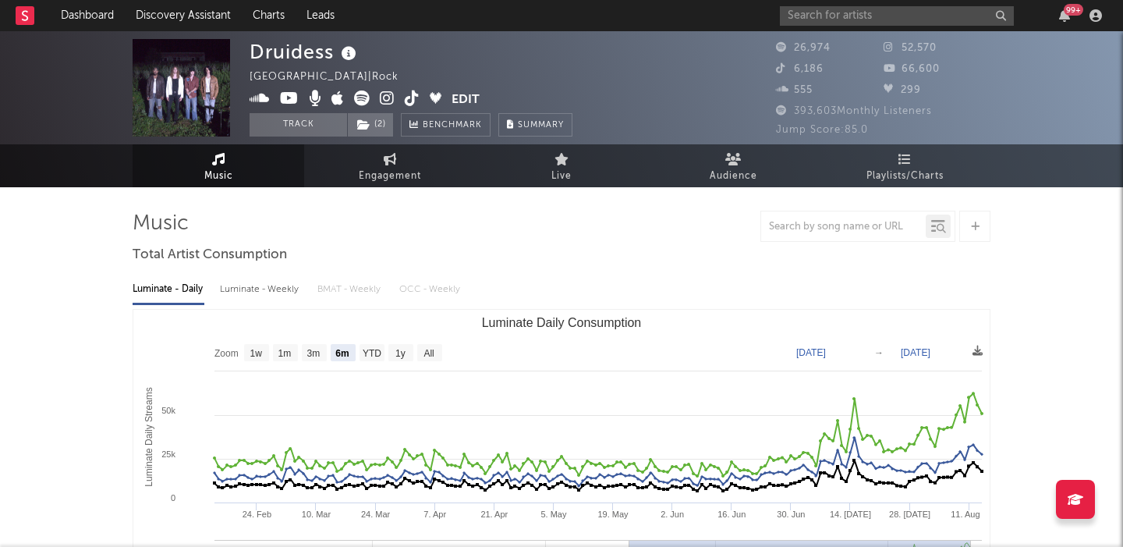
select select "6m"
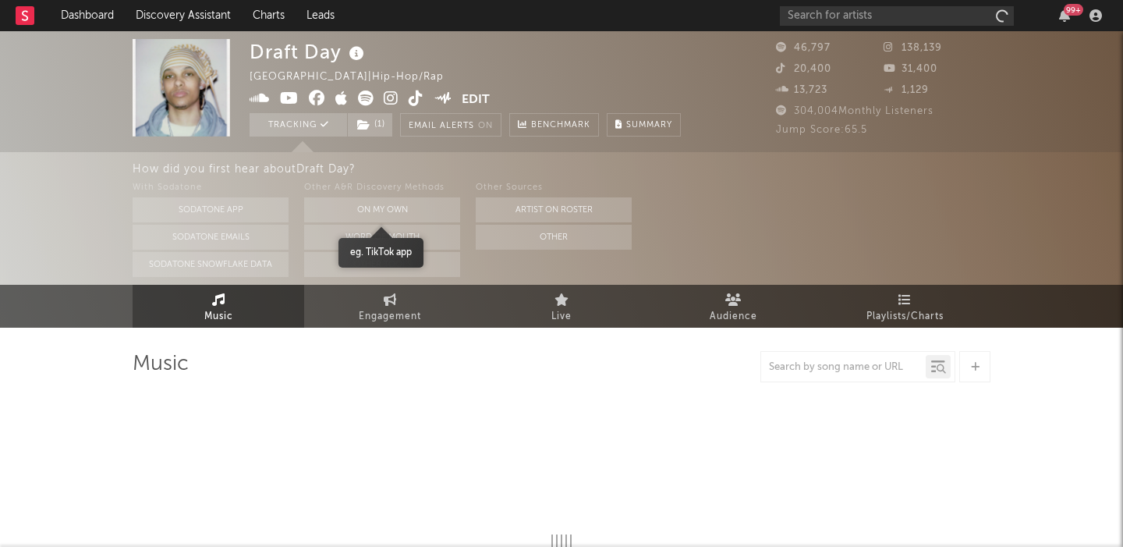
click at [360, 197] on div "Other A&R Discovery Methods" at bounding box center [382, 188] width 156 height 19
select select "6m"
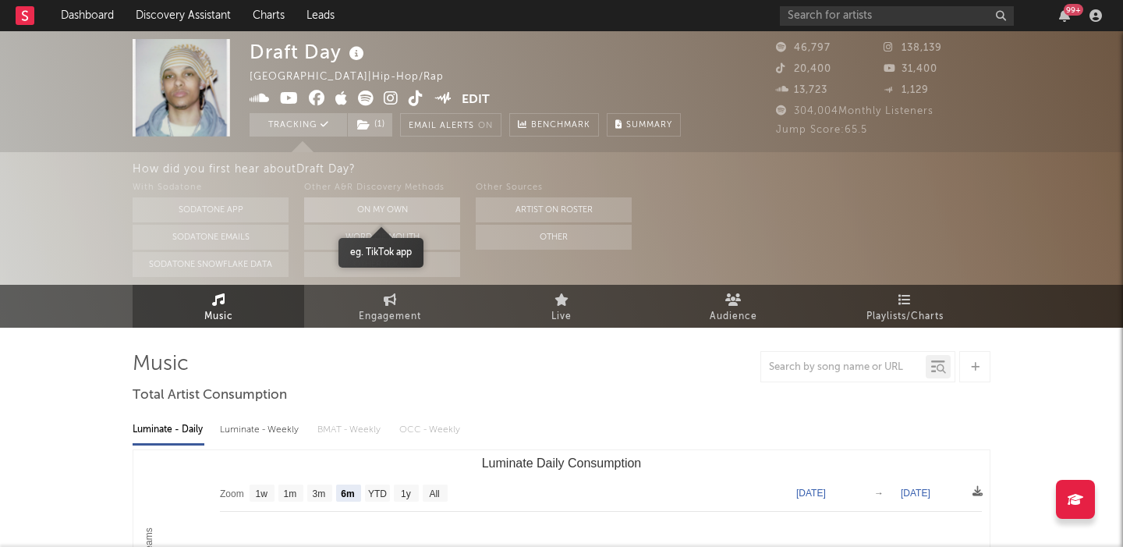
click at [372, 211] on button "On My Own" at bounding box center [382, 209] width 156 height 25
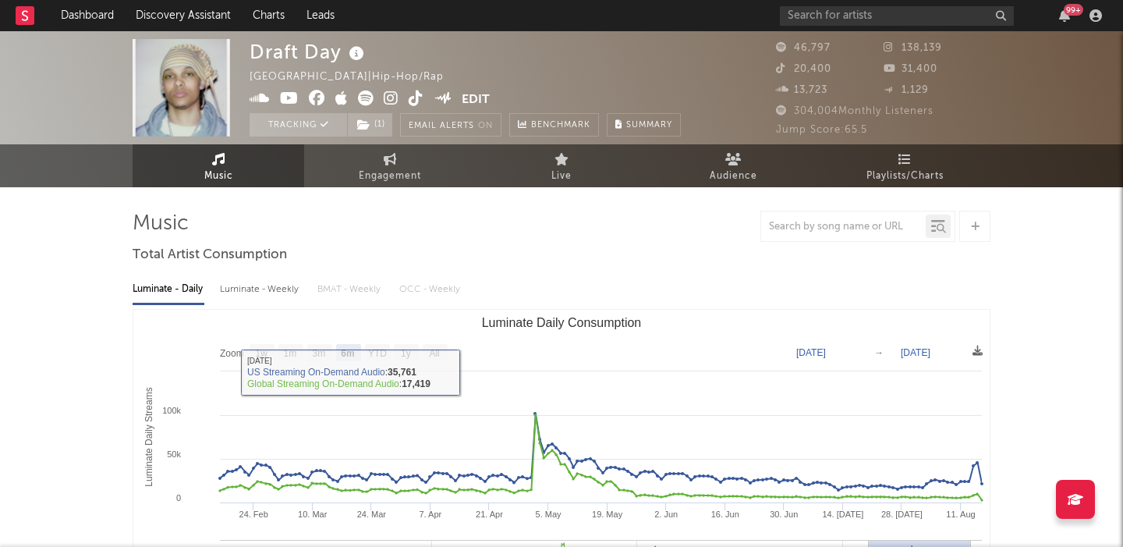
click at [262, 301] on div "Luminate - Weekly" at bounding box center [261, 289] width 82 height 27
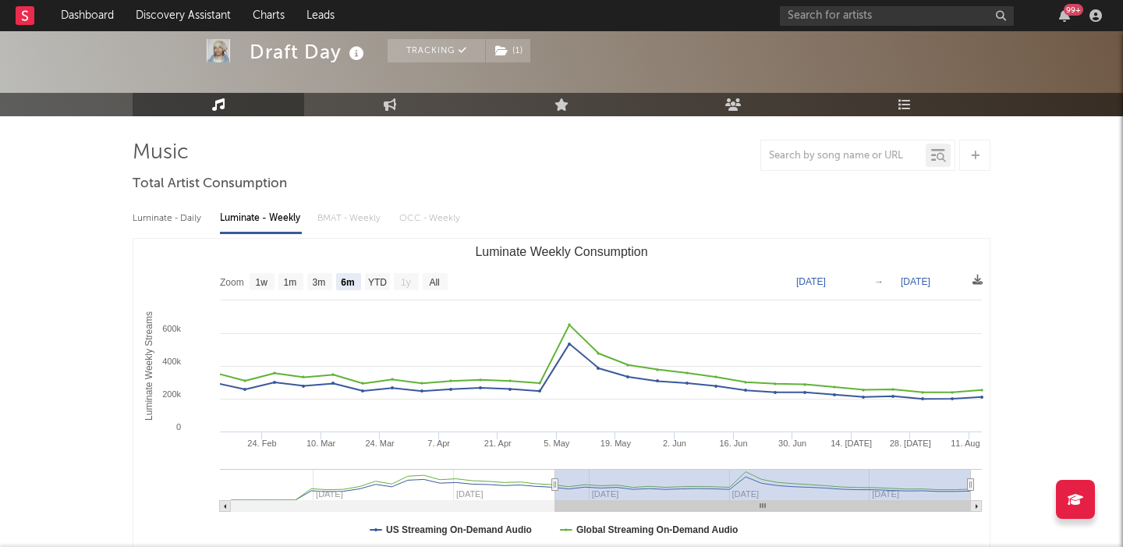
scroll to position [74, 0]
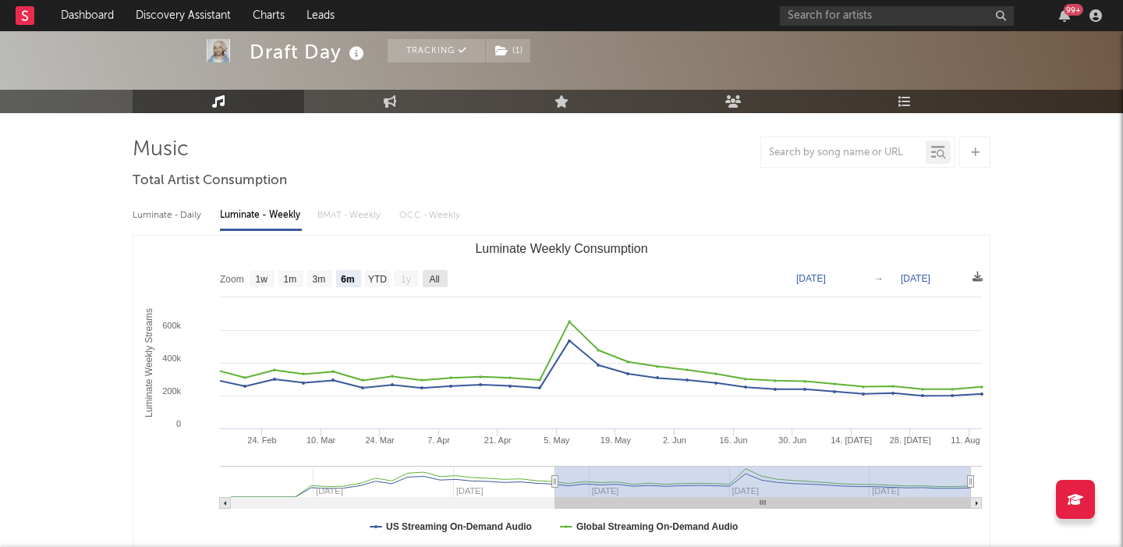
click at [427, 282] on rect "Luminate Weekly Consumption" at bounding box center [435, 278] width 25 height 17
select select "All"
type input "[DATE]"
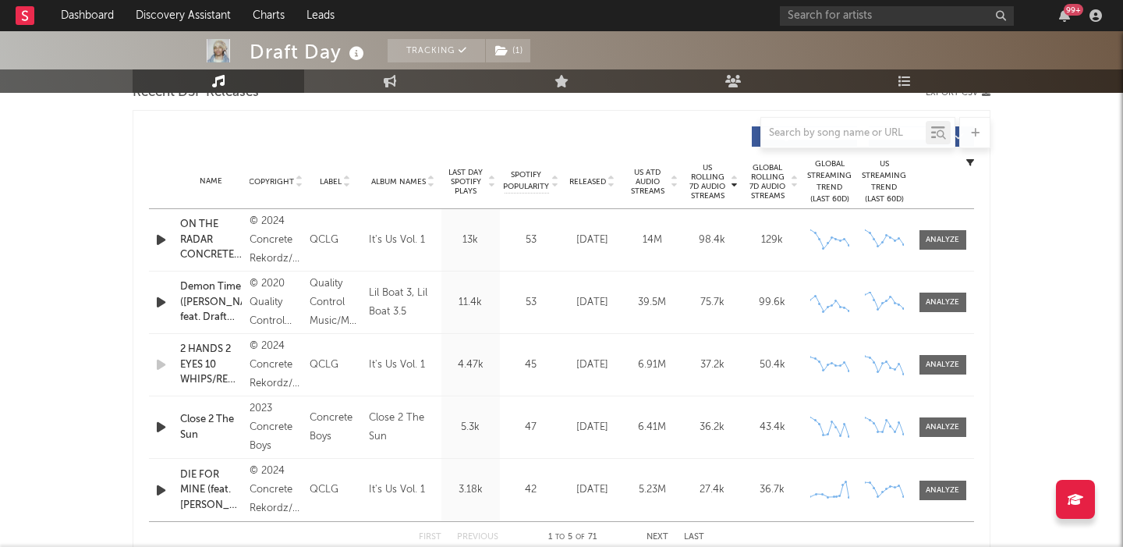
scroll to position [604, 0]
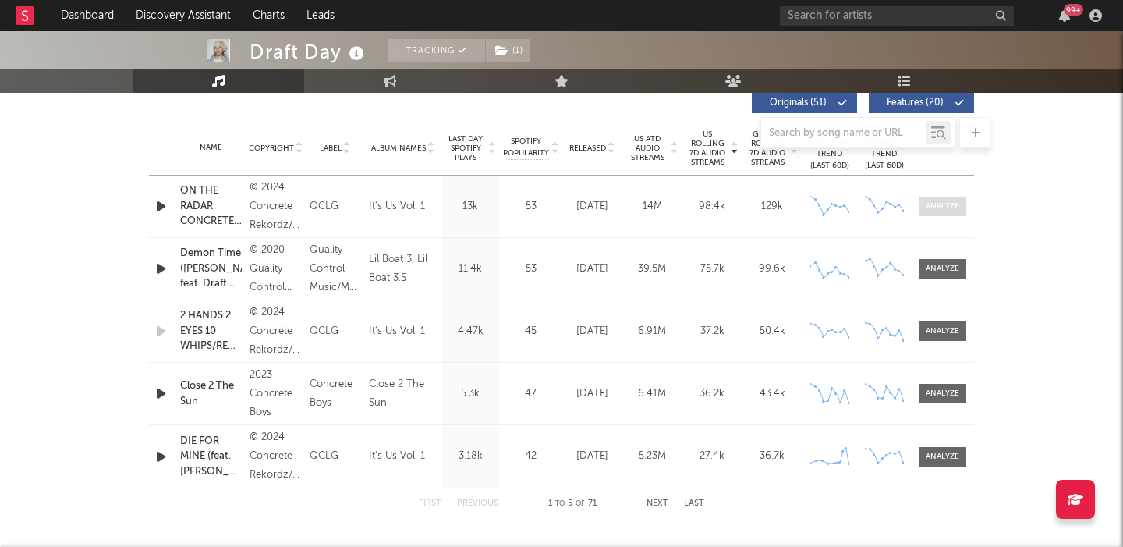
click at [944, 213] on span at bounding box center [943, 206] width 47 height 19
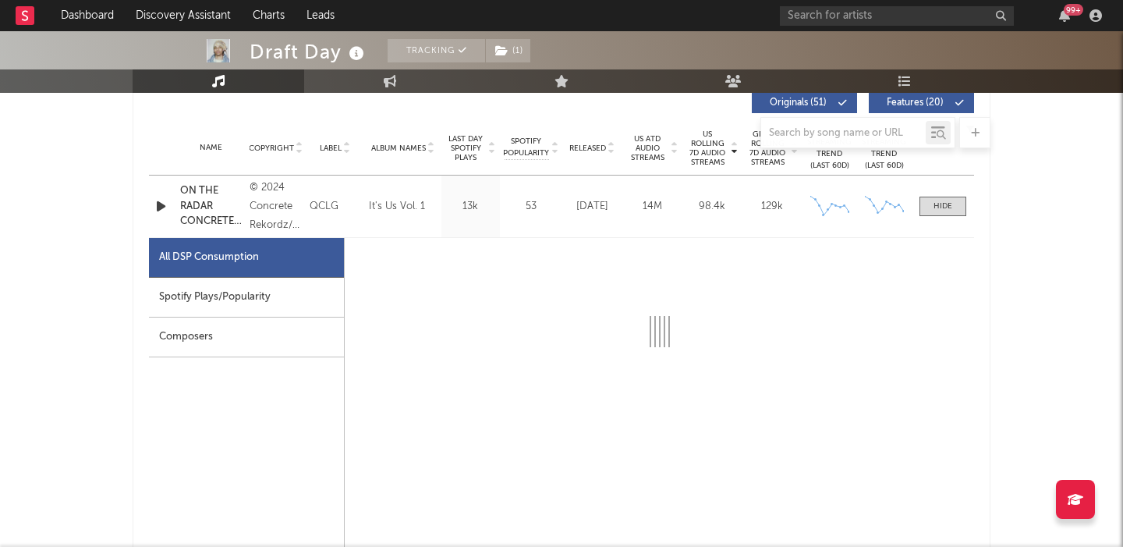
select select "6m"
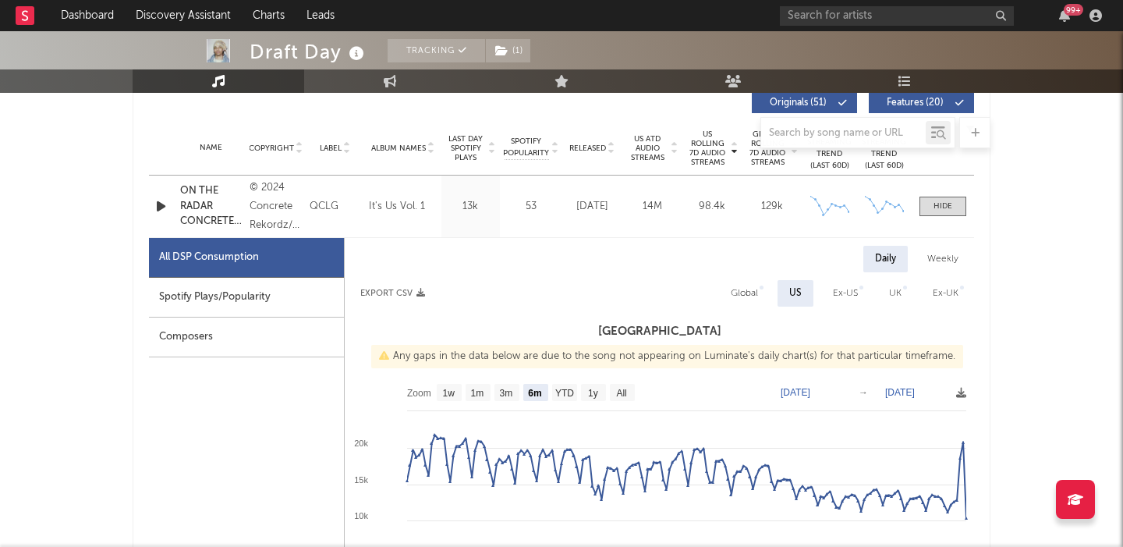
click at [250, 296] on div "Spotify Plays/Popularity" at bounding box center [246, 298] width 195 height 40
select select "1w"
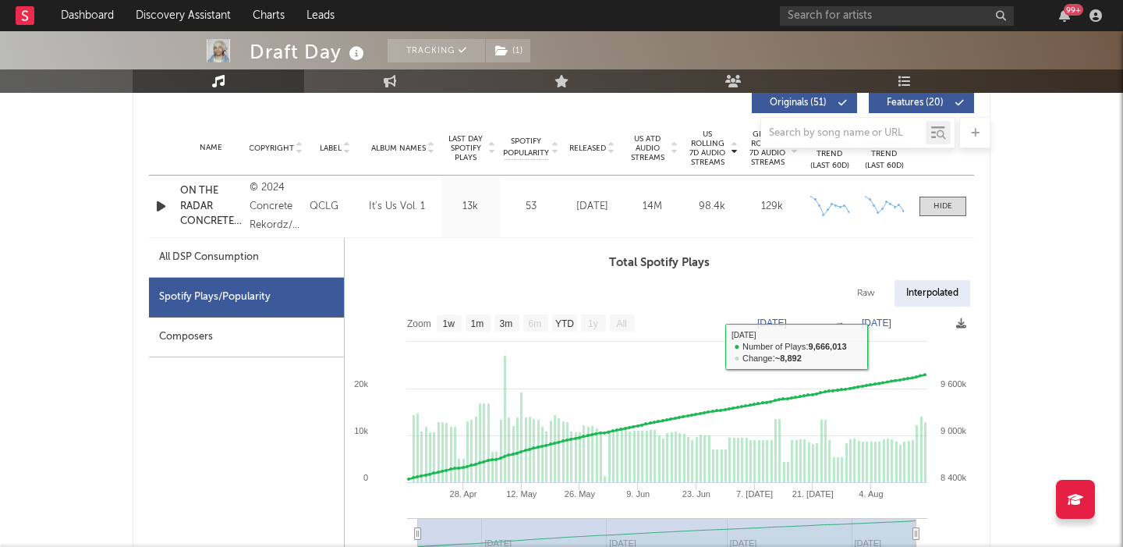
click at [870, 299] on div "Raw" at bounding box center [865, 293] width 41 height 27
select select "1w"
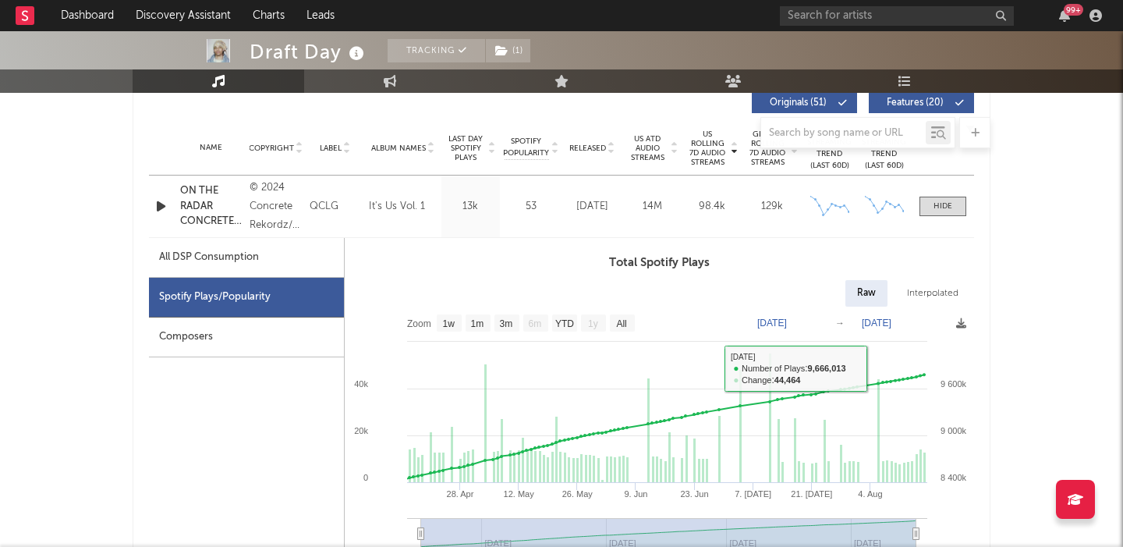
click at [930, 285] on div "Interpolated" at bounding box center [932, 293] width 75 height 27
select select "1w"
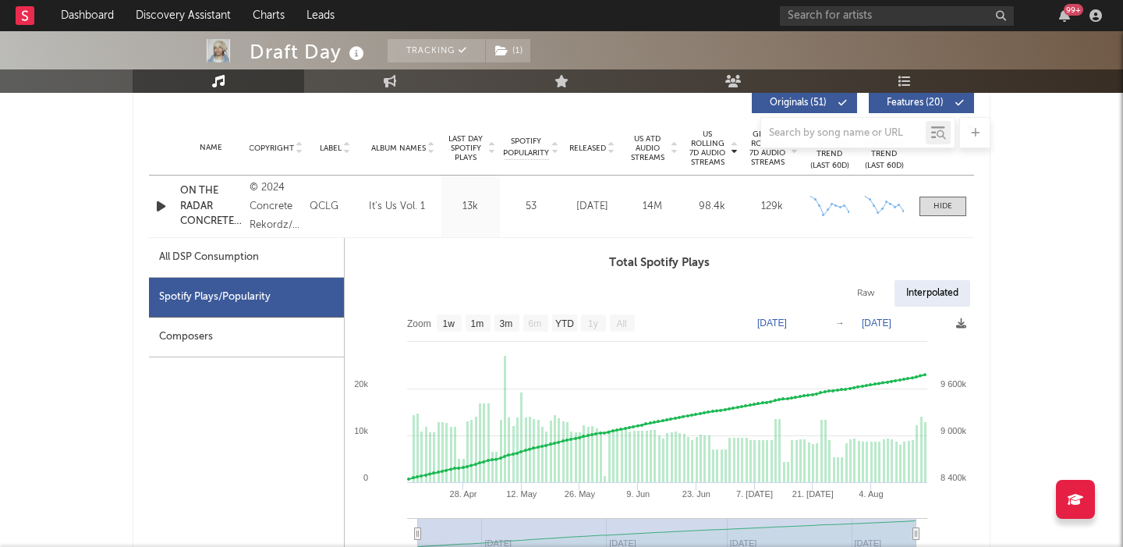
click at [226, 249] on div "All DSP Consumption" at bounding box center [209, 257] width 100 height 19
select select "6m"
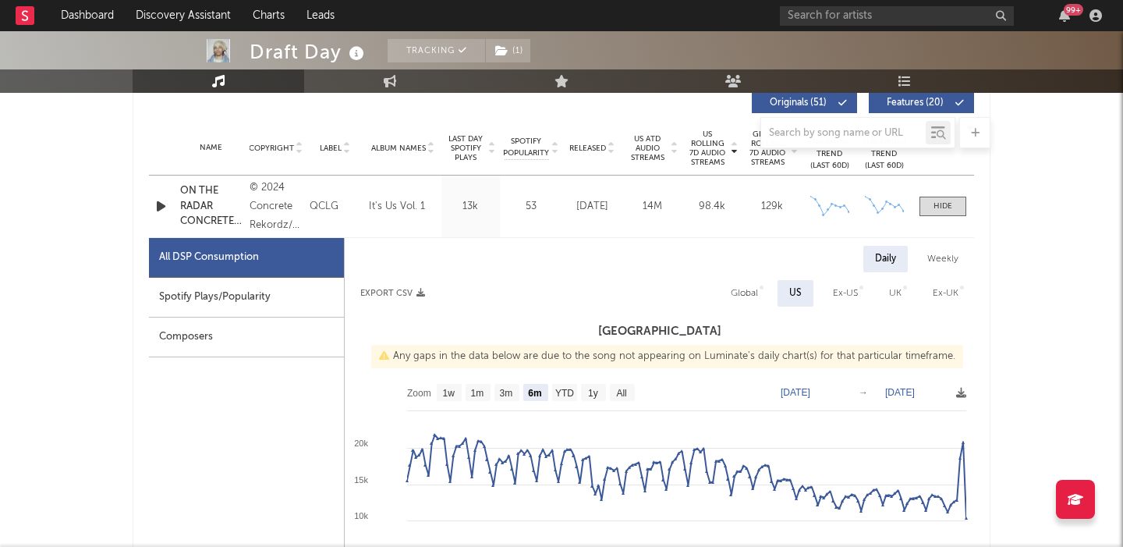
click at [728, 305] on div "Global" at bounding box center [744, 293] width 51 height 27
select select "6m"
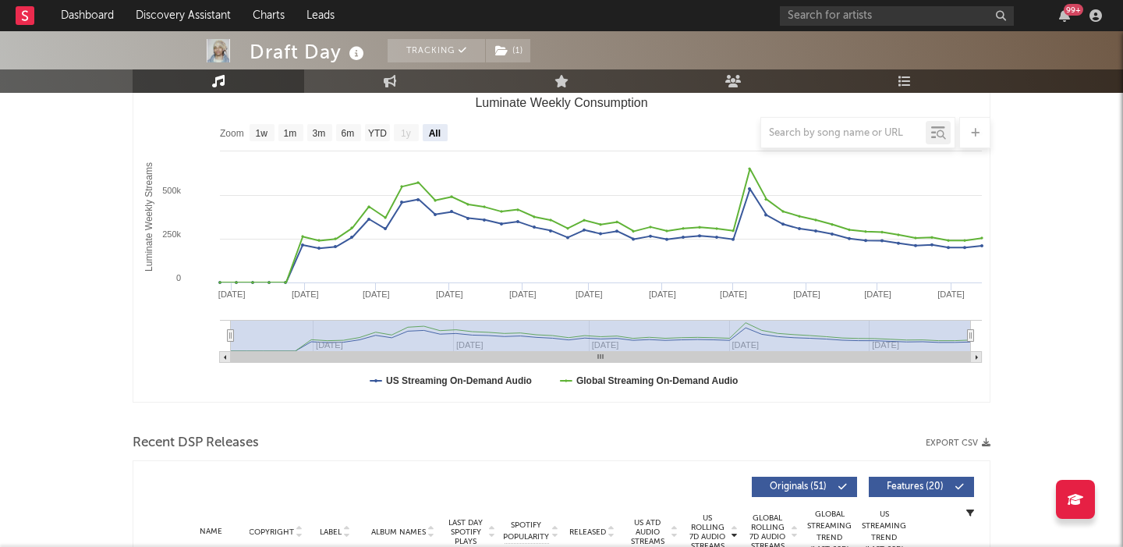
scroll to position [0, 0]
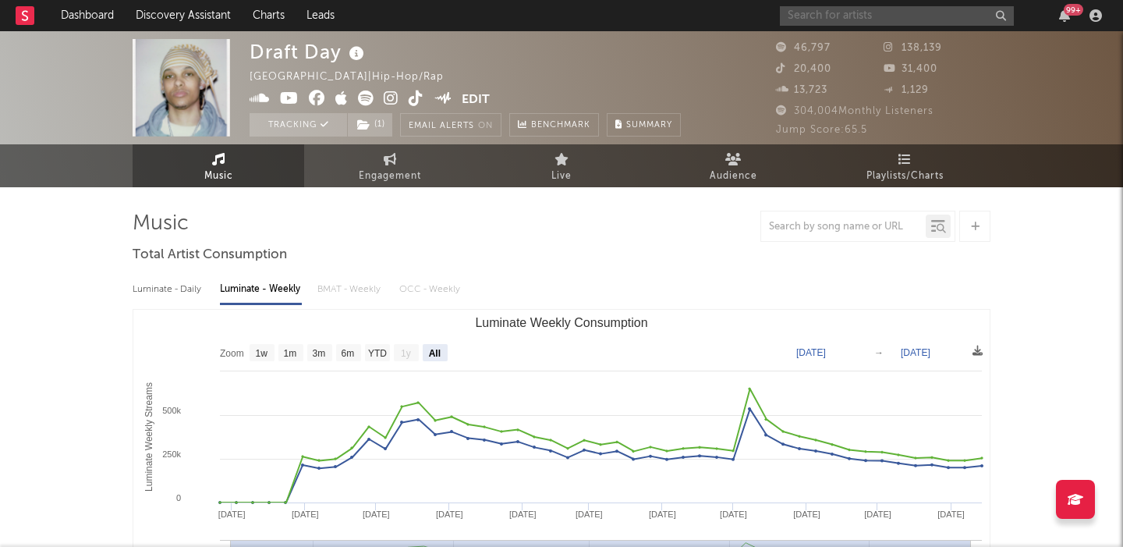
click at [894, 13] on input "text" at bounding box center [897, 15] width 234 height 19
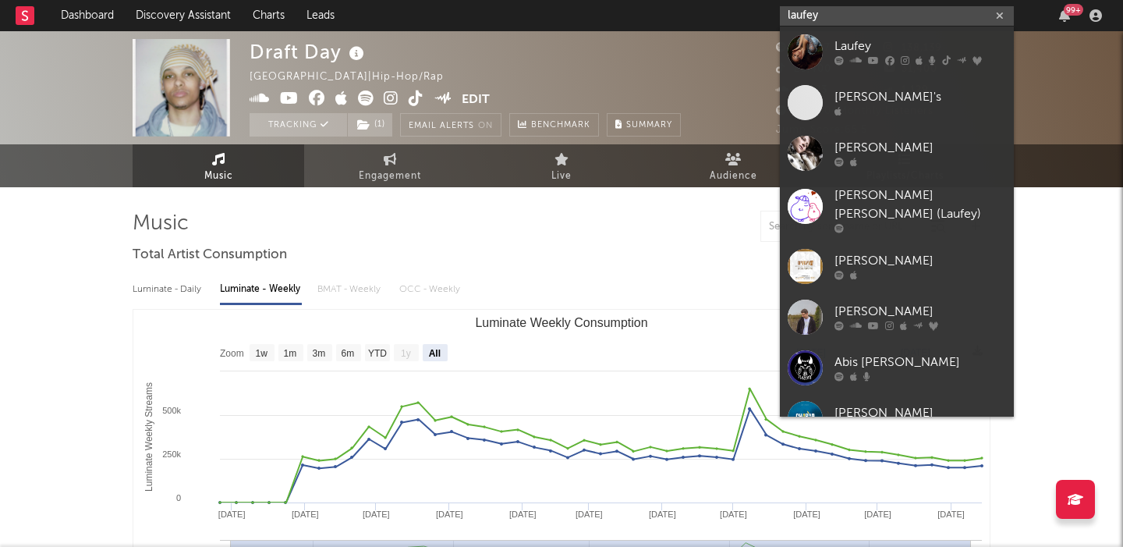
type input "laufey"
click at [869, 42] on div "Laufey" at bounding box center [921, 46] width 172 height 19
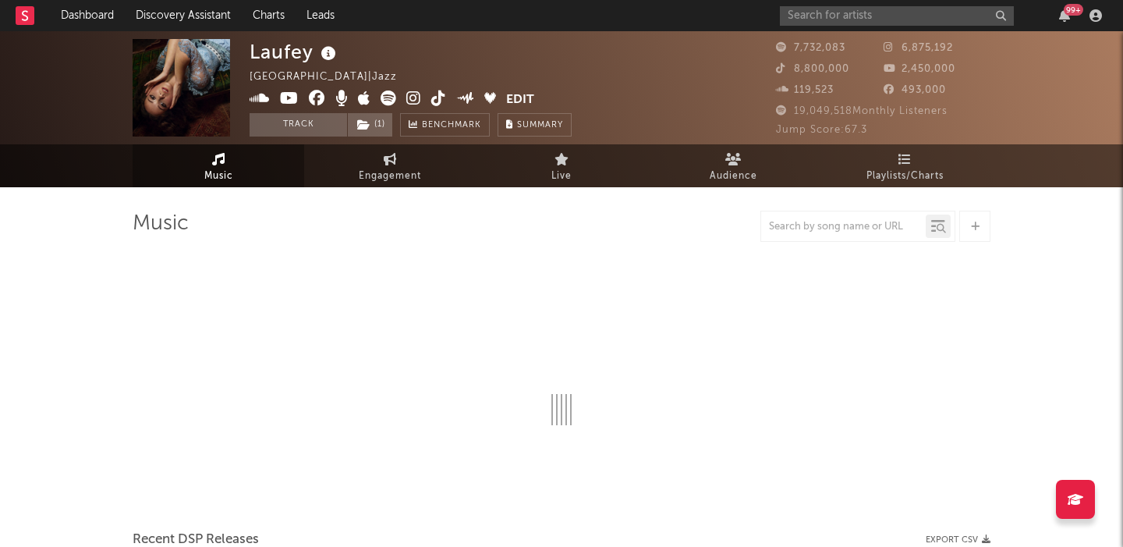
select select "6m"
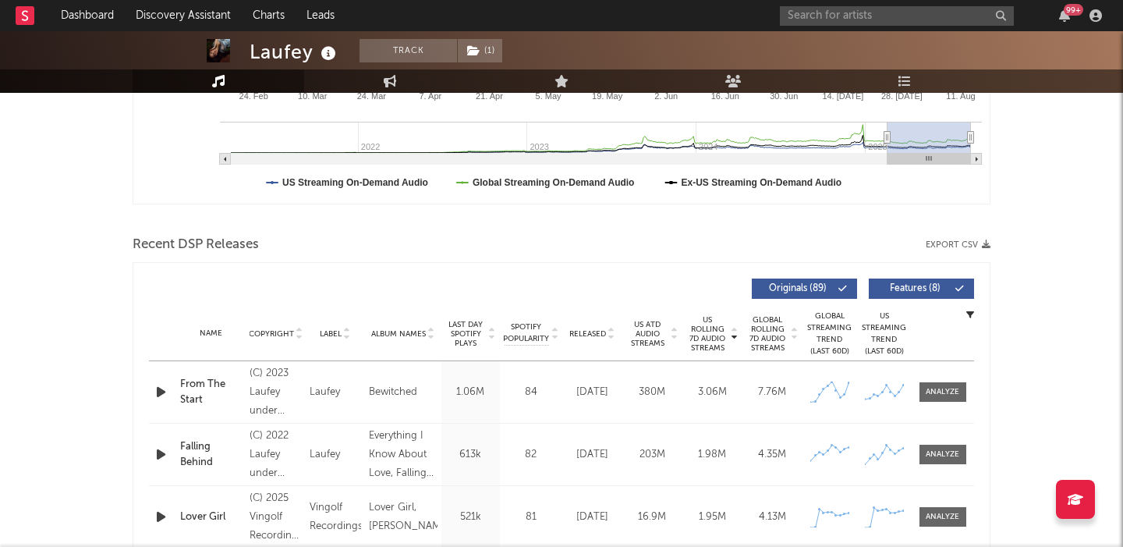
scroll to position [483, 0]
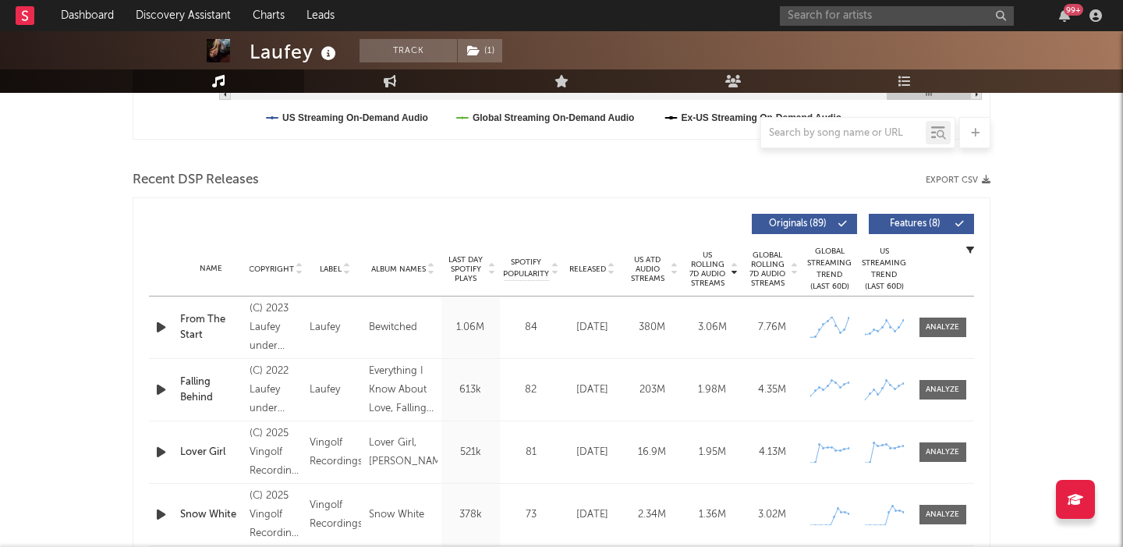
click at [592, 261] on div "Name Copyright Label Album Names Composer Names 7 Day Spotify Plays Last Day Sp…" at bounding box center [561, 269] width 825 height 55
click at [594, 269] on span "Released" at bounding box center [587, 268] width 37 height 9
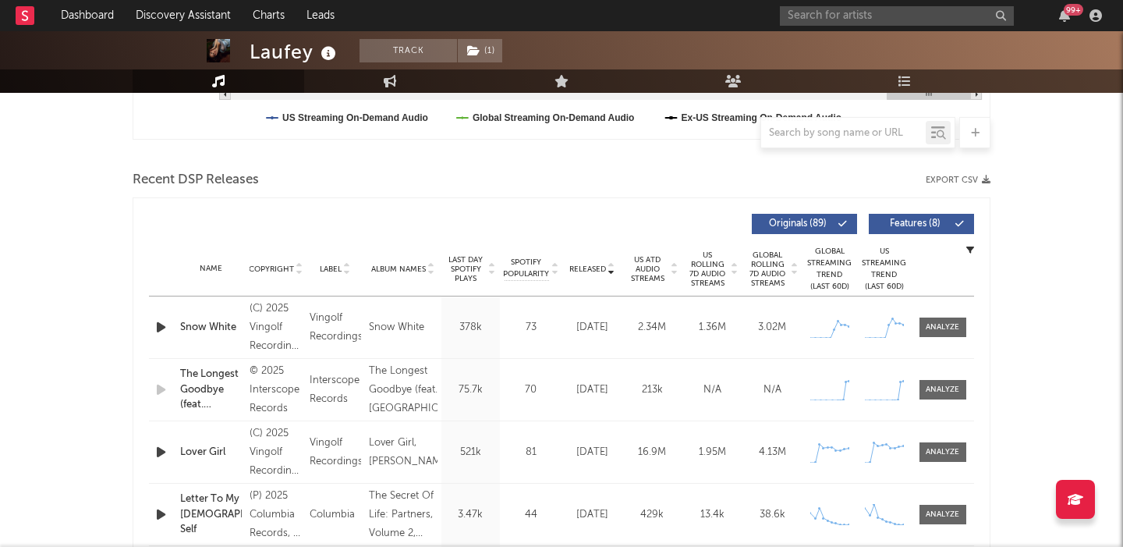
click at [934, 222] on span "Features ( 8 )" at bounding box center [915, 223] width 72 height 9
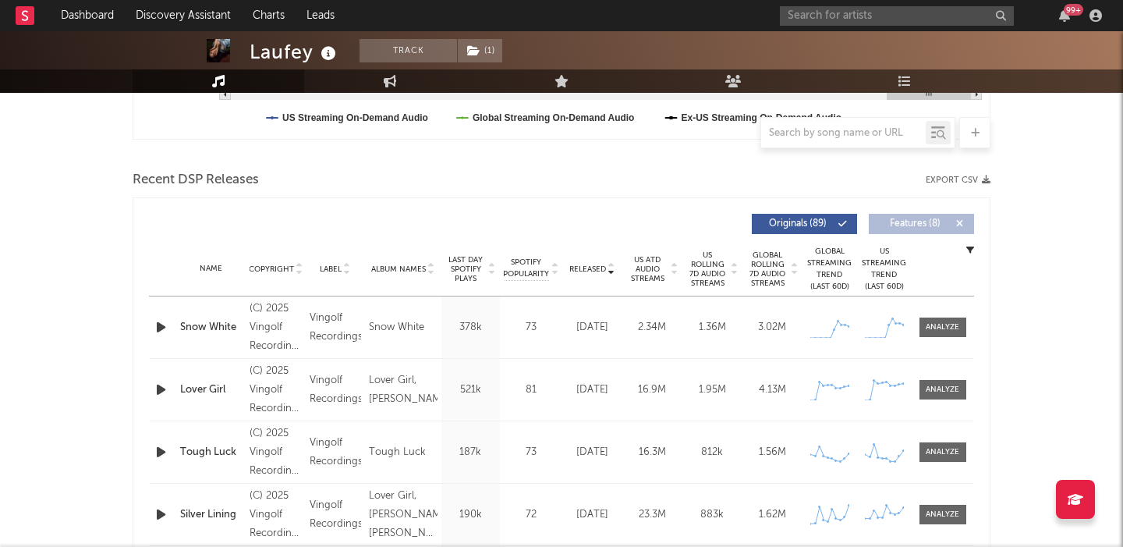
click at [218, 324] on div "Snow White" at bounding box center [211, 328] width 62 height 16
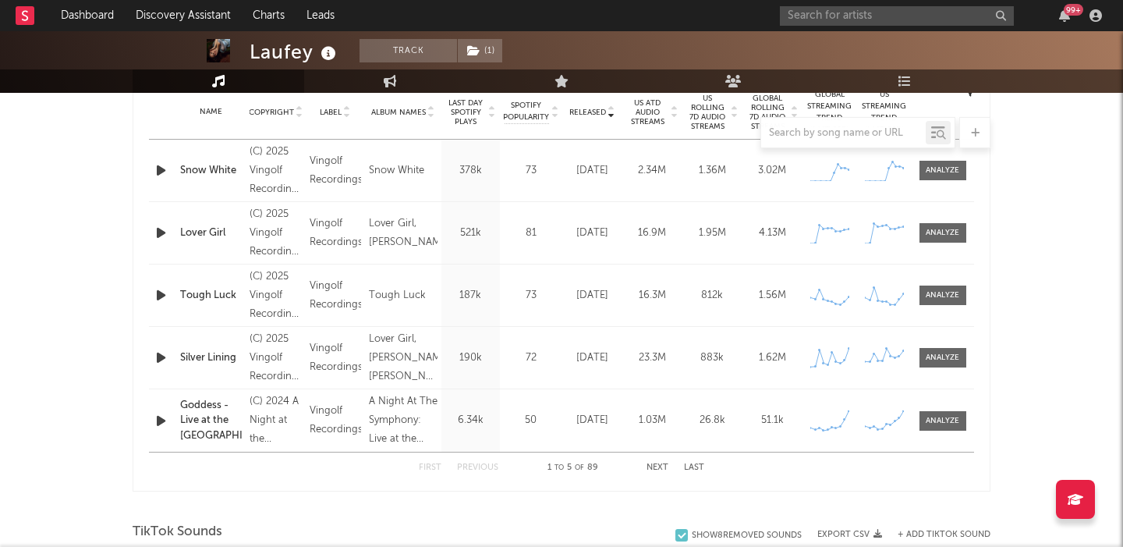
scroll to position [647, 0]
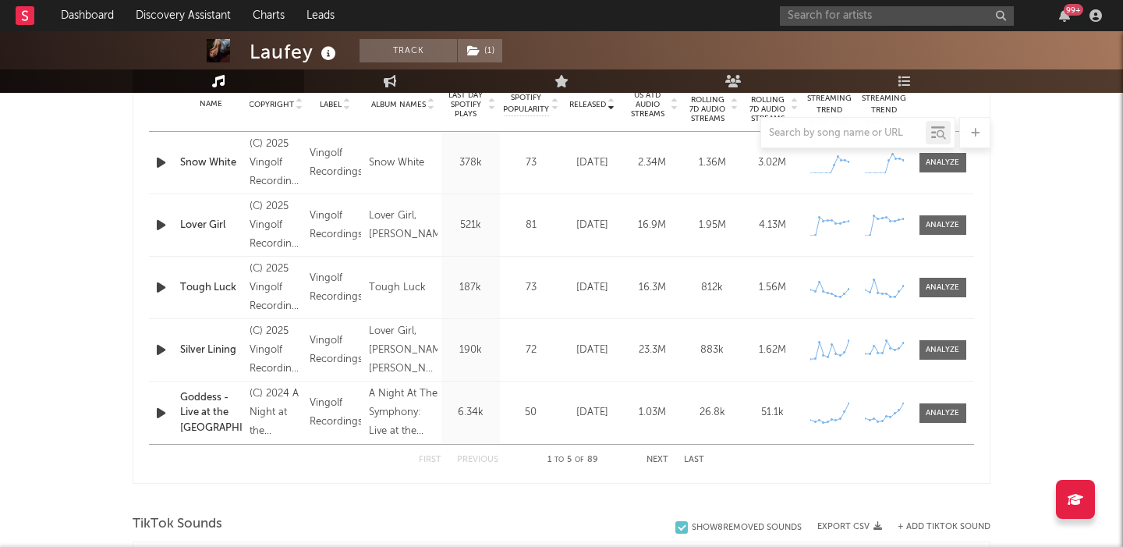
click at [653, 458] on button "Next" at bounding box center [658, 459] width 22 height 9
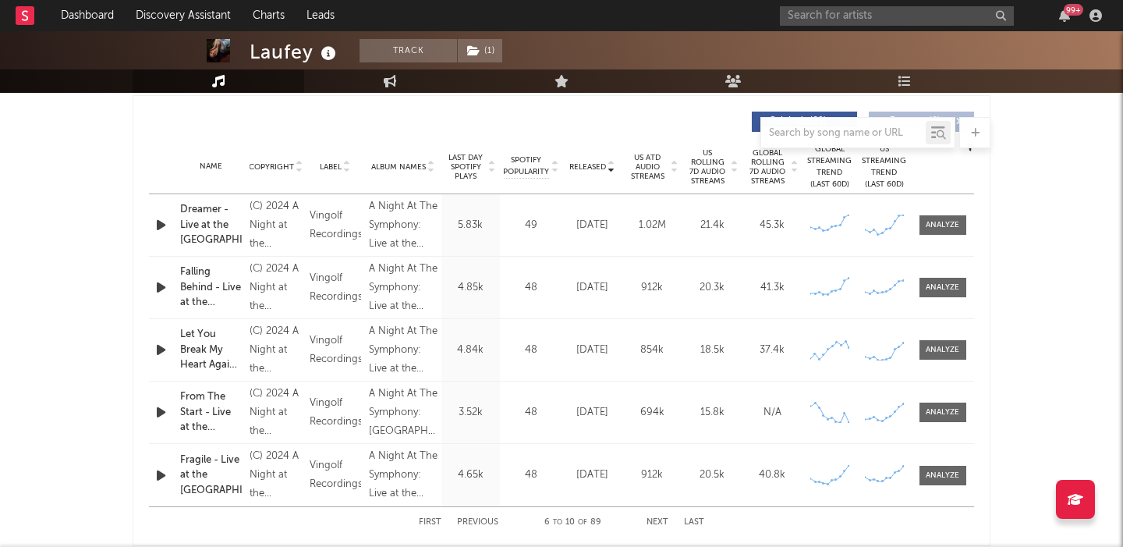
scroll to position [590, 0]
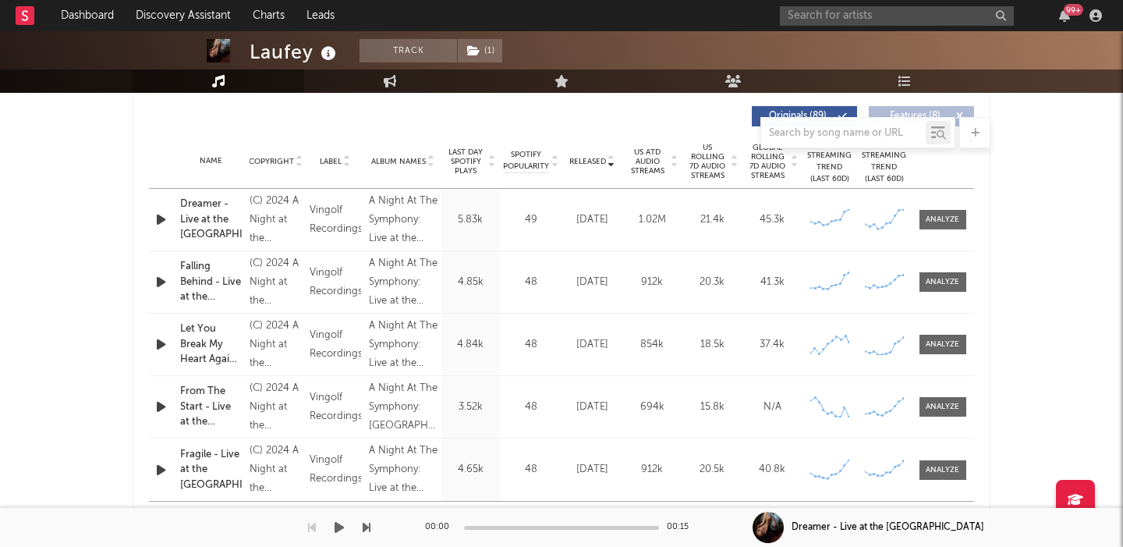
click at [657, 515] on div "00:00 00:15" at bounding box center [561, 527] width 273 height 39
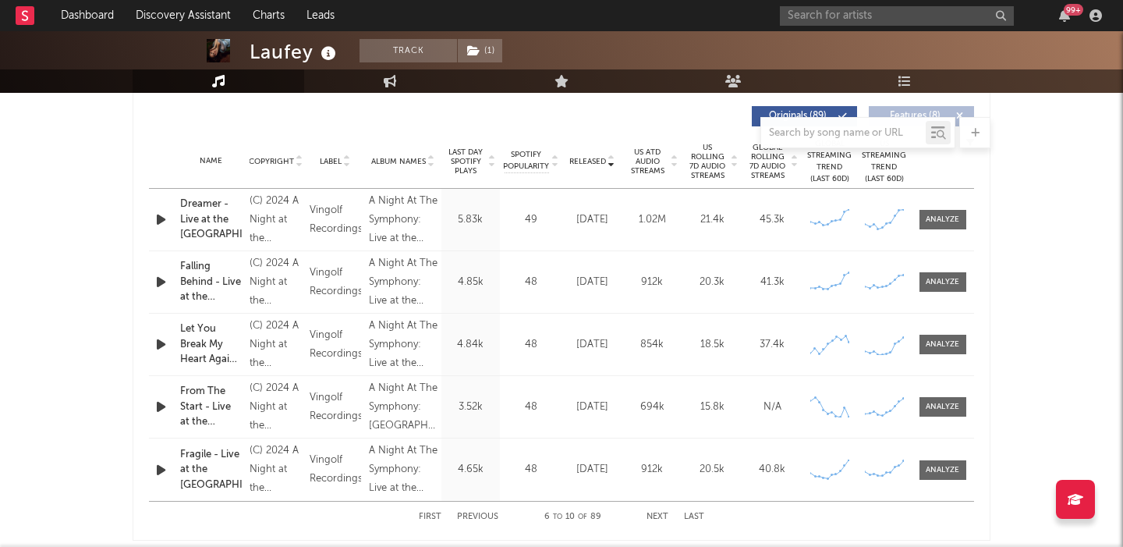
click at [713, 175] on span "US Rolling 7D Audio Streams" at bounding box center [707, 161] width 43 height 37
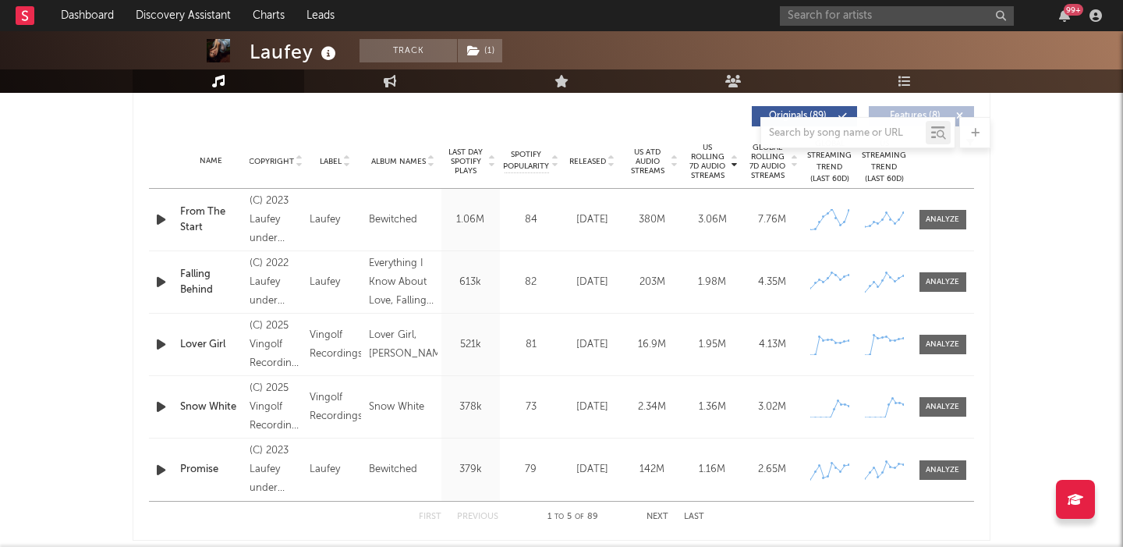
click at [210, 285] on div "Falling Behind" at bounding box center [211, 282] width 62 height 30
click at [601, 163] on span "Released" at bounding box center [587, 161] width 37 height 9
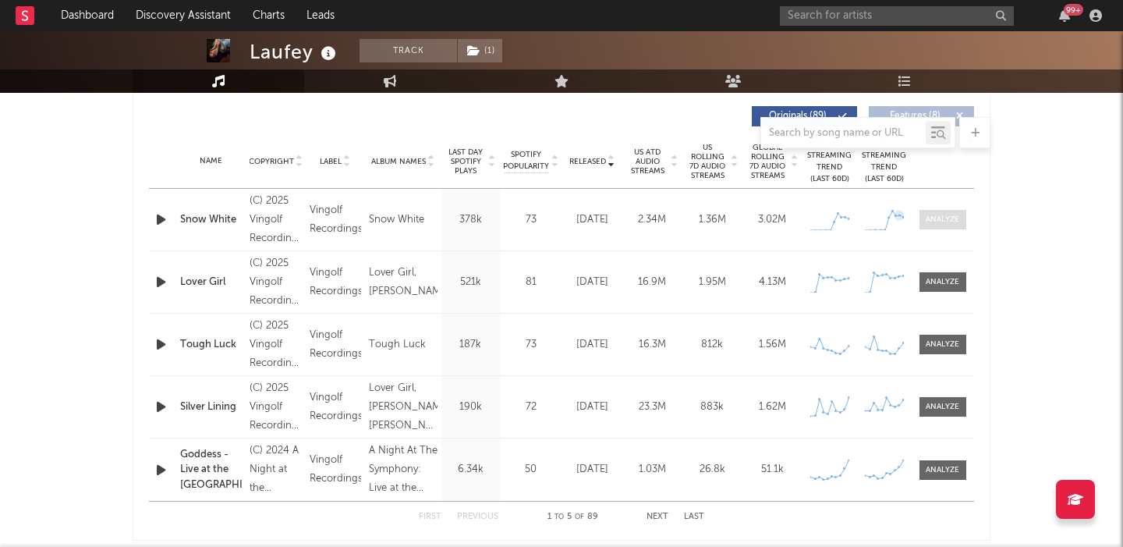
click at [935, 214] on div at bounding box center [943, 220] width 34 height 12
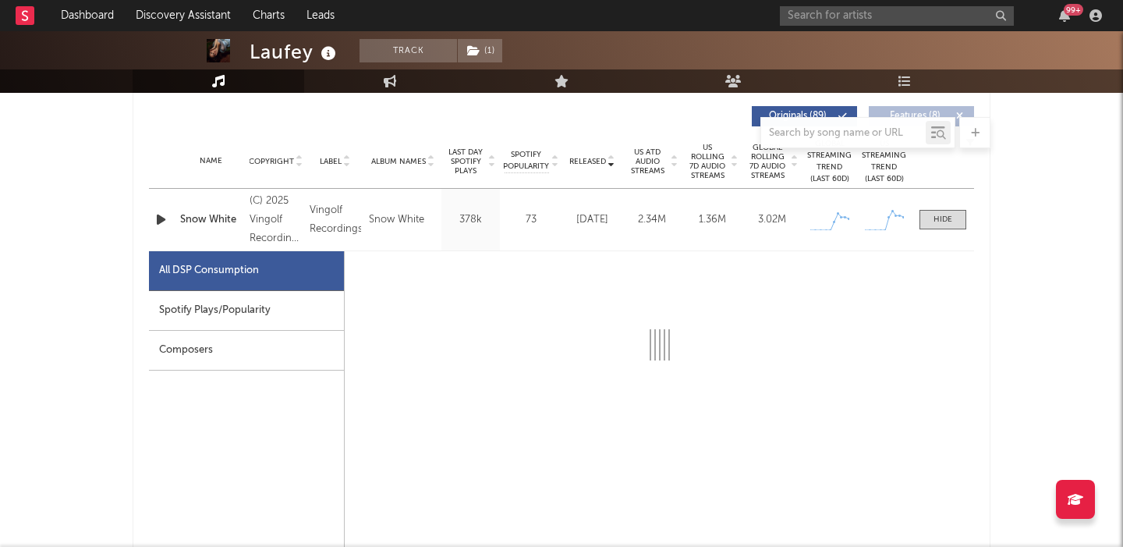
select select "1w"
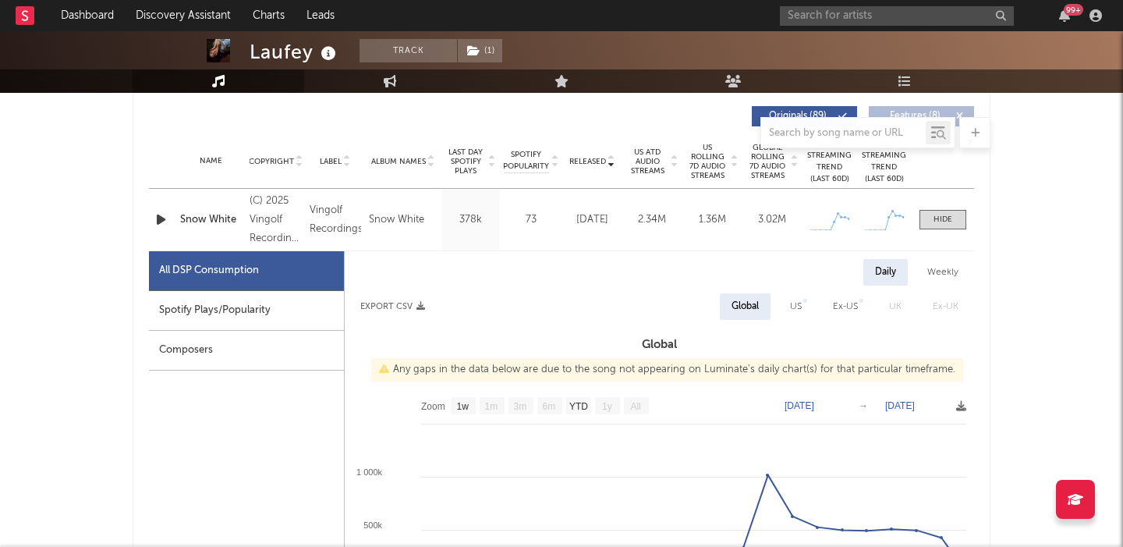
click at [280, 314] on div "Spotify Plays/Popularity" at bounding box center [246, 311] width 195 height 40
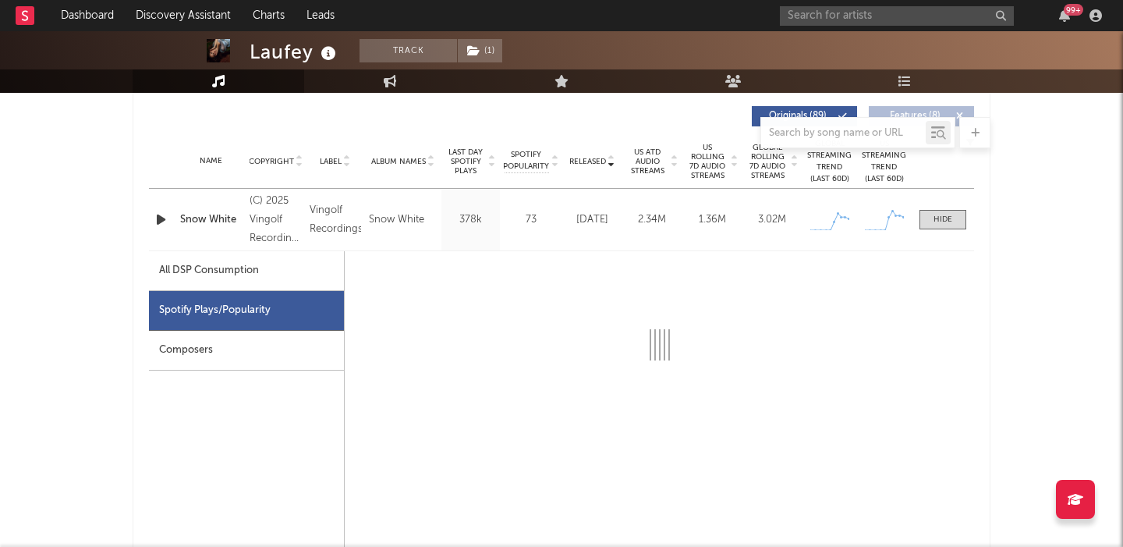
select select "1w"
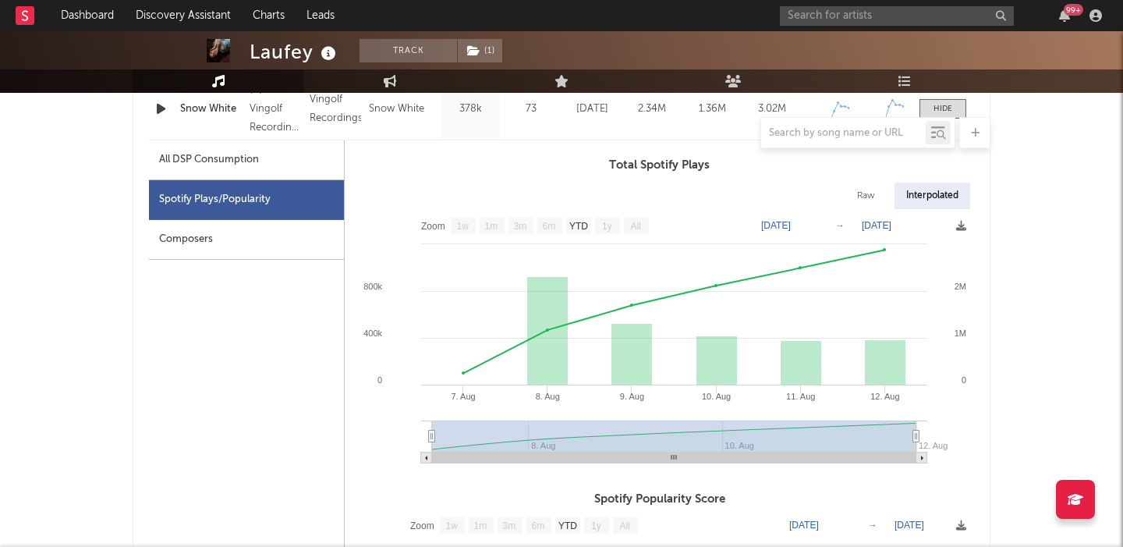
scroll to position [710, 0]
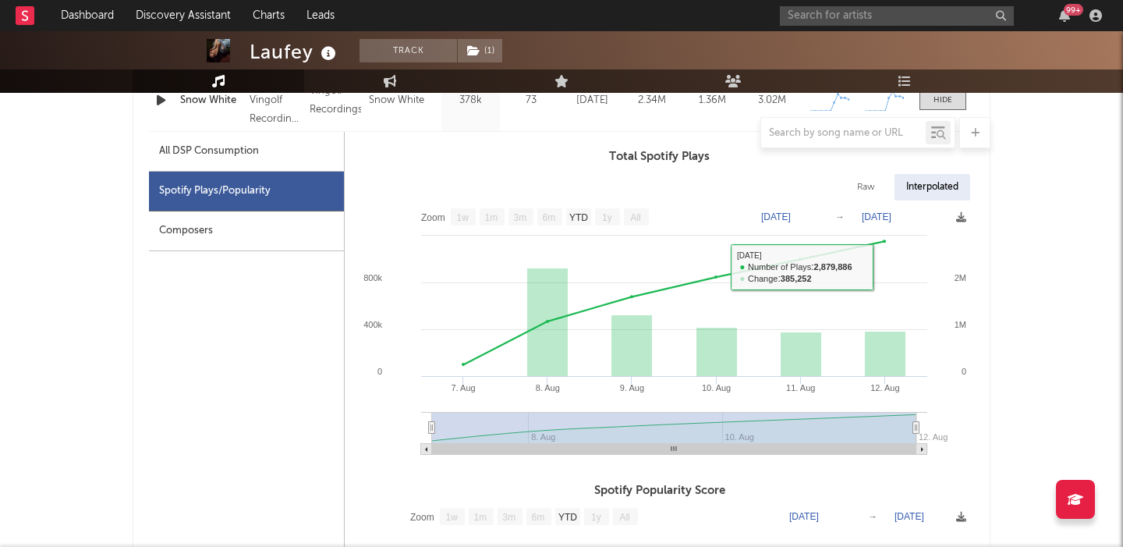
click at [859, 175] on div "Raw" at bounding box center [865, 187] width 41 height 27
select select "1w"
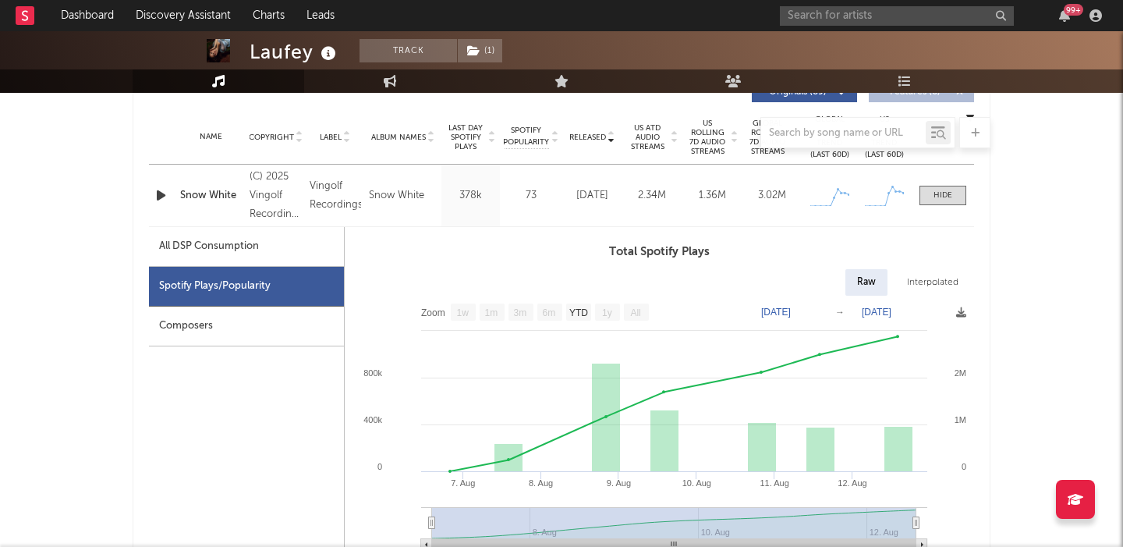
click at [705, 140] on div at bounding box center [562, 132] width 858 height 31
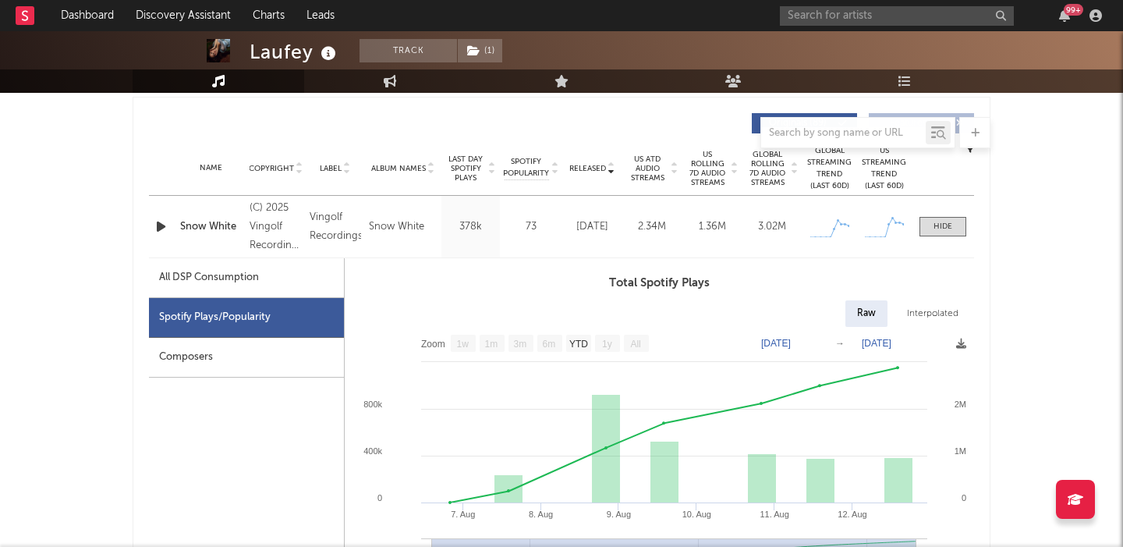
click at [709, 175] on span "US Rolling 7D Audio Streams" at bounding box center [707, 168] width 43 height 37
select select "1w"
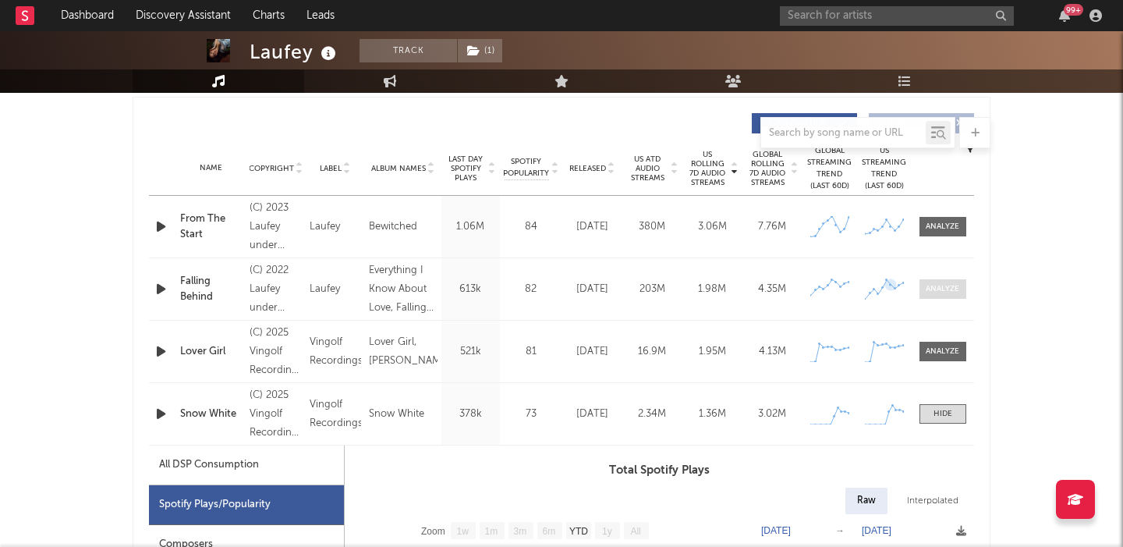
click at [951, 292] on div at bounding box center [943, 289] width 34 height 12
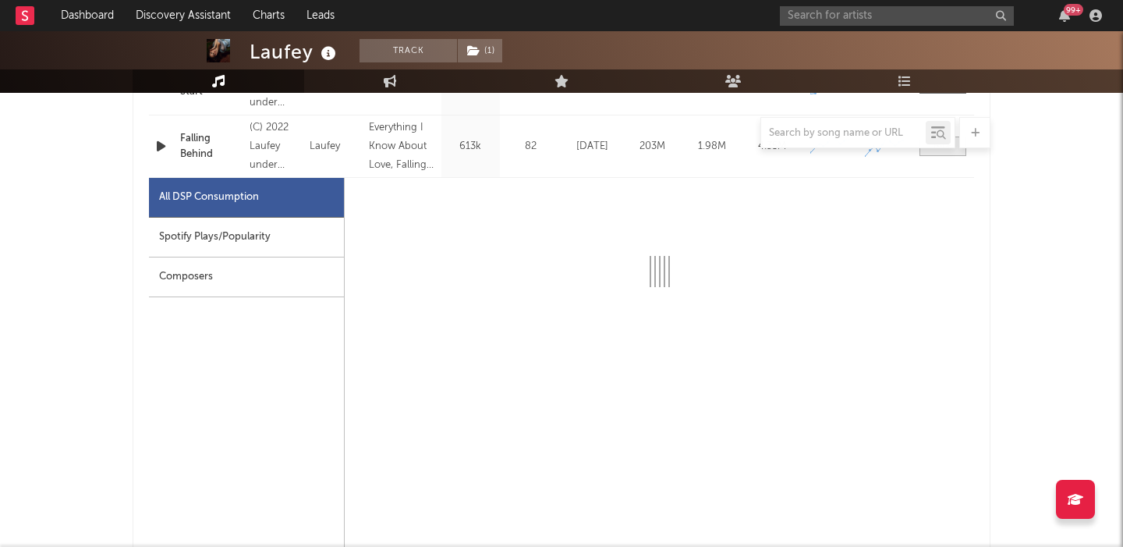
scroll to position [728, 0]
click at [299, 232] on div "Spotify Plays/Popularity" at bounding box center [246, 235] width 195 height 40
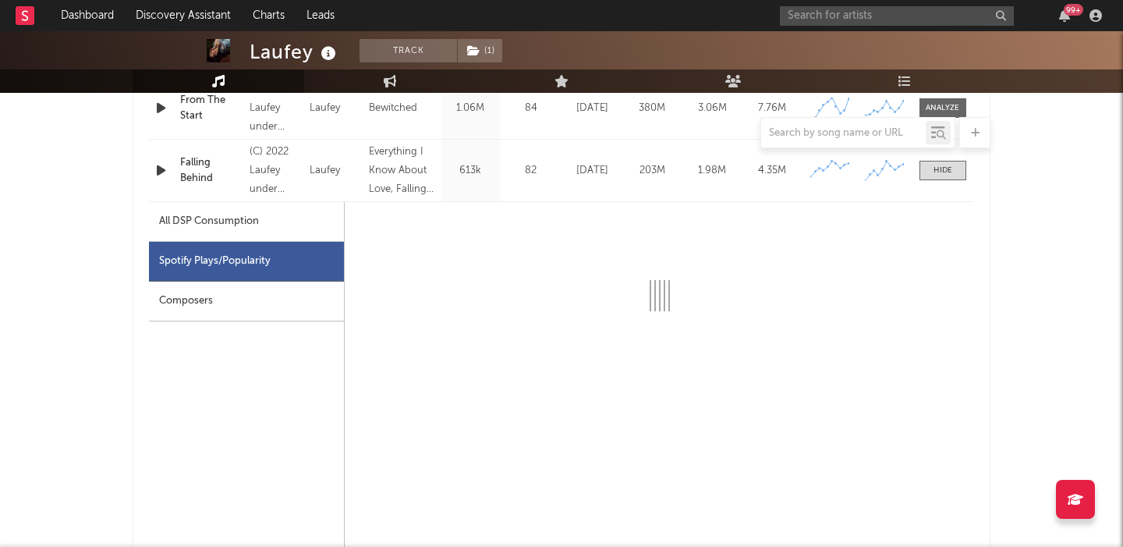
scroll to position [696, 0]
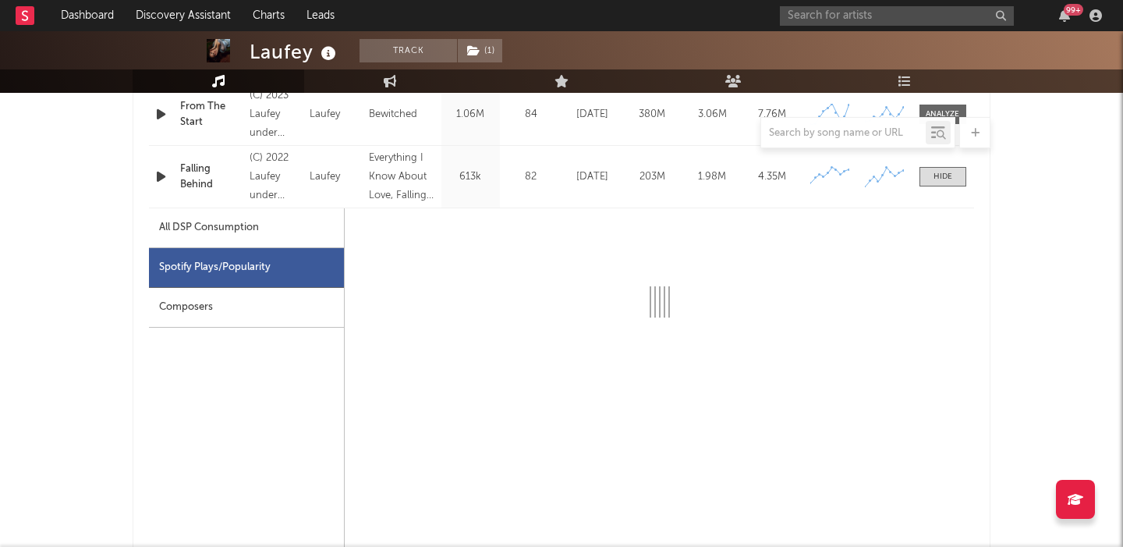
select select "6m"
select select "1w"
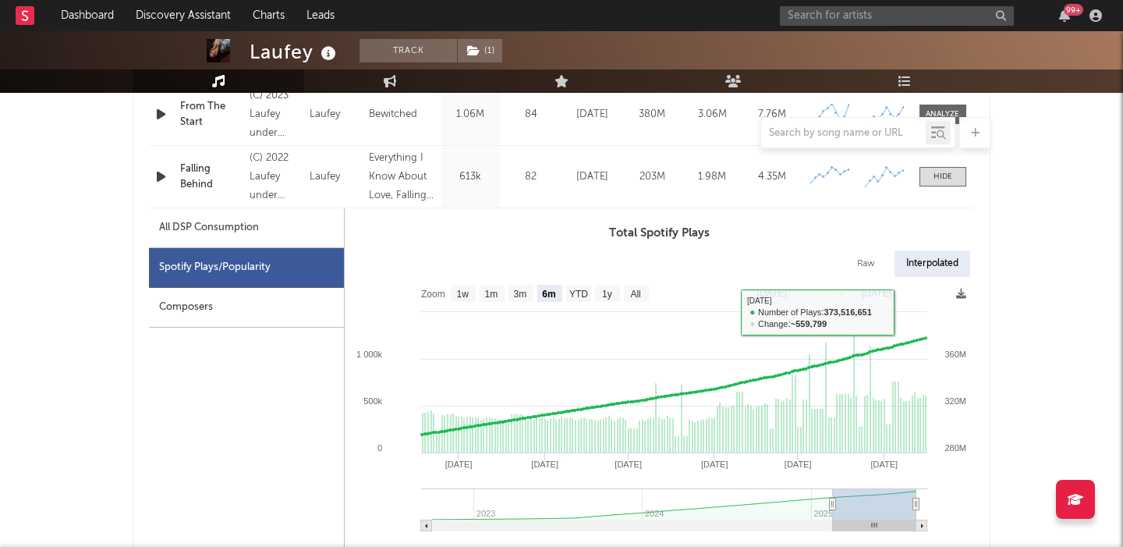
click at [861, 257] on div "Raw" at bounding box center [865, 263] width 41 height 27
select select "6m"
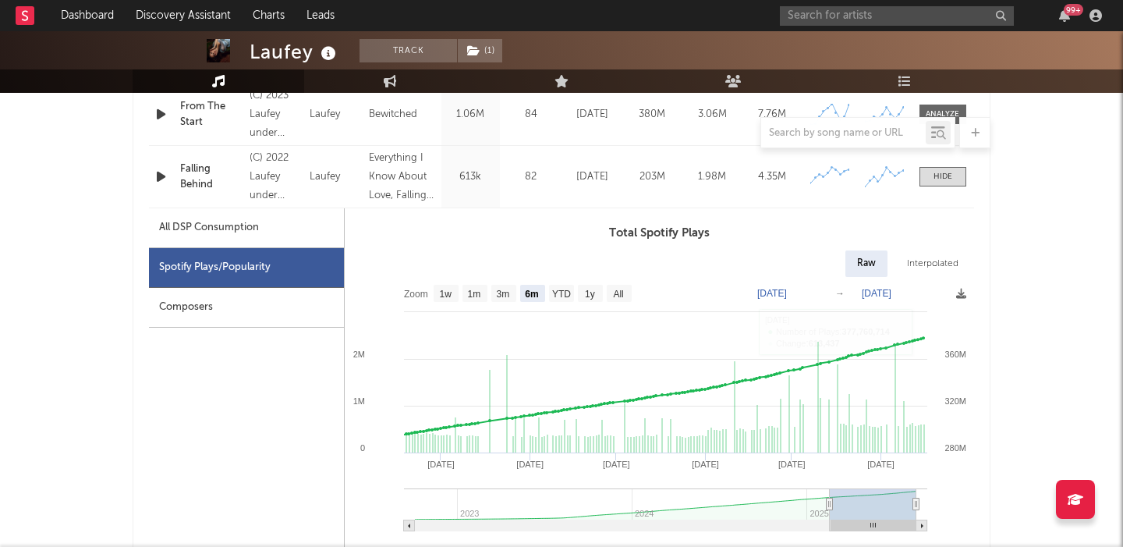
click at [923, 255] on div "Interpolated" at bounding box center [932, 263] width 75 height 27
select select "6m"
